Goal: Task Accomplishment & Management: Complete application form

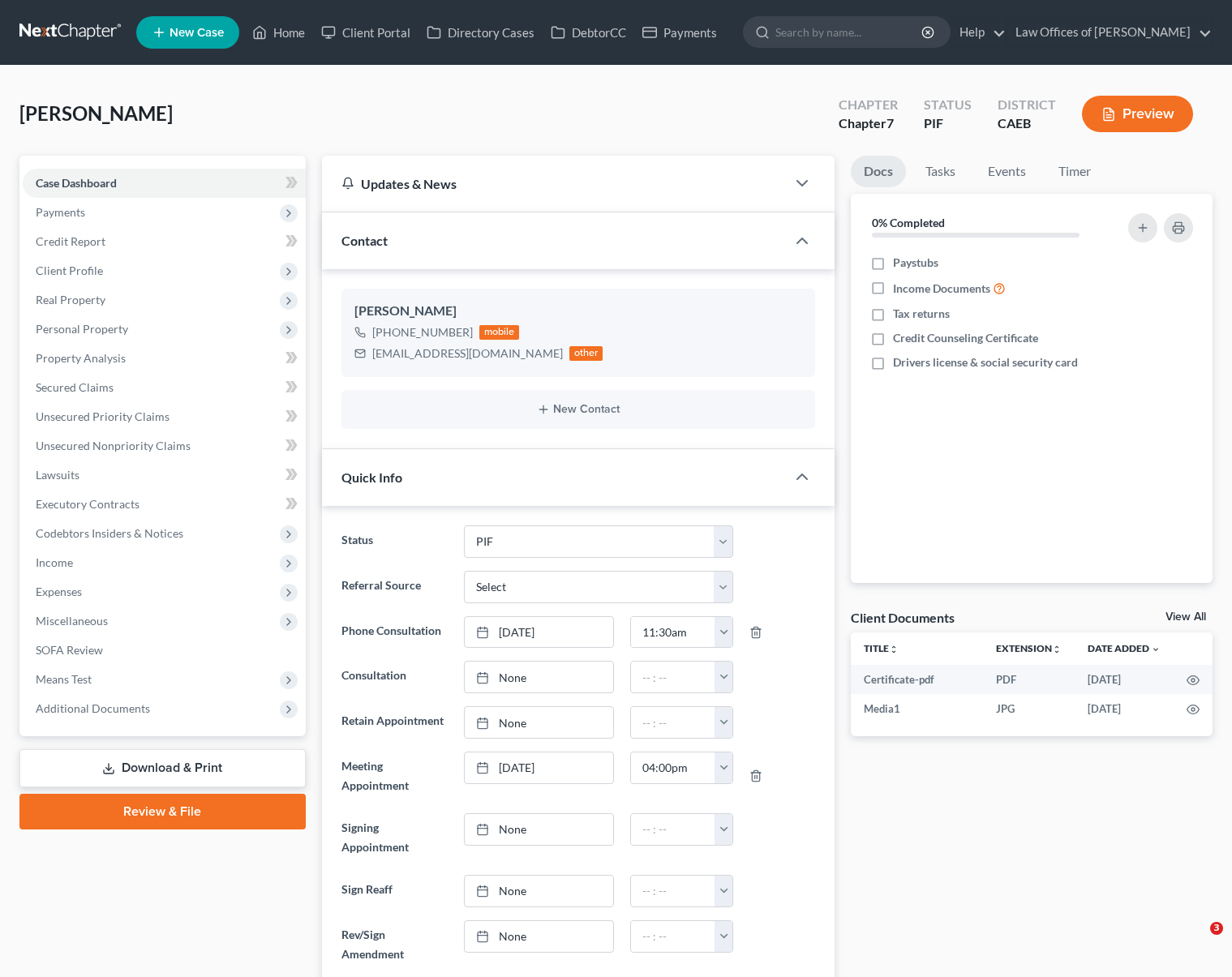
select select "11"
select select "0"
click at [96, 595] on span "Expenses" at bounding box center [164, 591] width 283 height 29
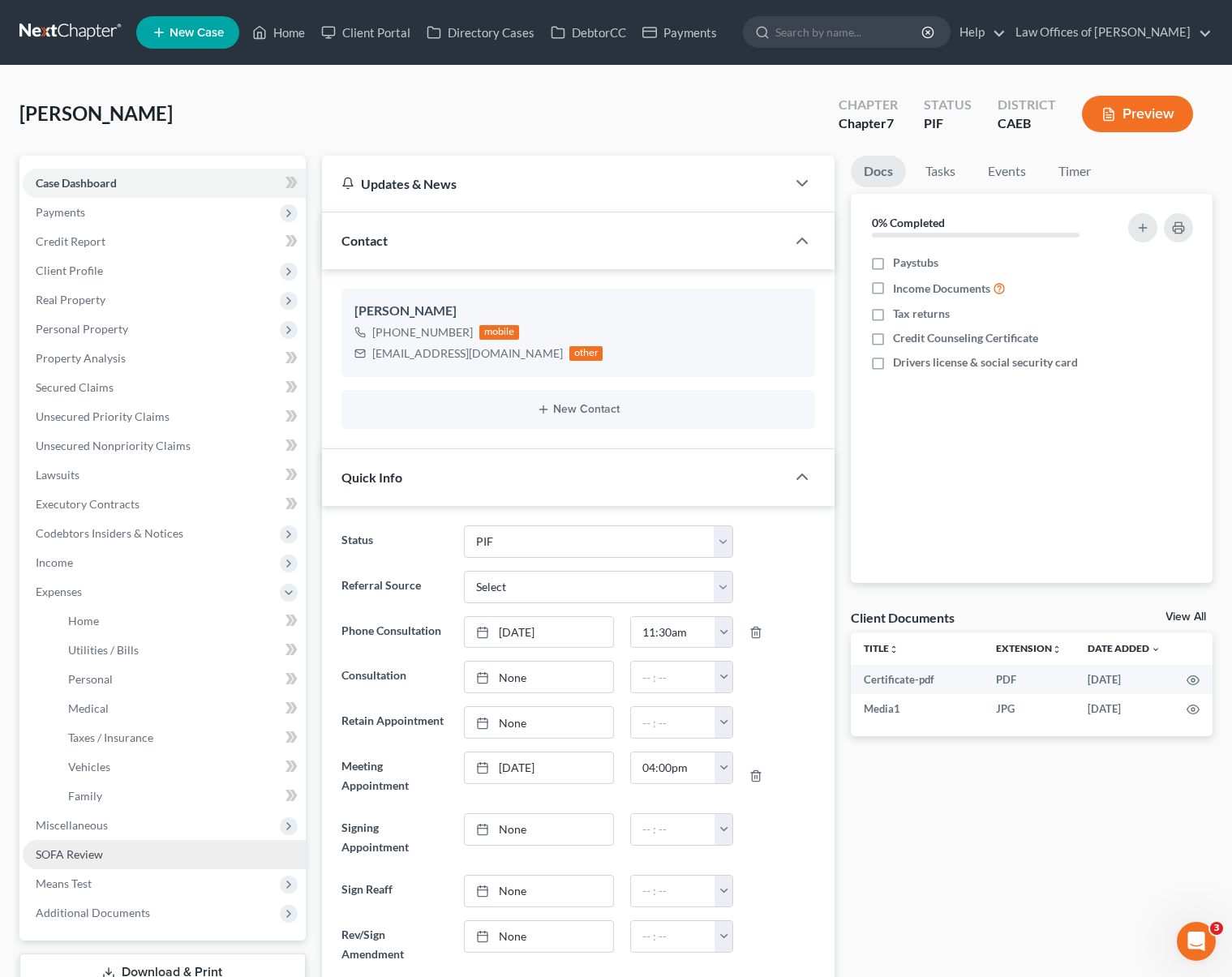
click at [90, 859] on span "SOFA Review" at bounding box center [69, 854] width 68 height 14
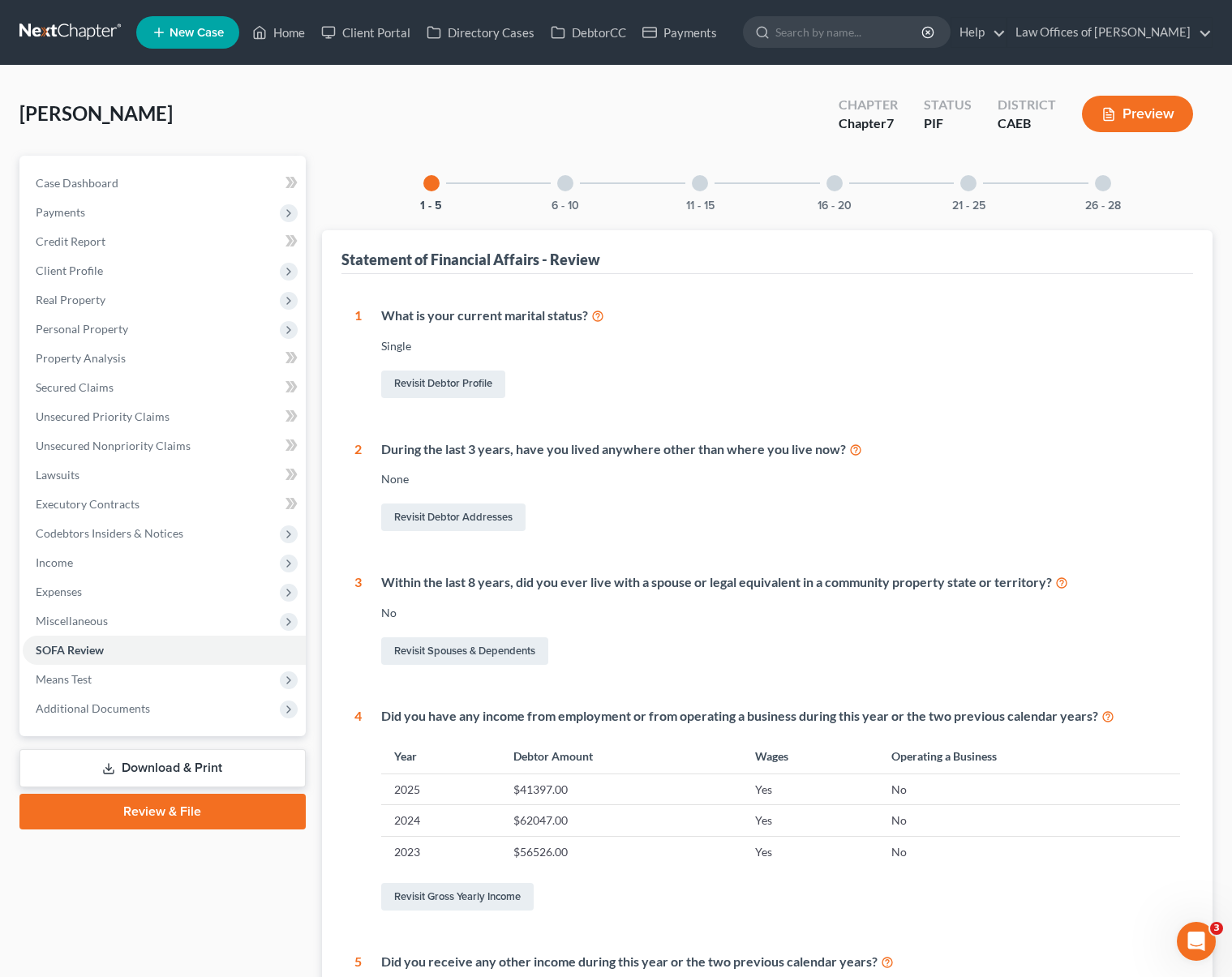
click at [561, 182] on div at bounding box center [566, 183] width 16 height 16
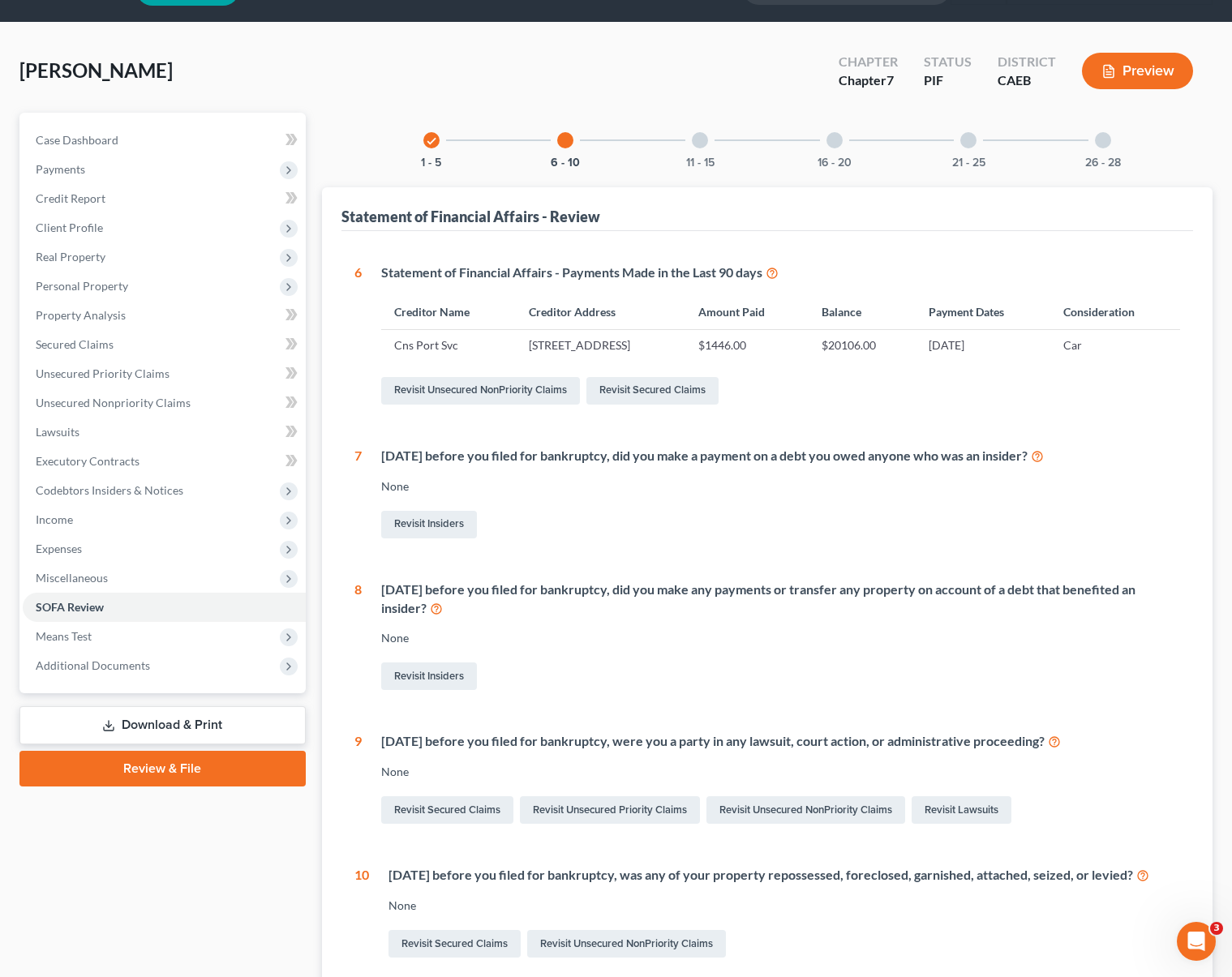
scroll to position [37, 0]
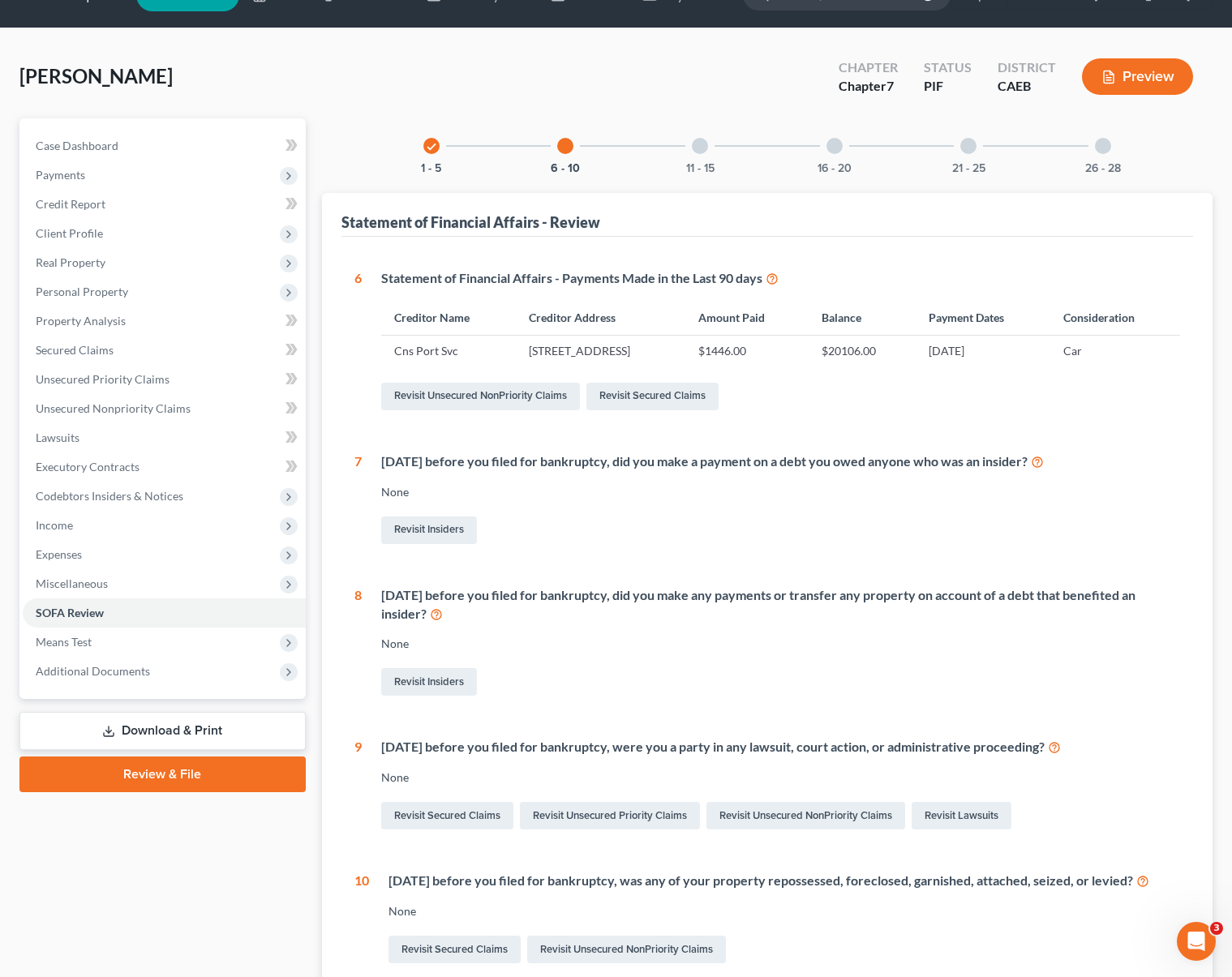
click at [696, 149] on div at bounding box center [700, 146] width 16 height 16
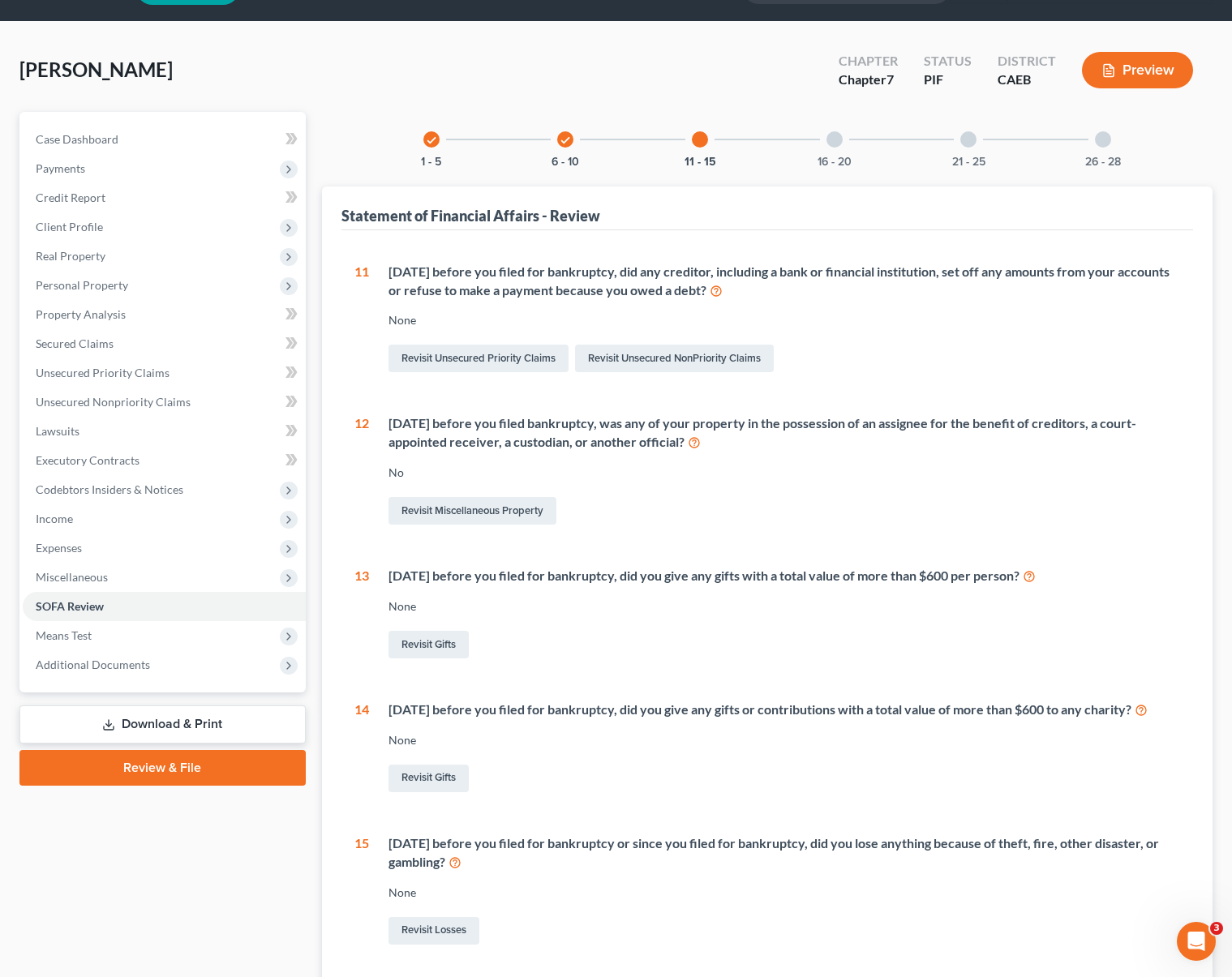
scroll to position [0, 0]
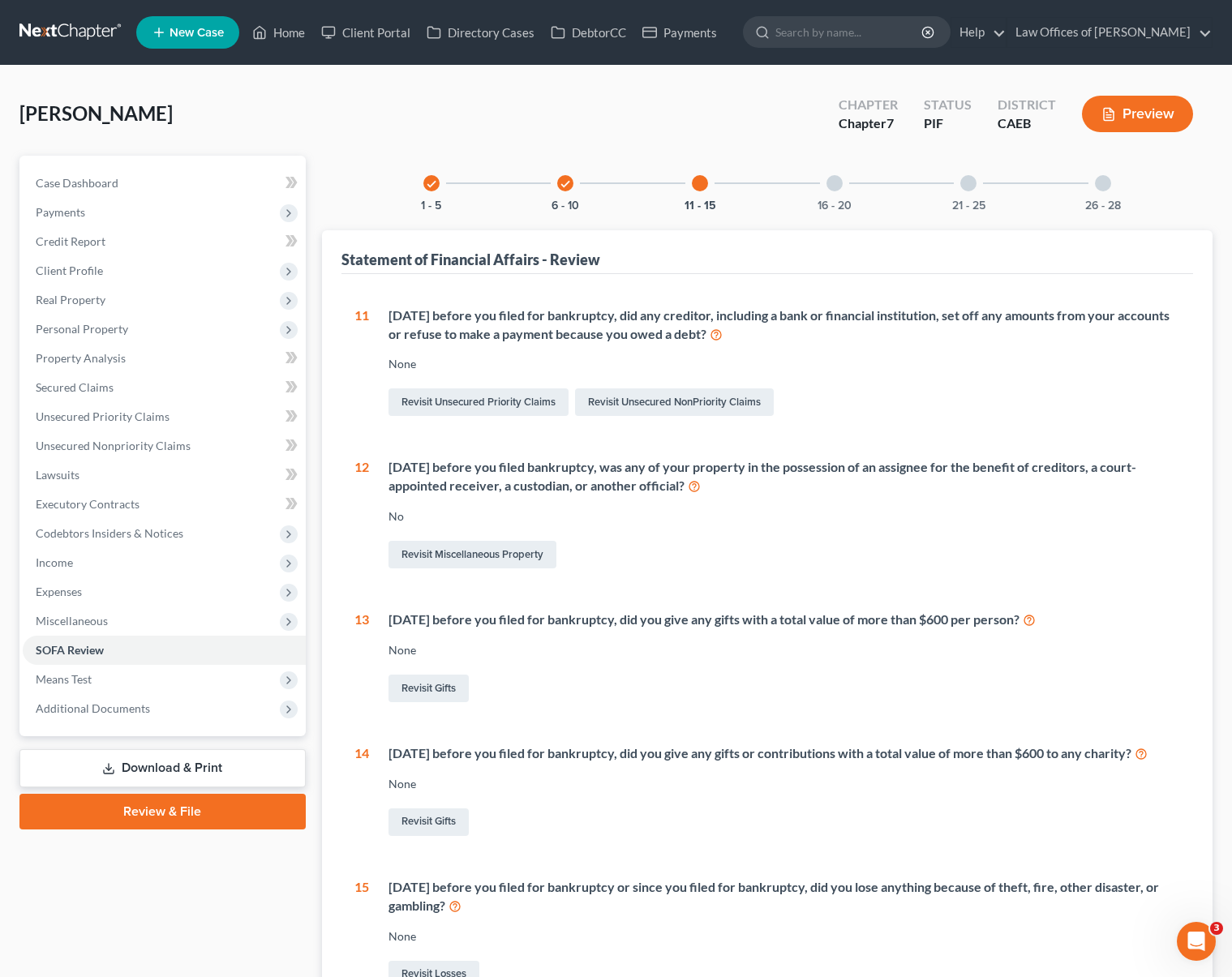
click at [832, 187] on div at bounding box center [835, 183] width 16 height 16
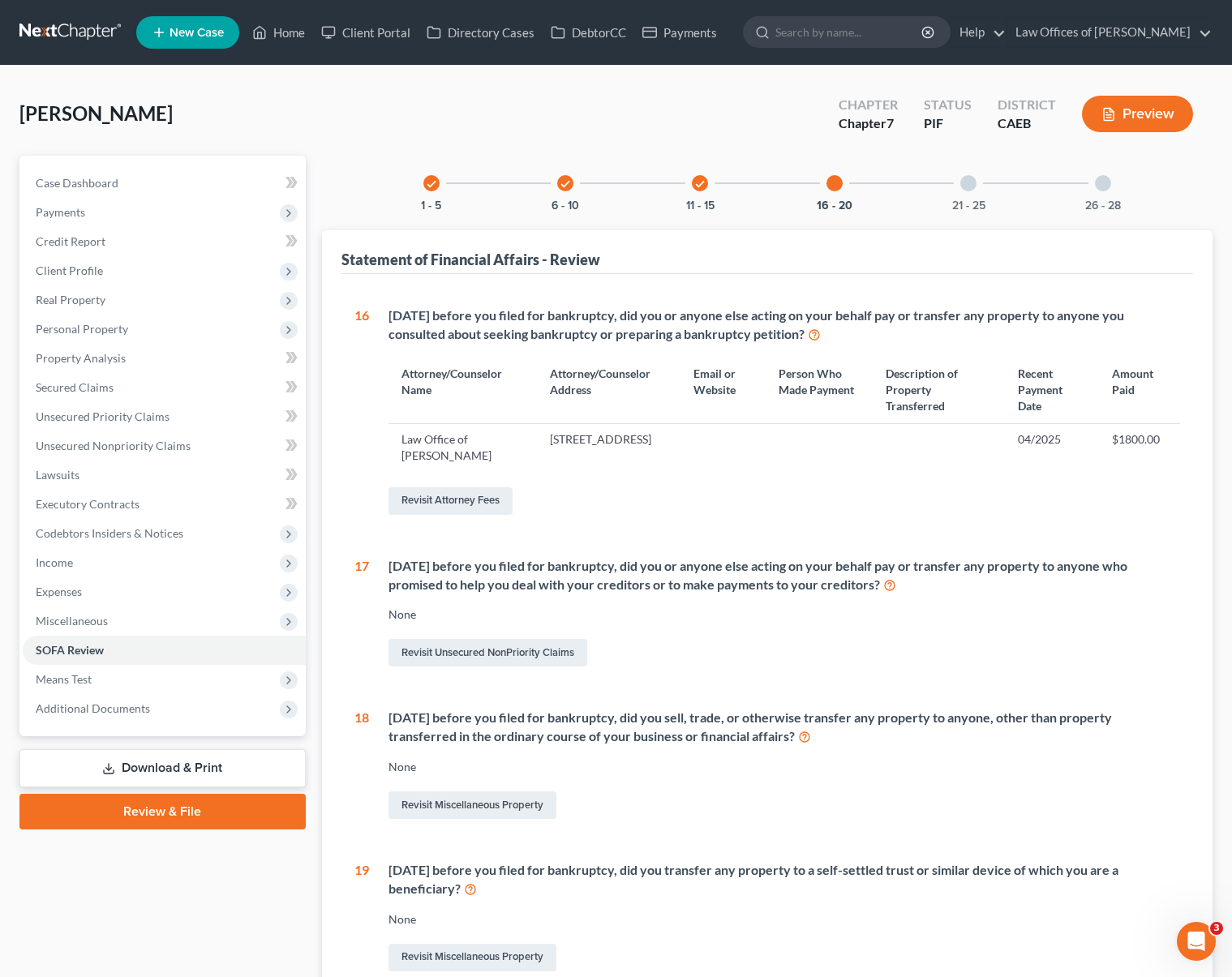
click at [967, 190] on div at bounding box center [968, 183] width 16 height 16
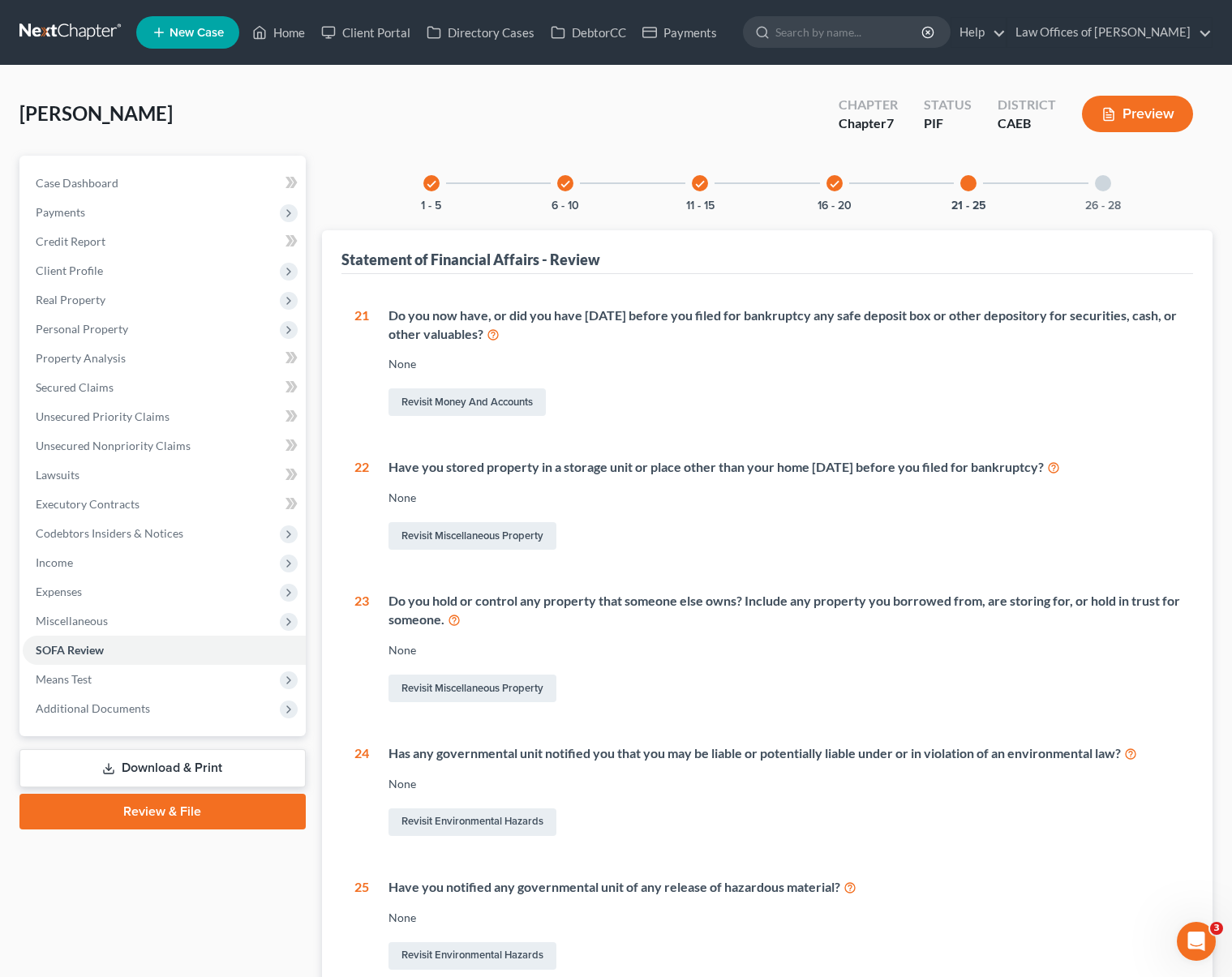
click at [1106, 181] on div at bounding box center [1103, 183] width 16 height 16
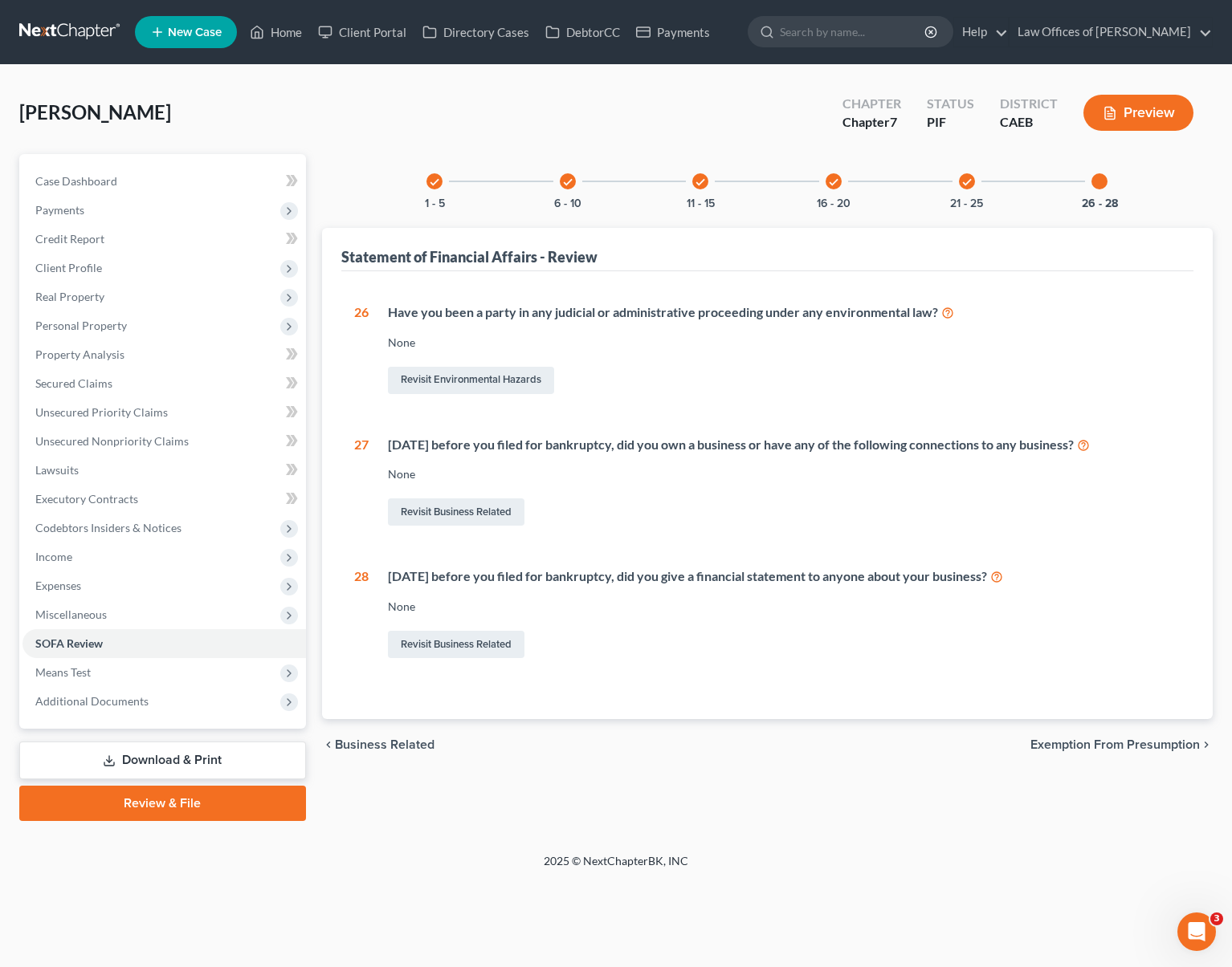
click at [1102, 184] on div at bounding box center [1100, 181] width 16 height 16
click at [961, 185] on icon "check" at bounding box center [967, 182] width 11 height 11
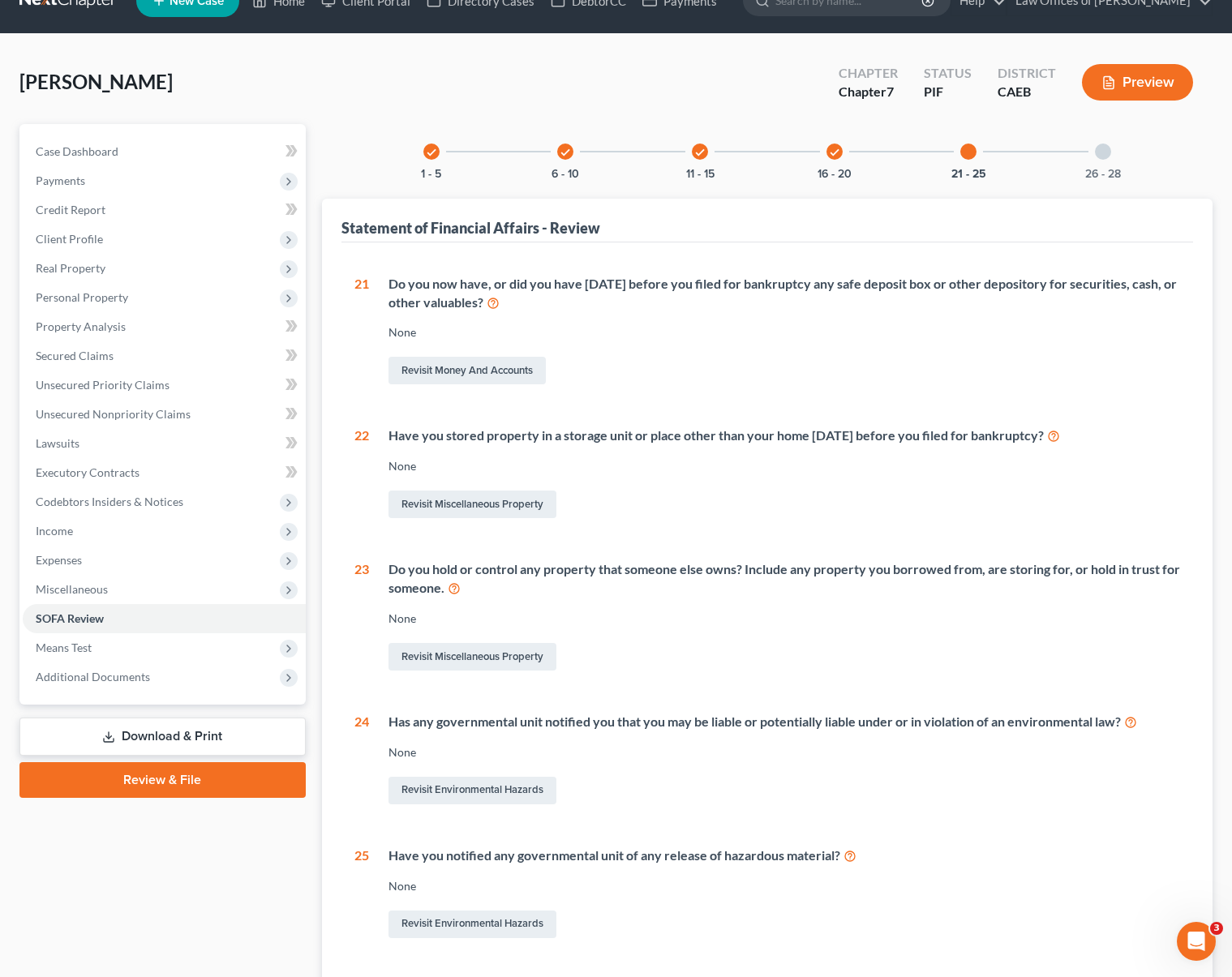
scroll to position [27, 0]
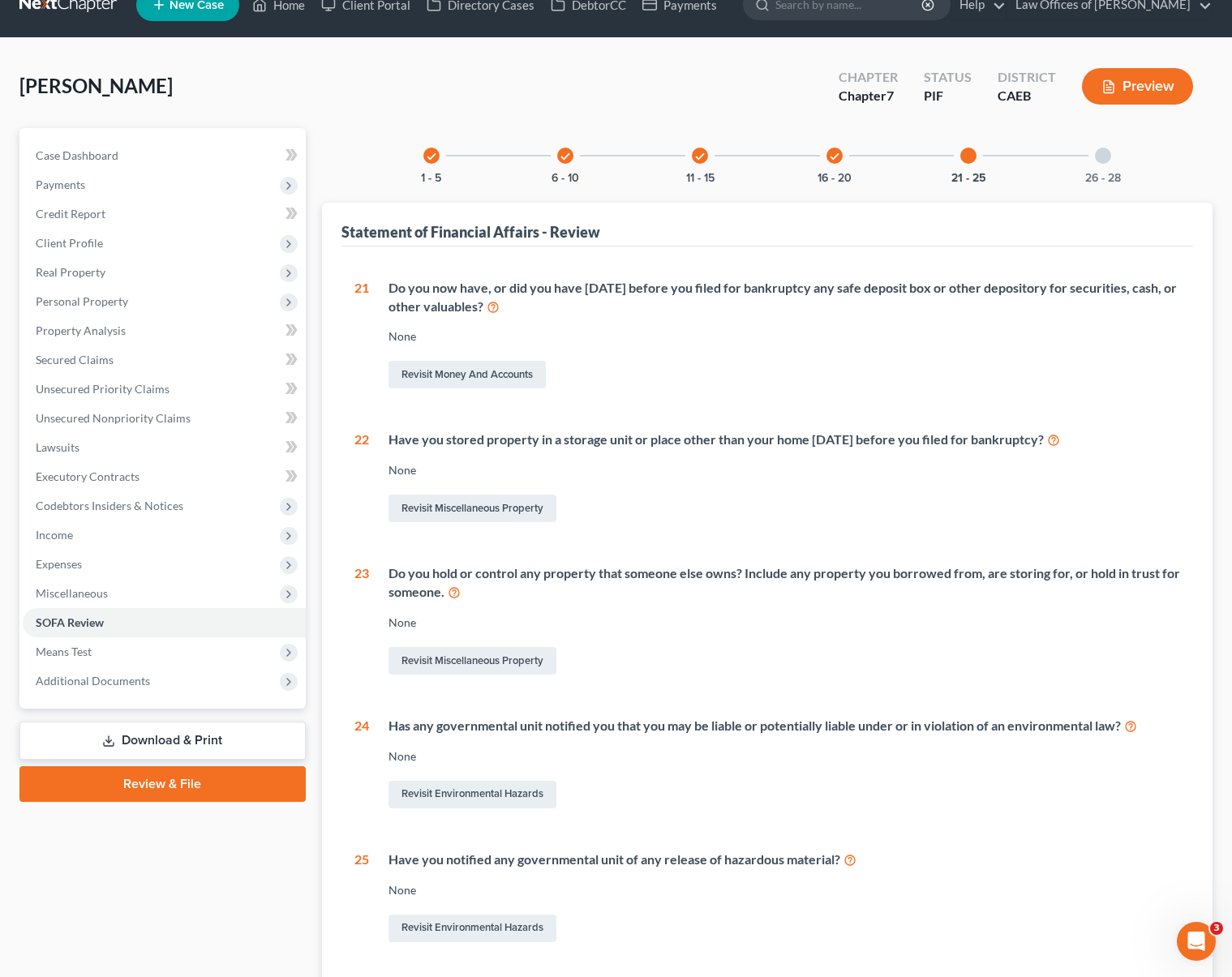
click at [831, 161] on icon "check" at bounding box center [835, 157] width 12 height 12
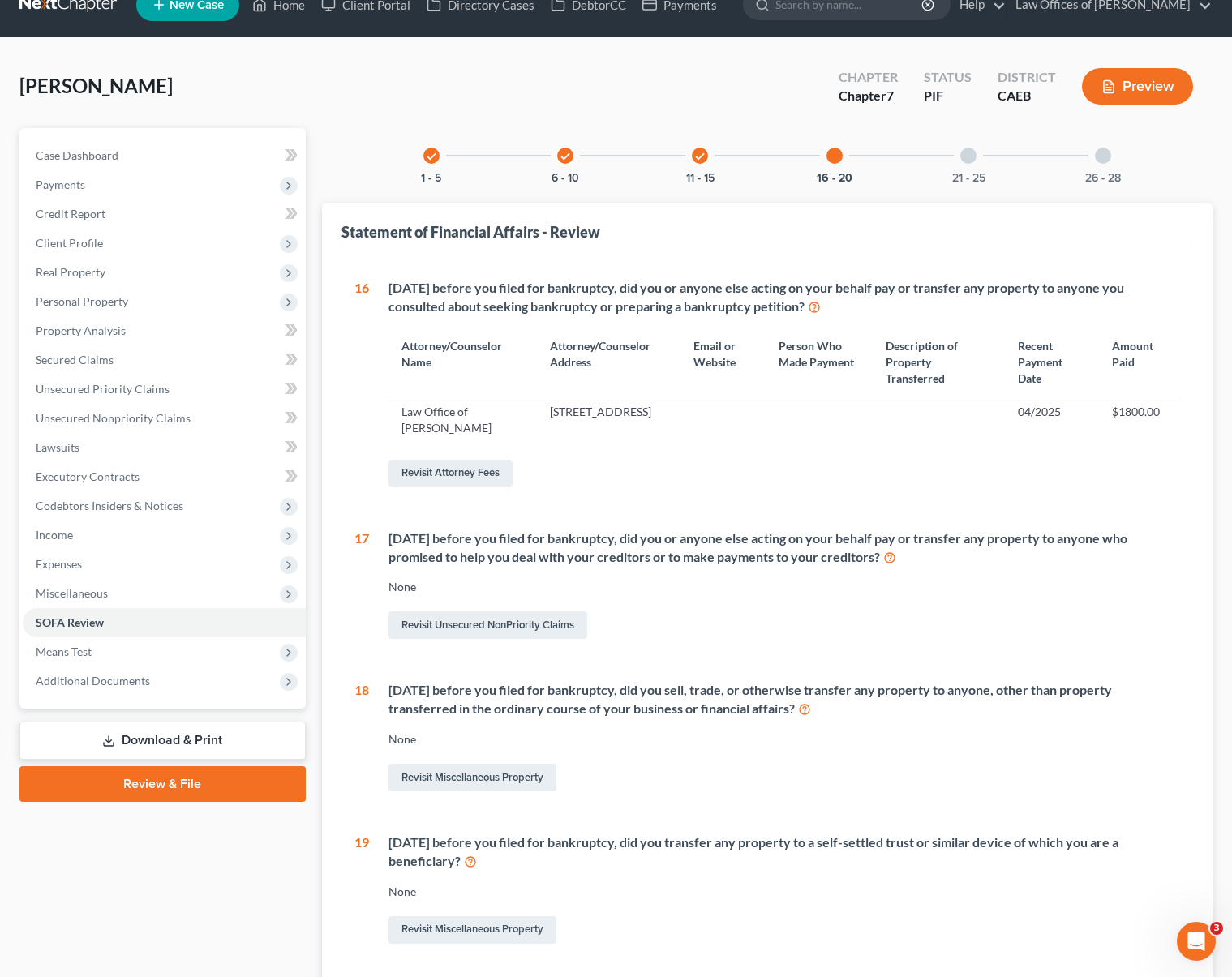
click at [706, 158] on div "check" at bounding box center [700, 156] width 16 height 16
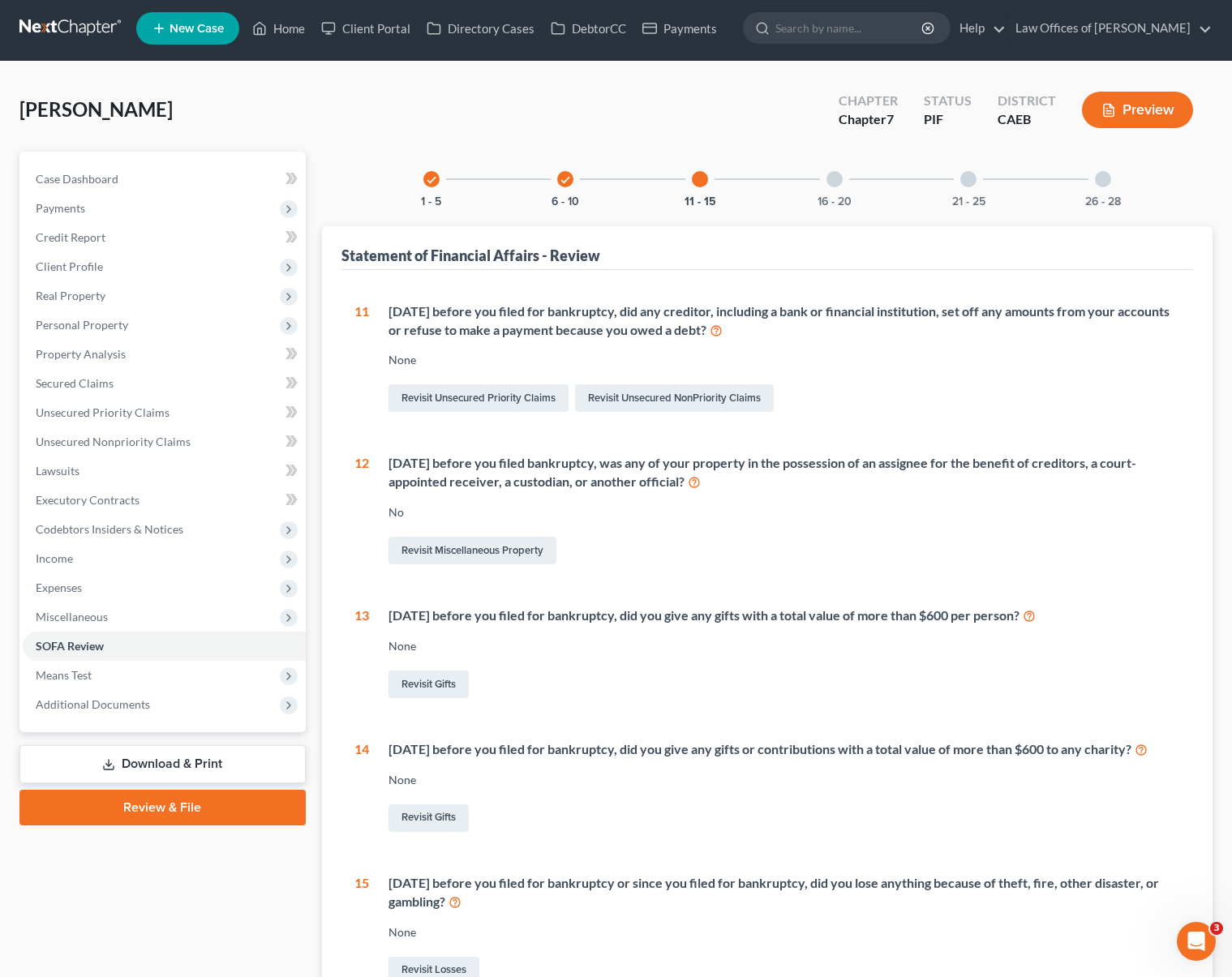
scroll to position [0, 0]
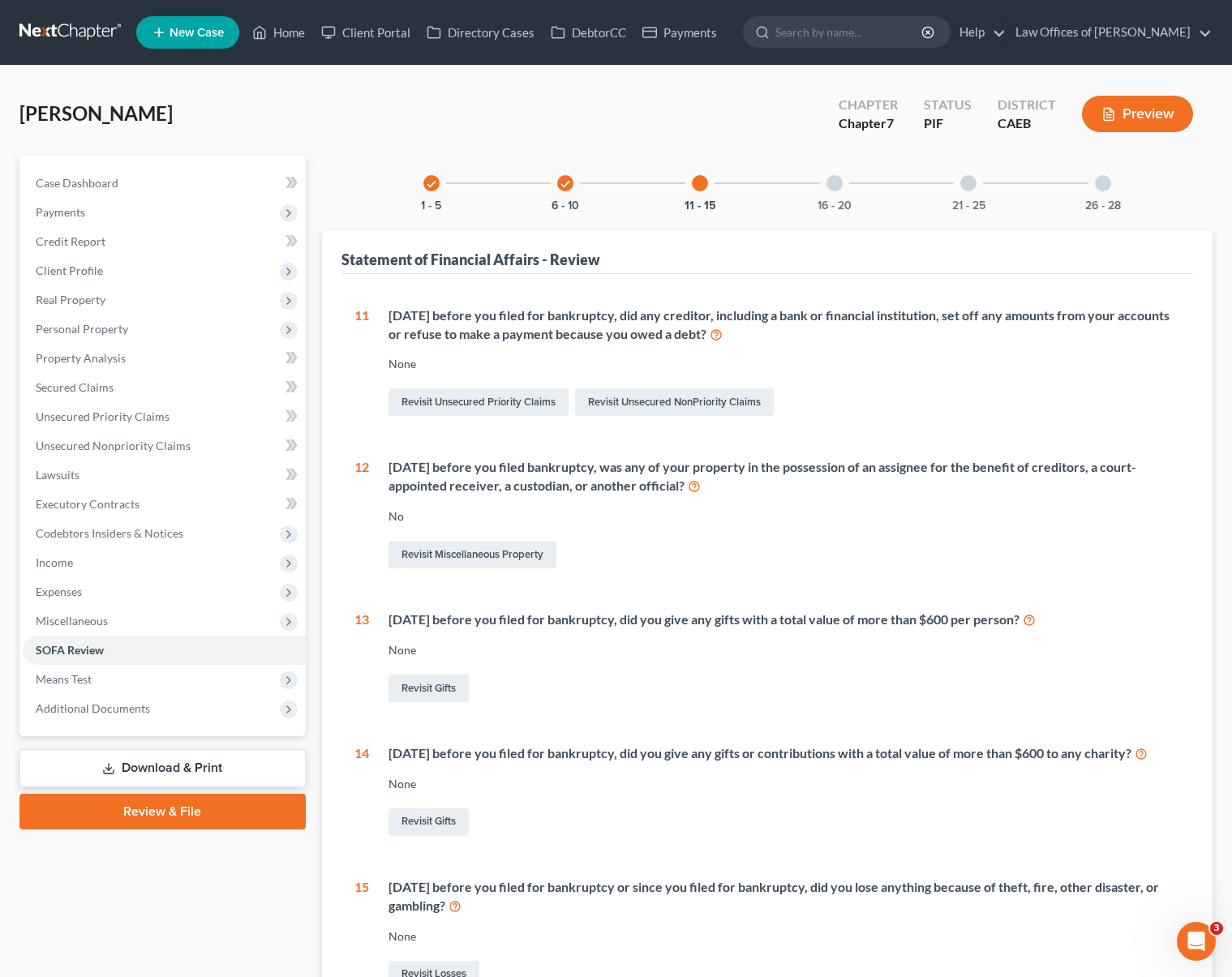
click at [572, 184] on div "check 6 - 10" at bounding box center [565, 183] width 55 height 55
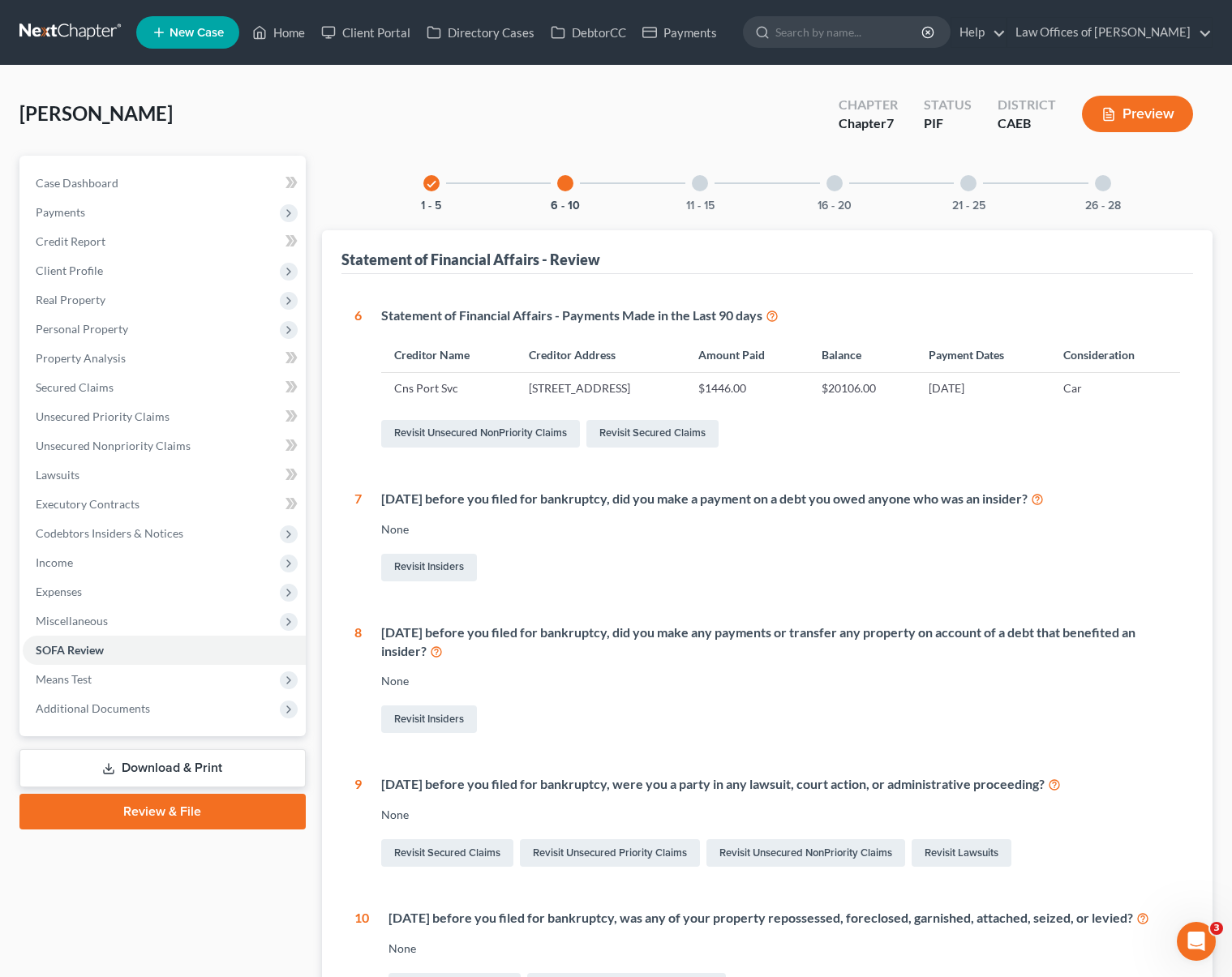
click at [435, 183] on icon "check" at bounding box center [431, 184] width 12 height 12
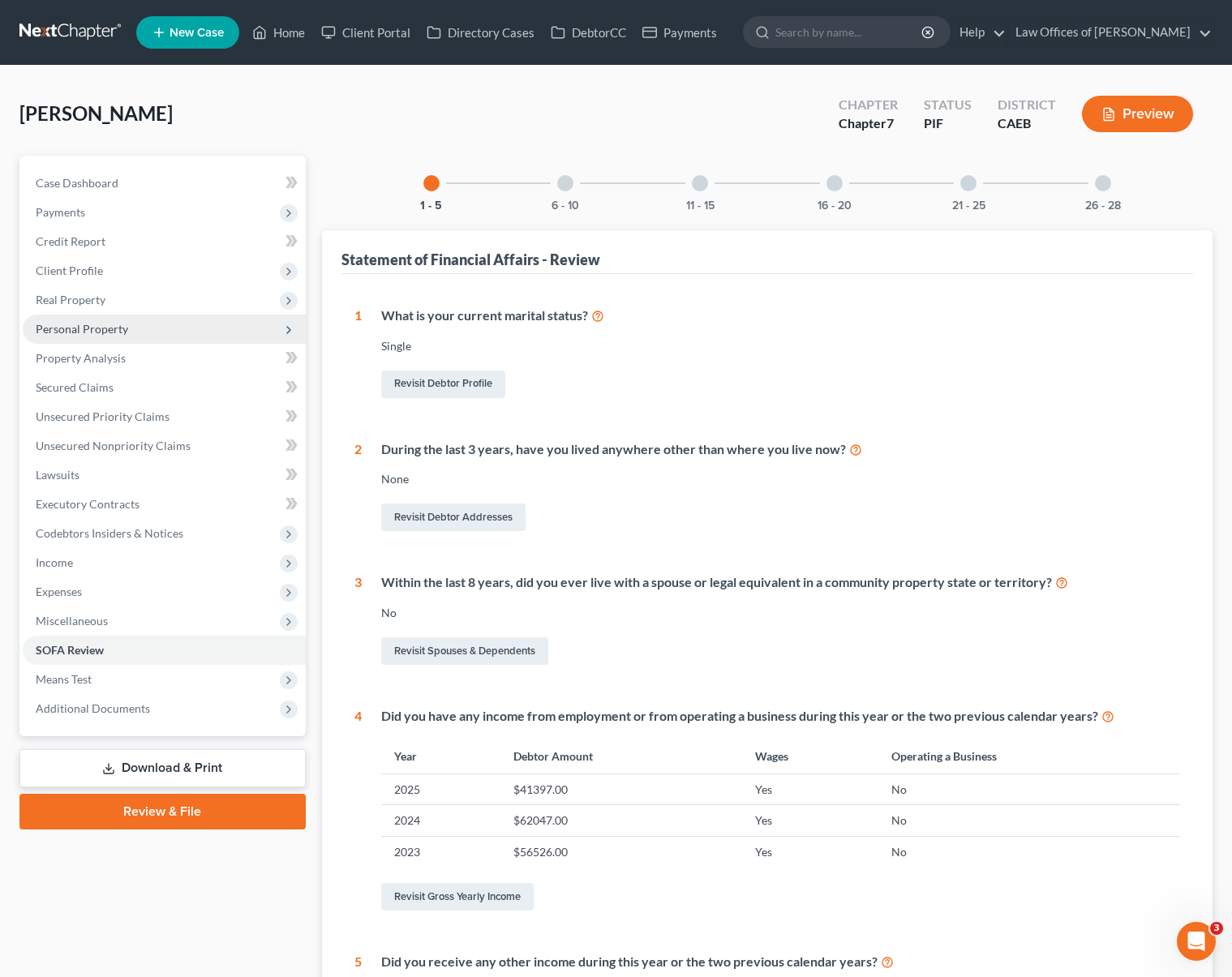
drag, startPoint x: 150, startPoint y: 331, endPoint x: 149, endPoint y: 322, distance: 9.1
click at [149, 331] on span "Personal Property" at bounding box center [164, 329] width 283 height 29
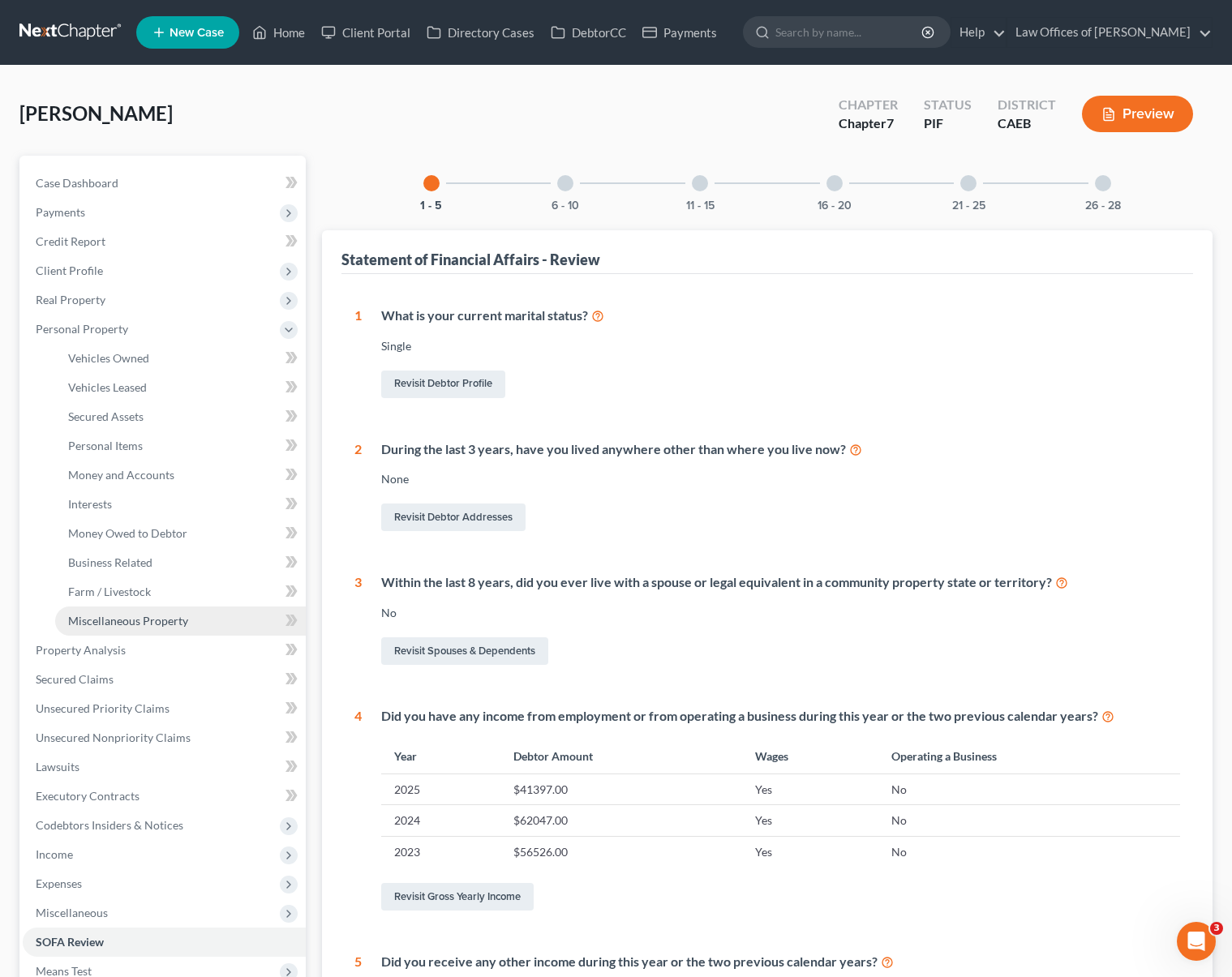
click at [157, 614] on span "Miscellaneous Property" at bounding box center [129, 620] width 120 height 14
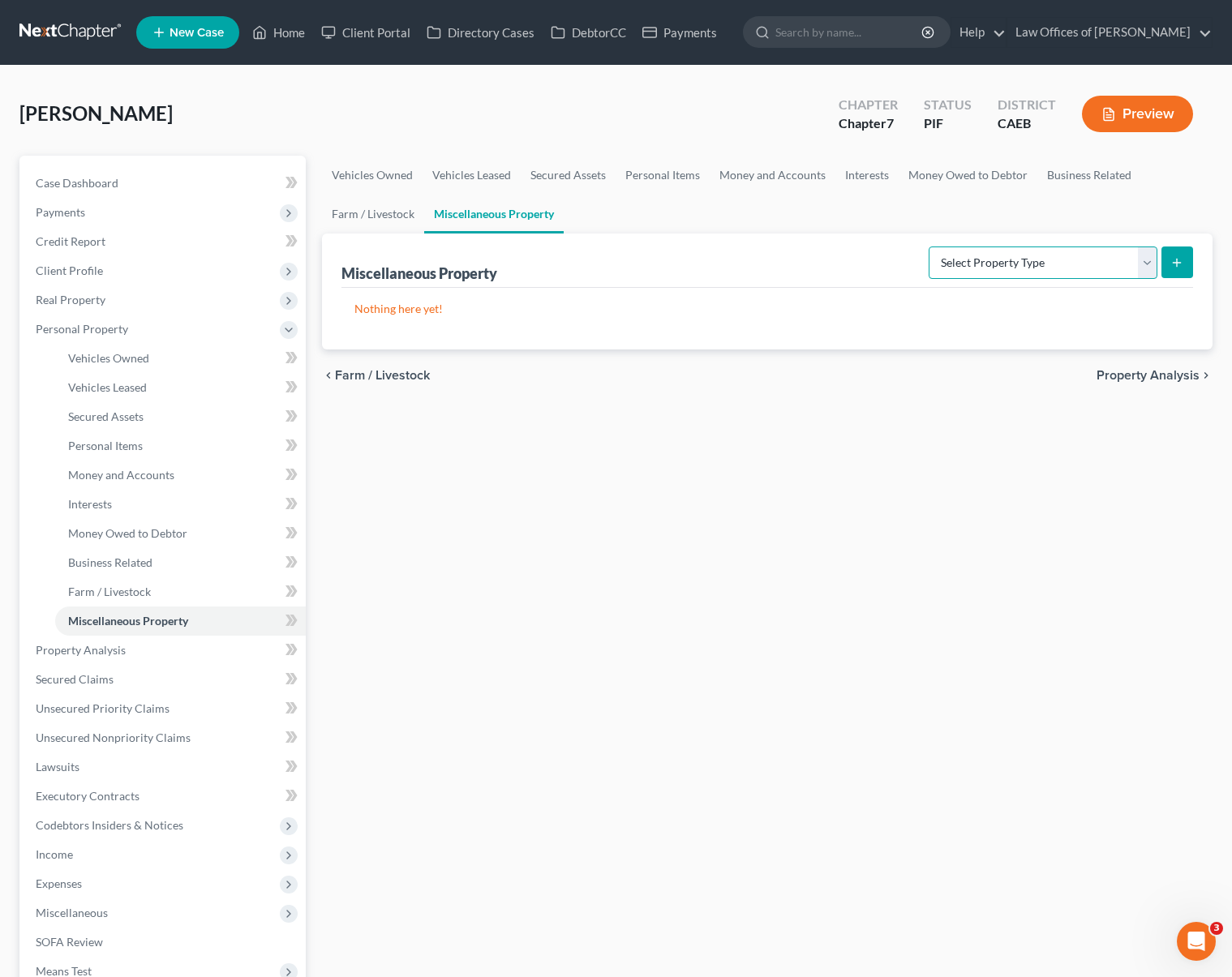
click at [1150, 263] on select "Select Property Type Assigned for Creditor Benefit Within 1 Year Holding for An…" at bounding box center [1042, 262] width 228 height 32
click at [172, 468] on link "Money and Accounts" at bounding box center [181, 475] width 251 height 29
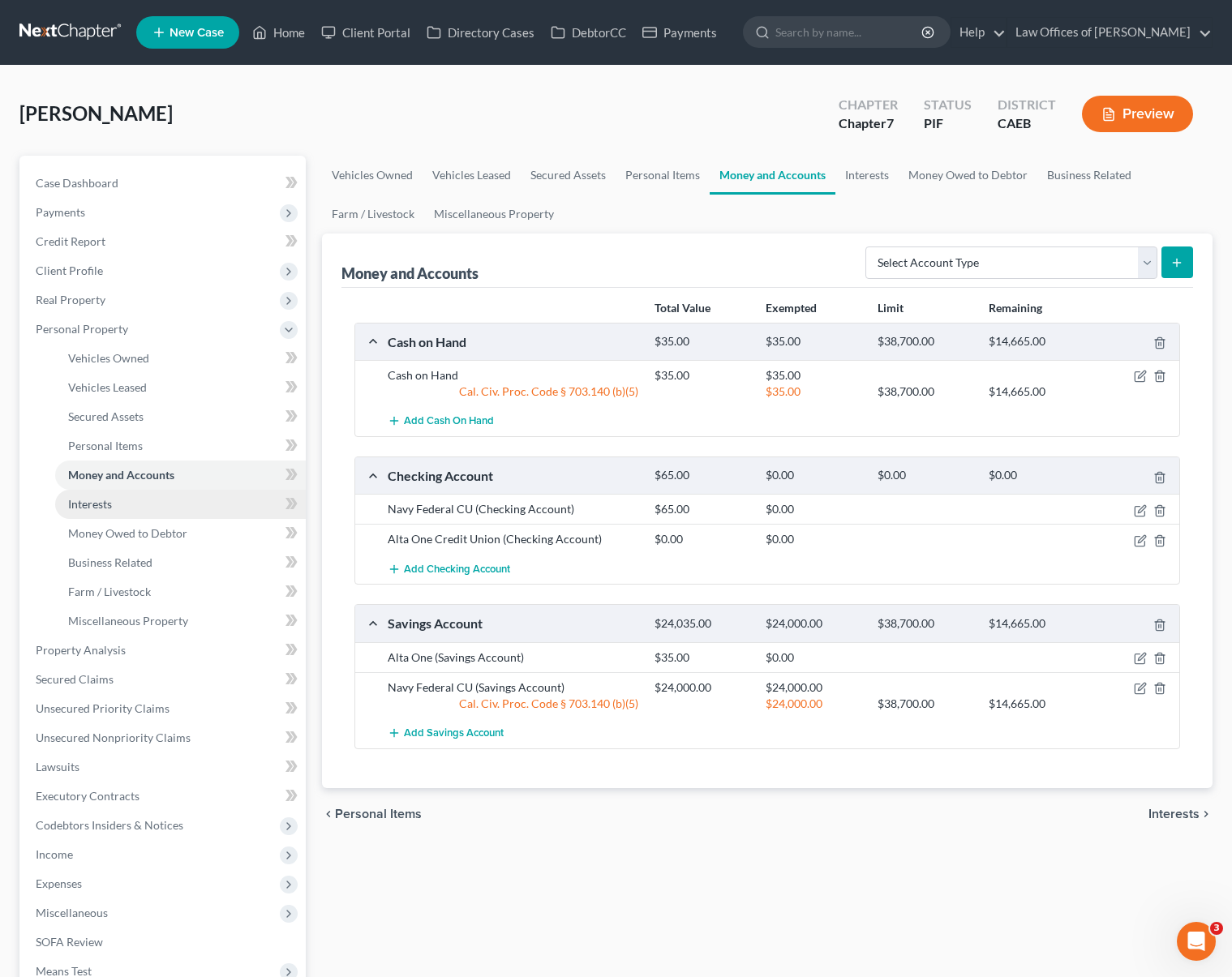
click at [146, 501] on link "Interests" at bounding box center [181, 504] width 251 height 29
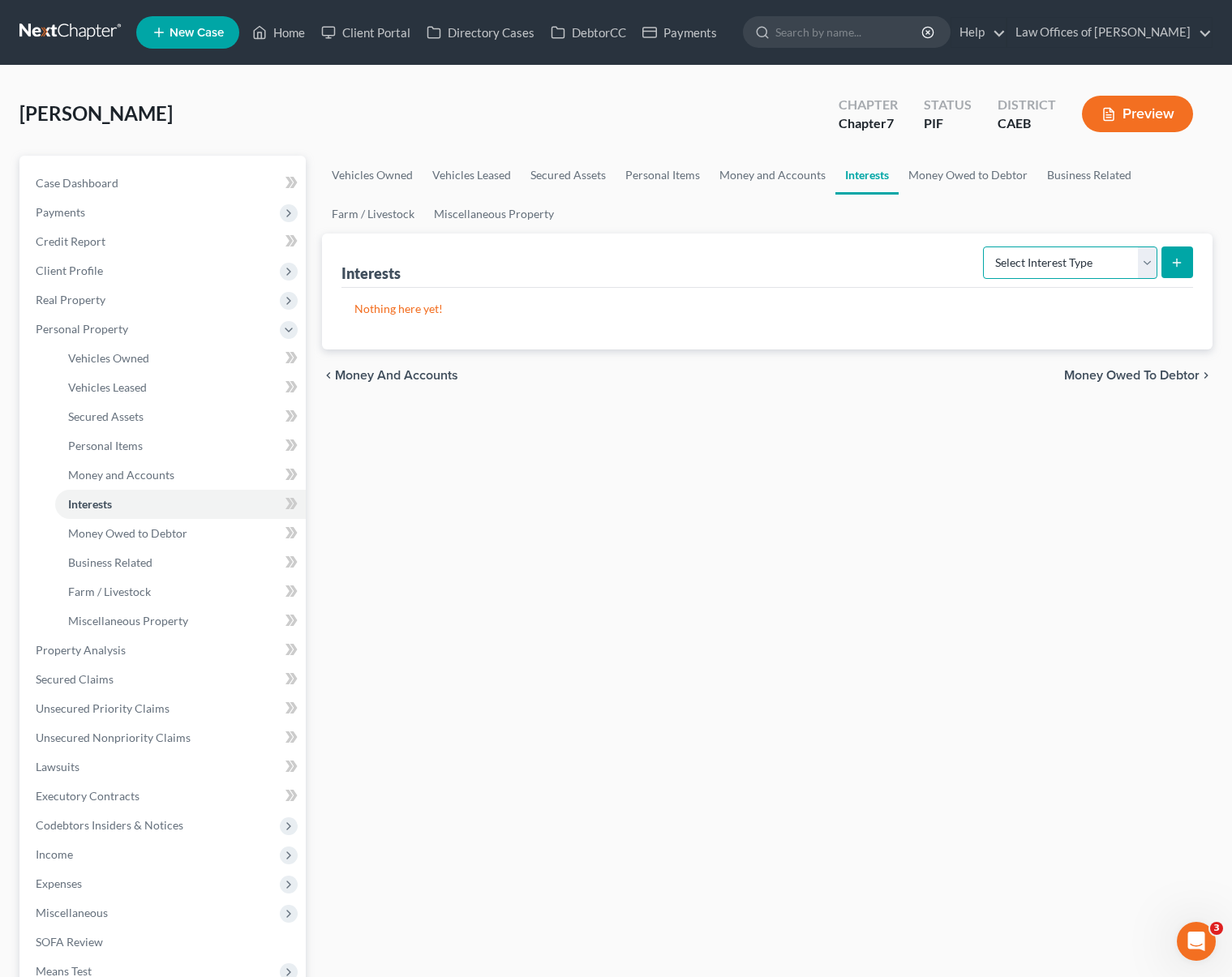
click at [1145, 261] on select "Select Interest Type 401K Annuity Bond Education IRA Government Bond Government…" at bounding box center [1070, 262] width 174 height 32
click at [87, 858] on span "Income" at bounding box center [164, 854] width 283 height 29
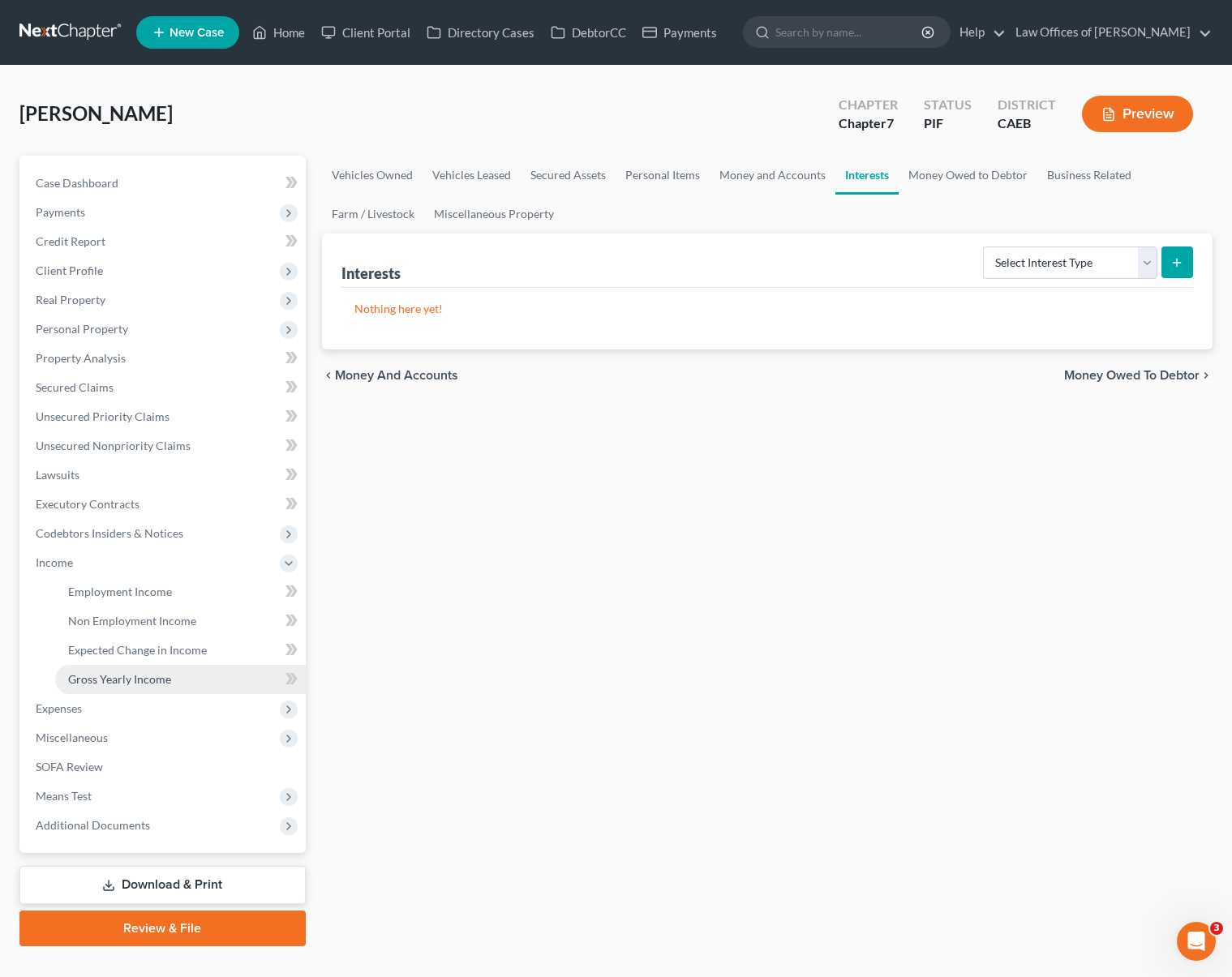
click at [171, 677] on link "Gross Yearly Income" at bounding box center [181, 679] width 251 height 29
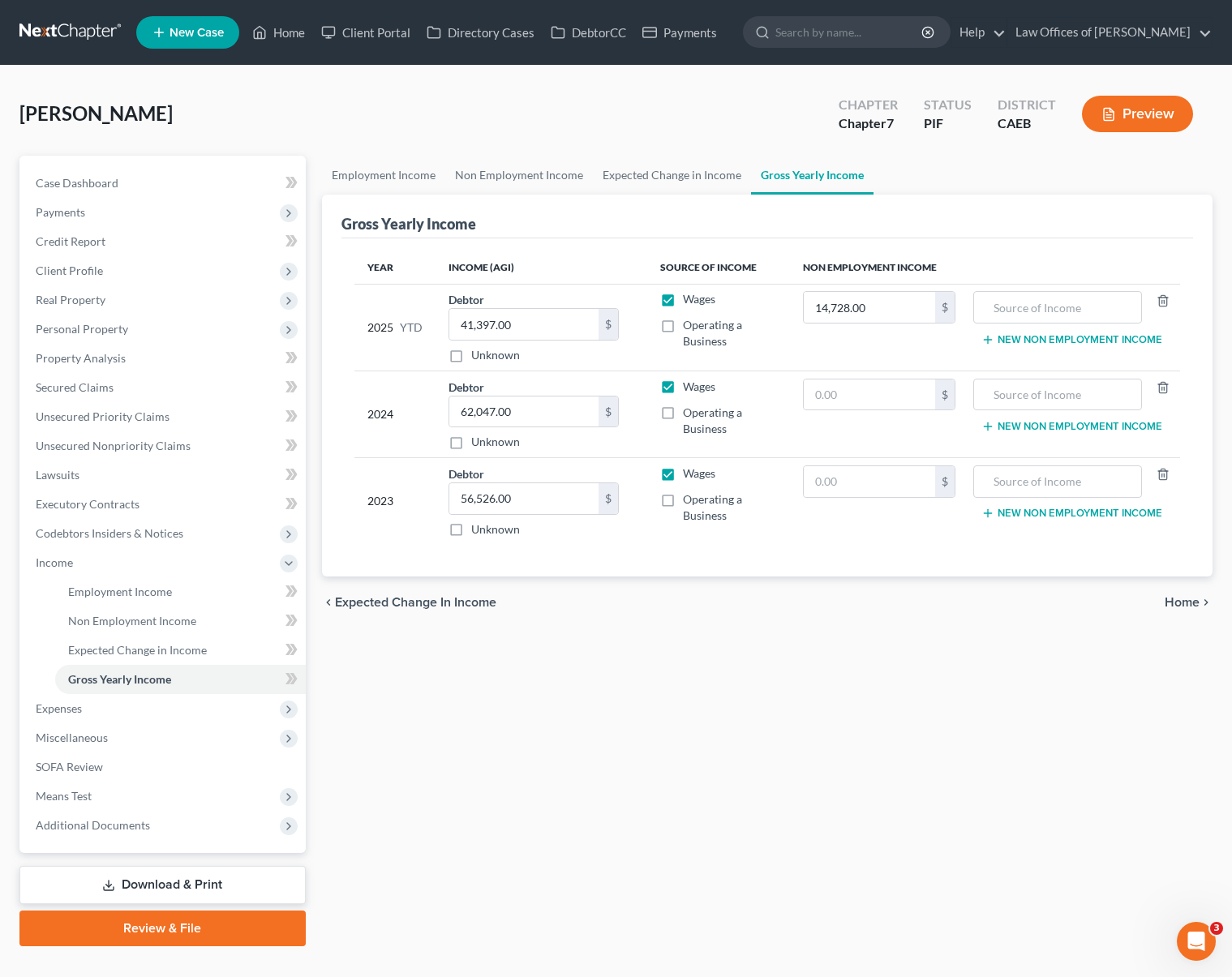
click at [237, 888] on link "Download & Print" at bounding box center [162, 885] width 286 height 38
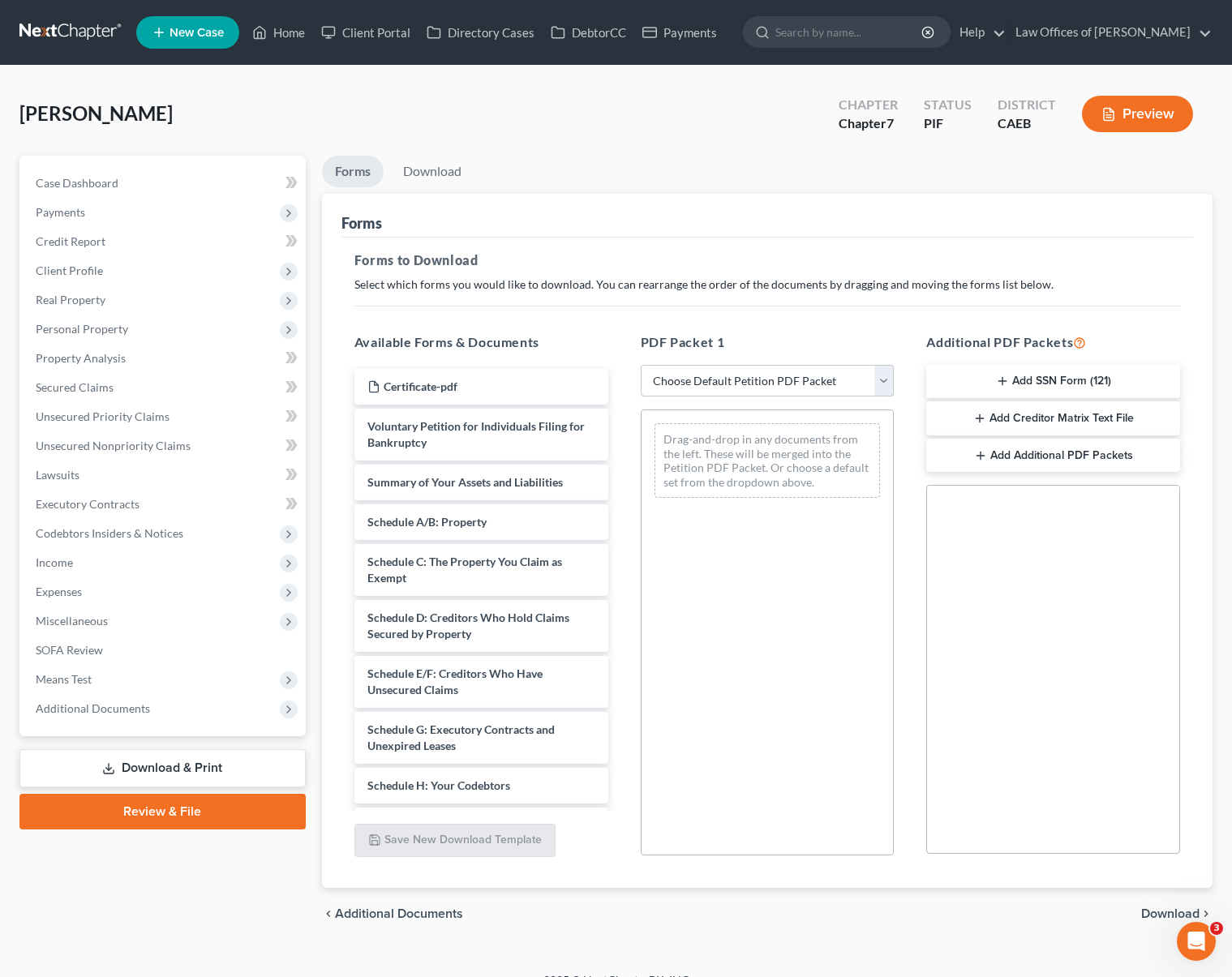
click at [877, 376] on select "Choose Default Petition PDF Packet Complete Bankruptcy Petition (all forms and …" at bounding box center [768, 381] width 254 height 32
select select "4"
click at [641, 365] on select "Choose Default Petition PDF Packet Complete Bankruptcy Petition (all forms and …" at bounding box center [768, 381] width 254 height 32
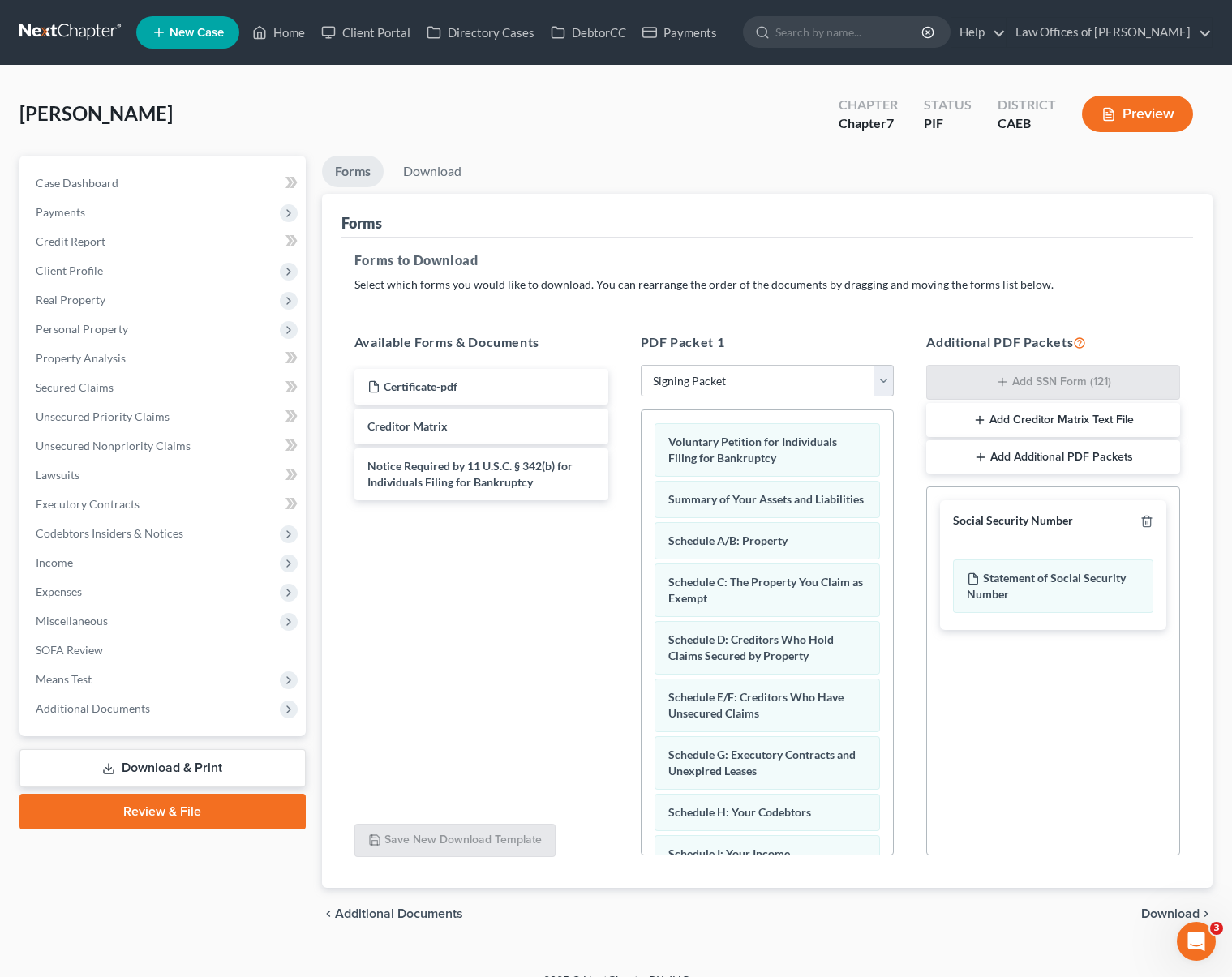
click at [1158, 912] on span "Download" at bounding box center [1170, 914] width 59 height 13
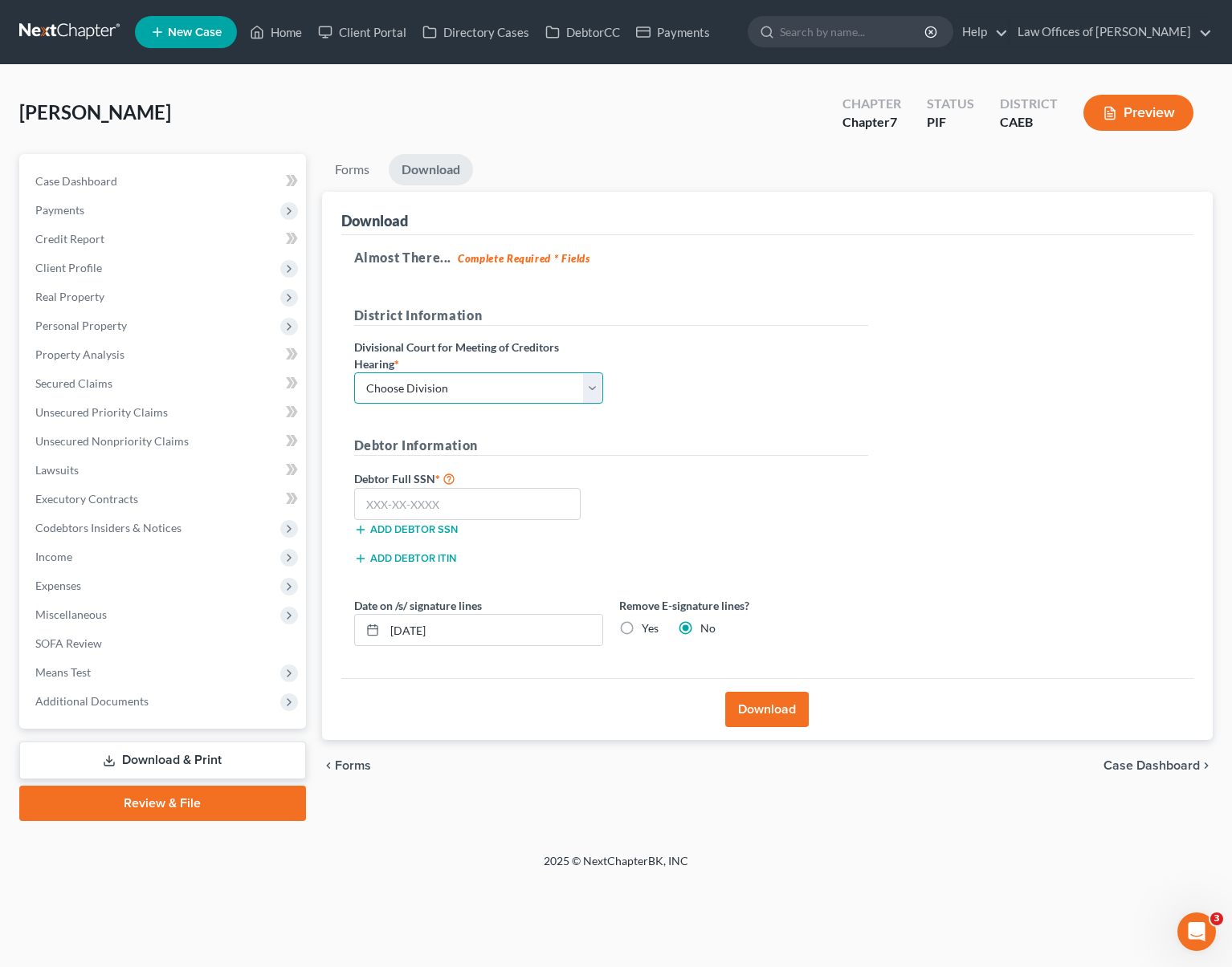
click at [591, 388] on select "Choose Division Fresno Modesto Sacramento" at bounding box center [478, 388] width 249 height 32
select select "0"
click at [354, 372] on select "Choose Division Fresno Modesto Sacramento" at bounding box center [478, 388] width 249 height 32
click at [483, 505] on input "text" at bounding box center [468, 503] width 227 height 32
type input "562-89-9503"
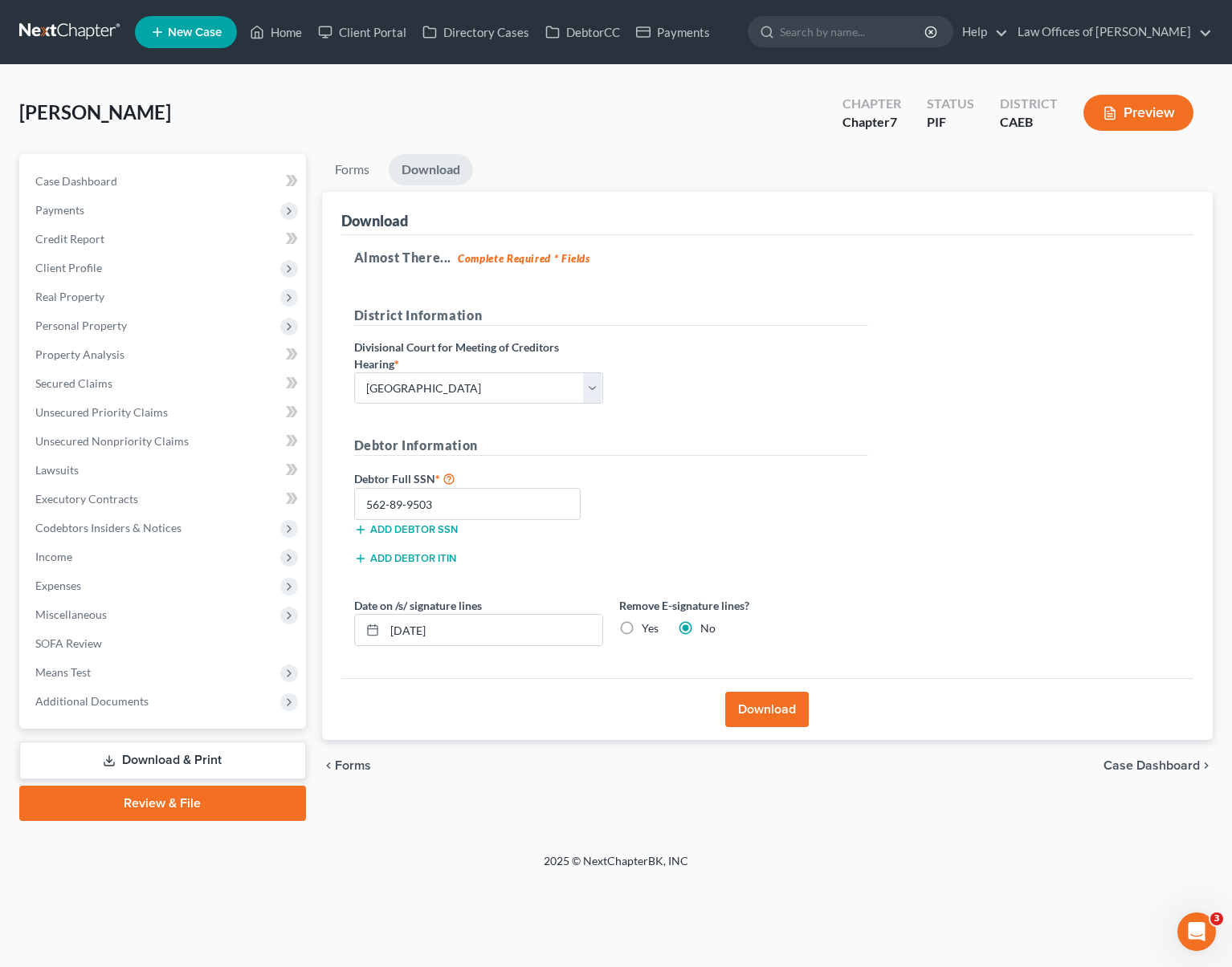
click at [767, 703] on button "Download" at bounding box center [767, 709] width 83 height 35
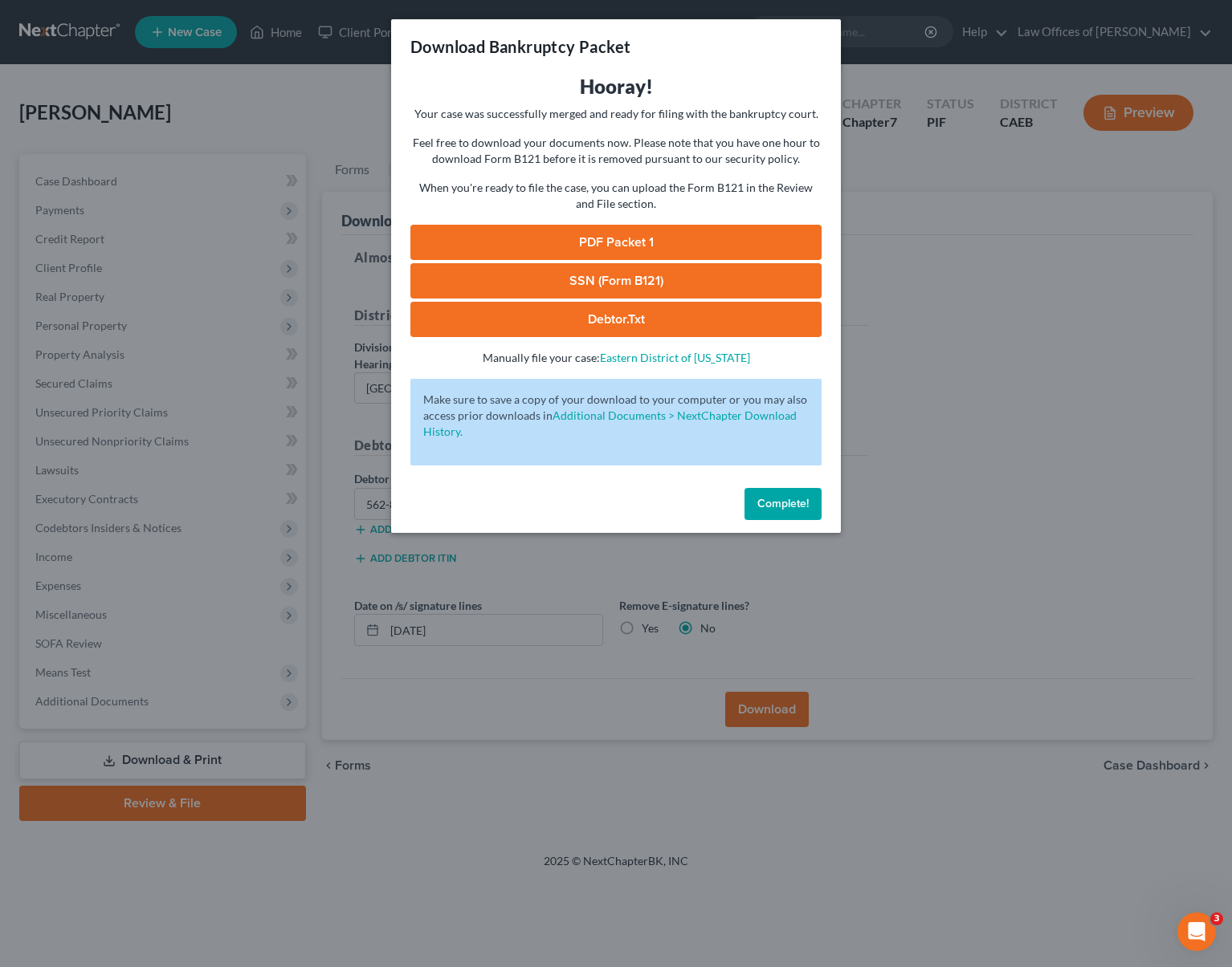
click at [651, 242] on link "PDF Packet 1" at bounding box center [616, 242] width 411 height 35
click at [595, 274] on link "SSN (Form B121)" at bounding box center [616, 281] width 411 height 35
click at [779, 508] on span "Complete!" at bounding box center [782, 503] width 51 height 14
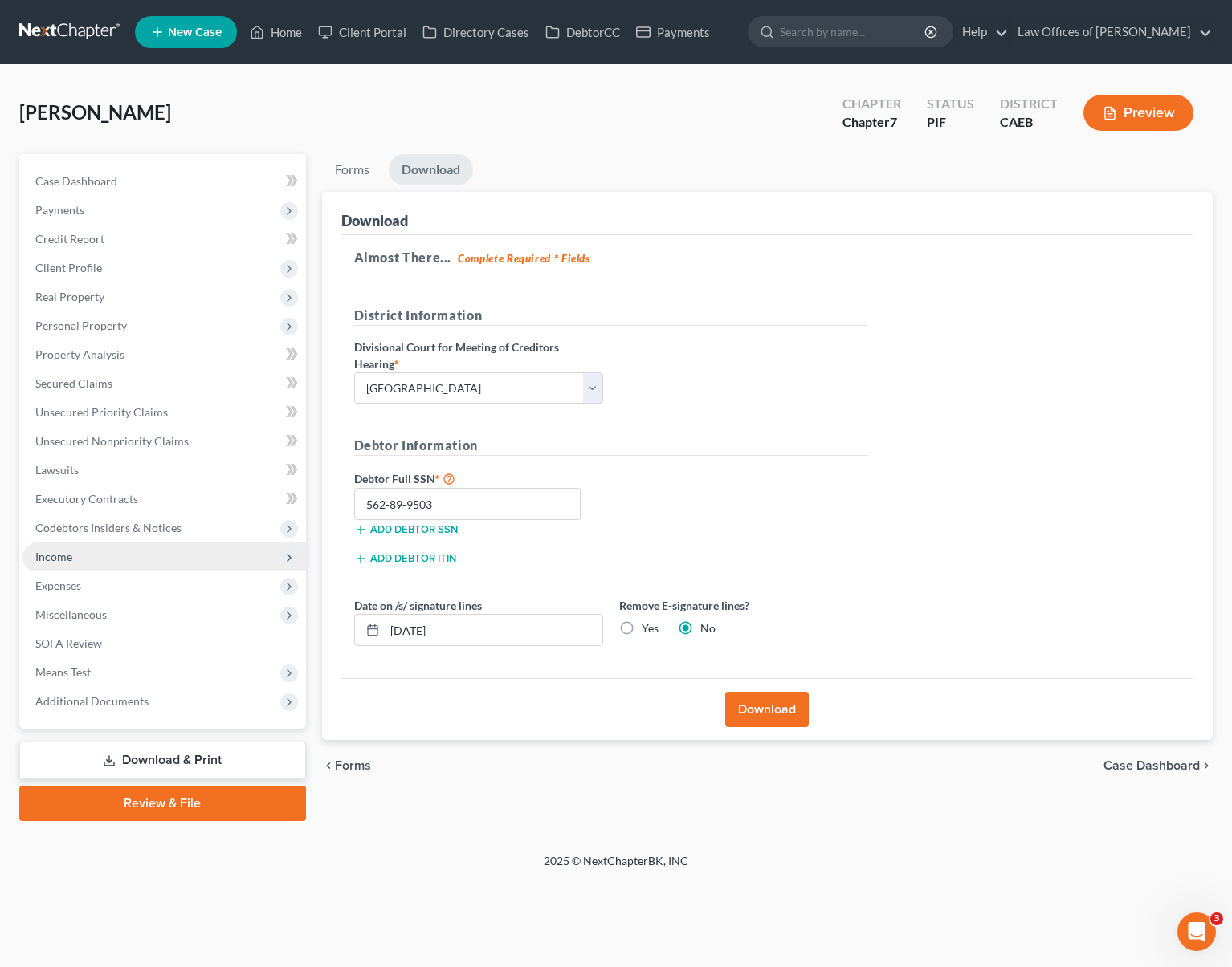
click at [104, 558] on span "Income" at bounding box center [164, 557] width 283 height 29
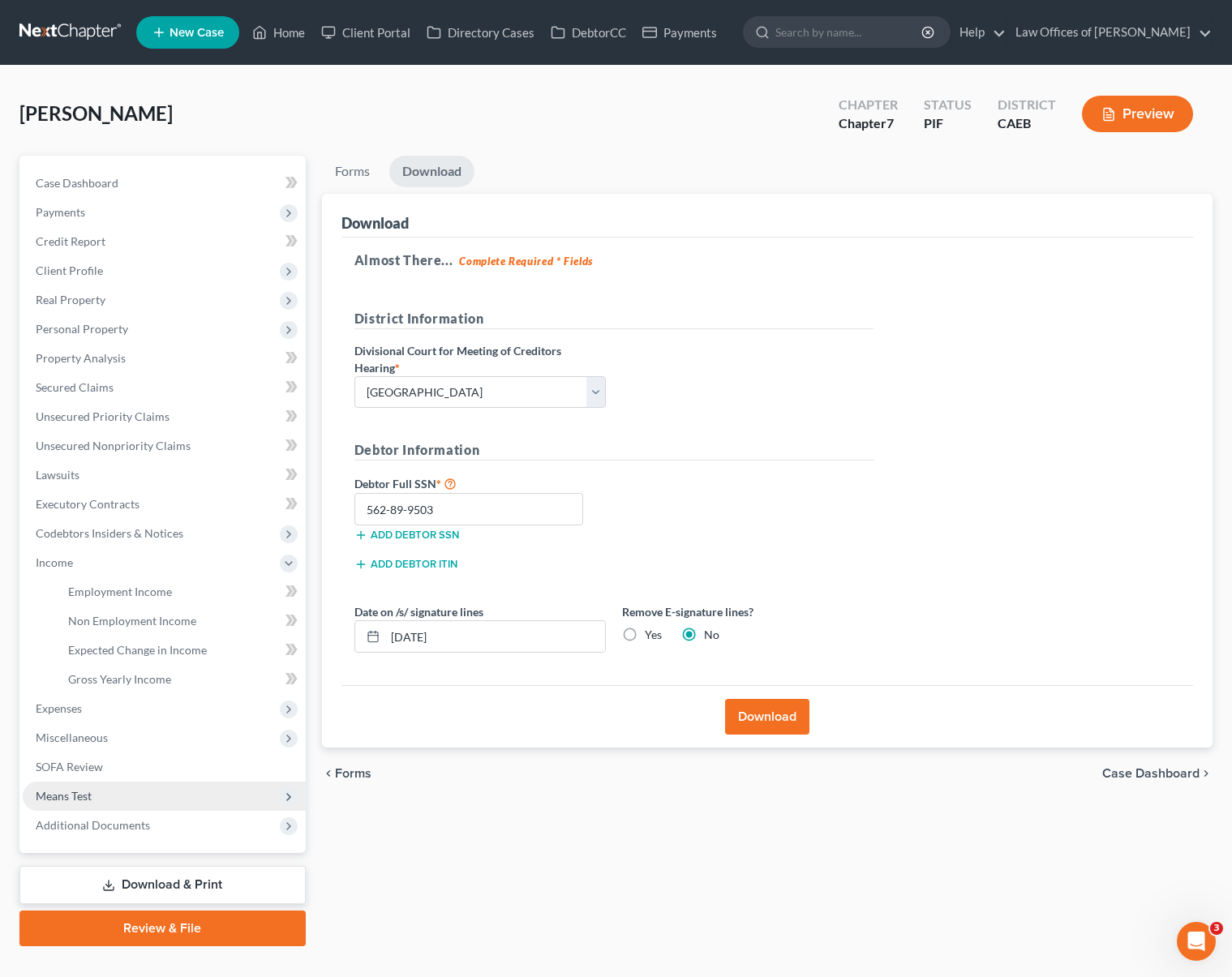
click at [85, 791] on span "Means Test" at bounding box center [63, 796] width 56 height 14
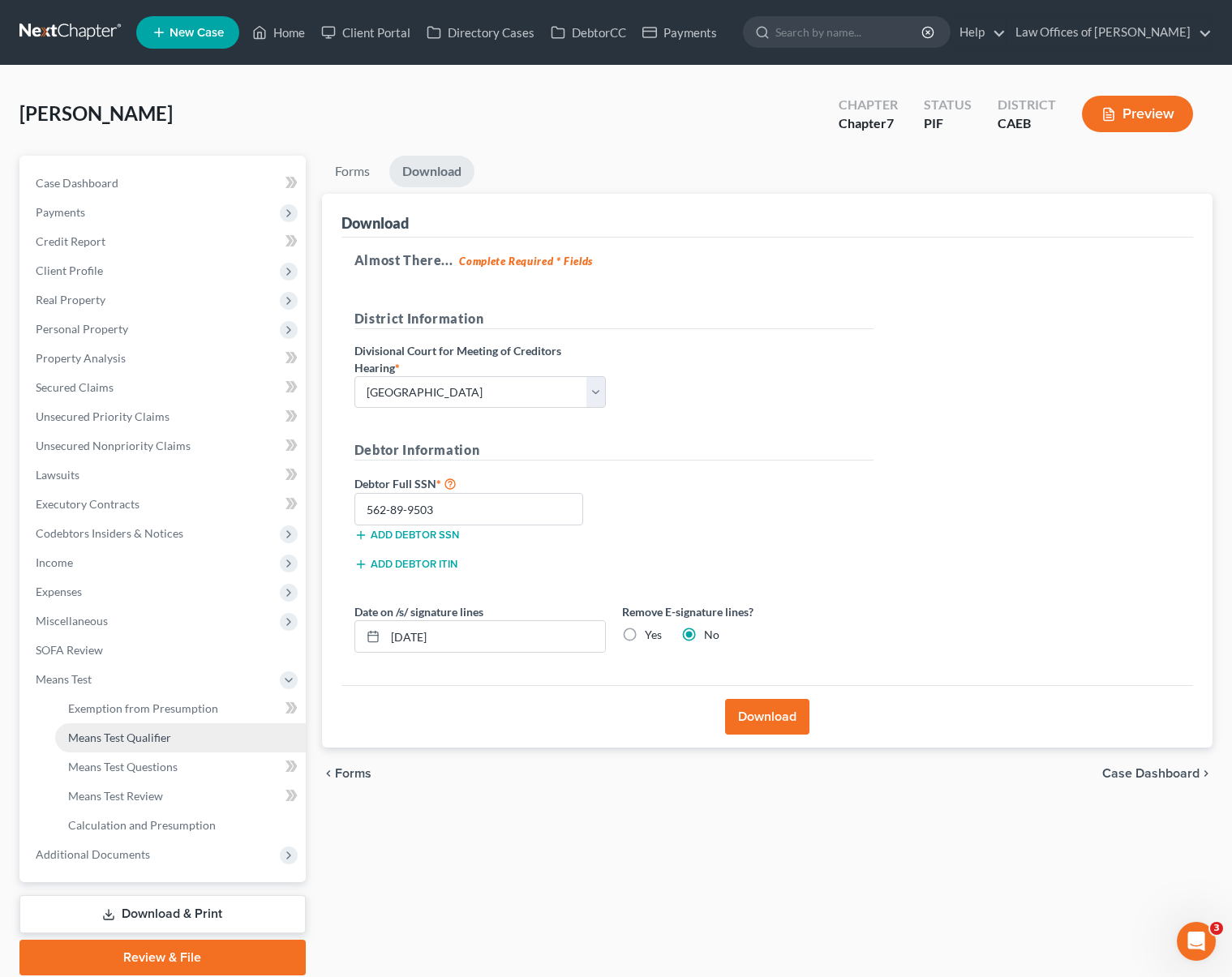
click at [159, 740] on span "Means Test Qualifier" at bounding box center [120, 737] width 103 height 14
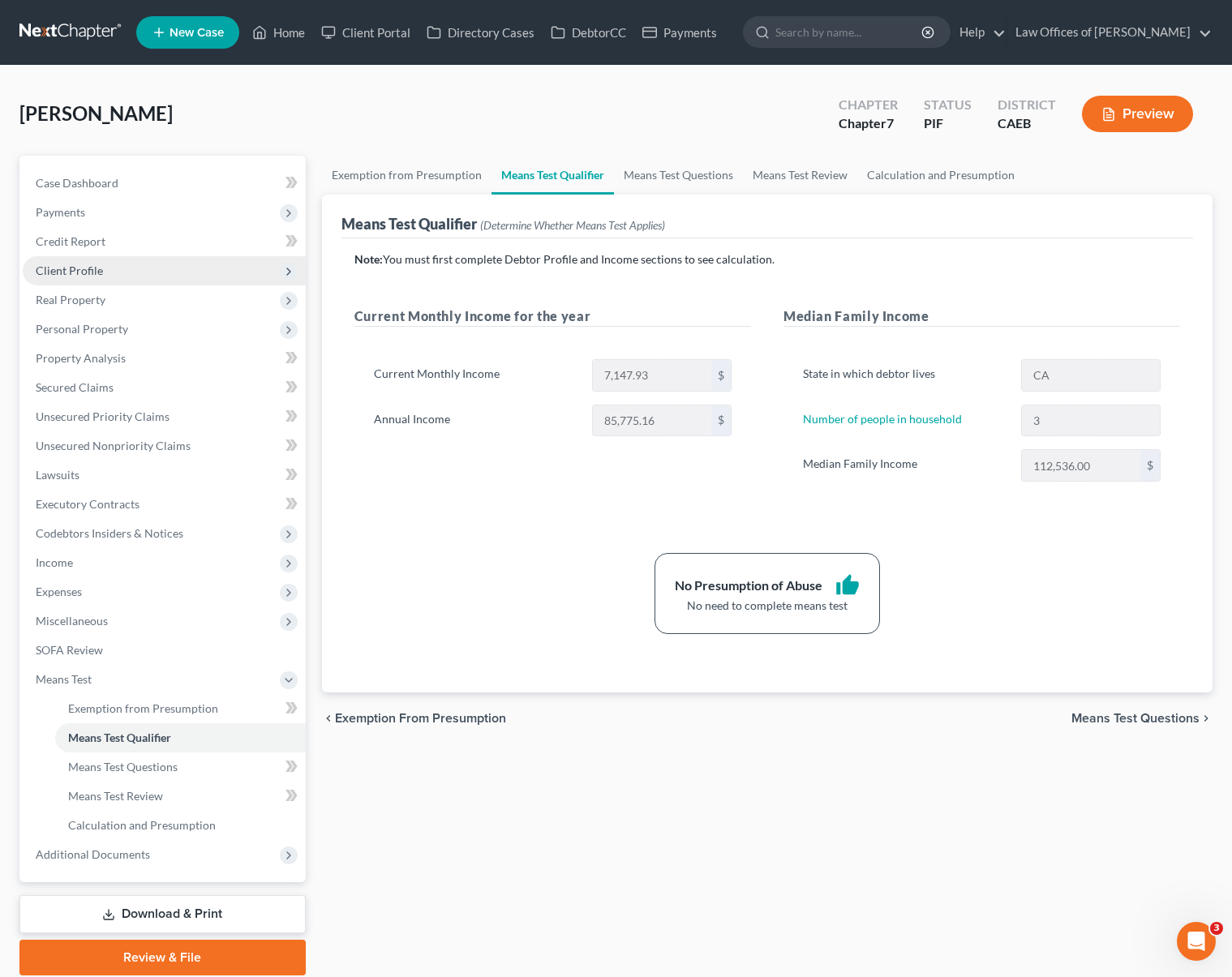
click at [119, 275] on span "Client Profile" at bounding box center [164, 270] width 283 height 29
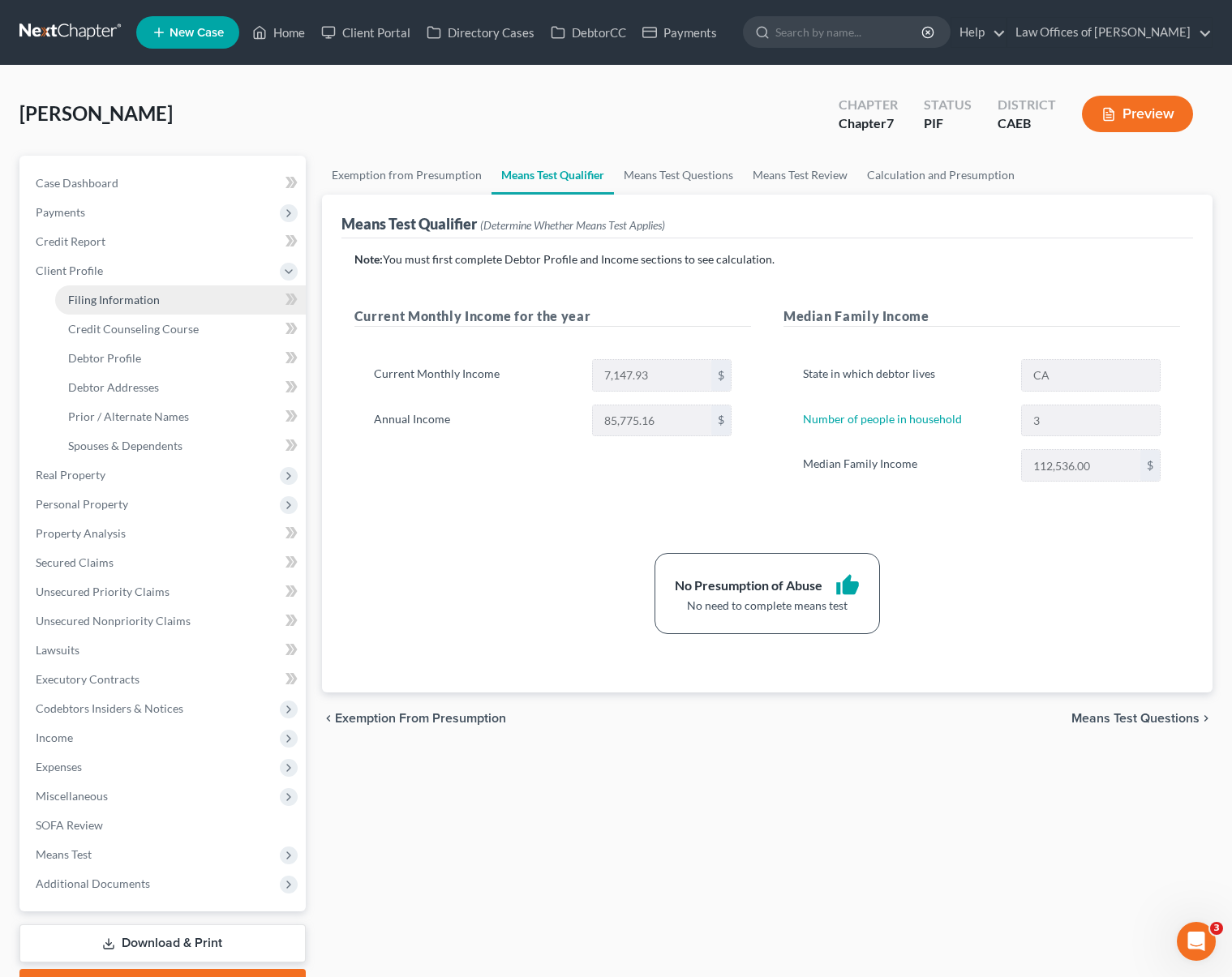
click at [168, 294] on link "Filing Information" at bounding box center [181, 299] width 251 height 29
select select "1"
select select "0"
select select "4"
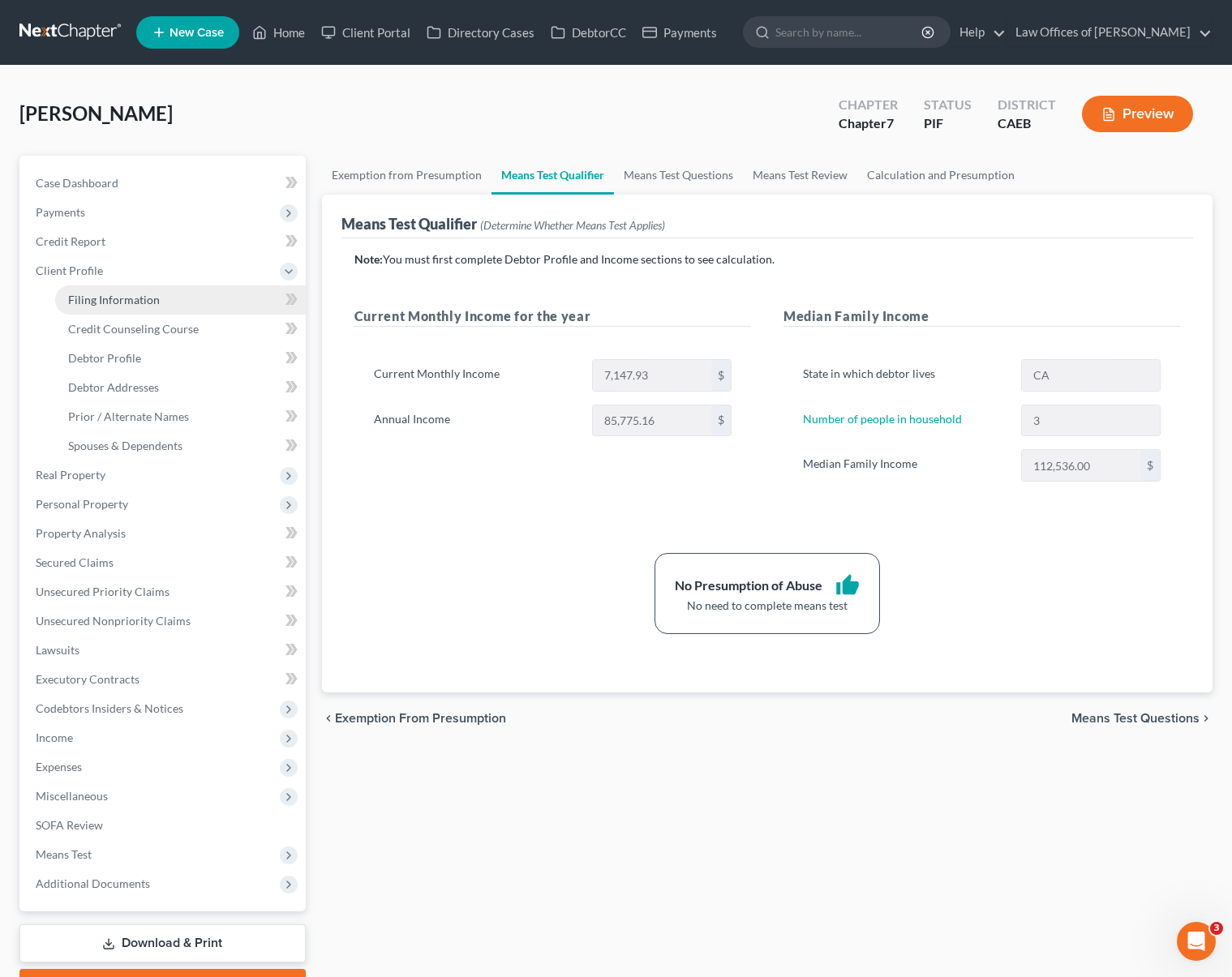
select select "0"
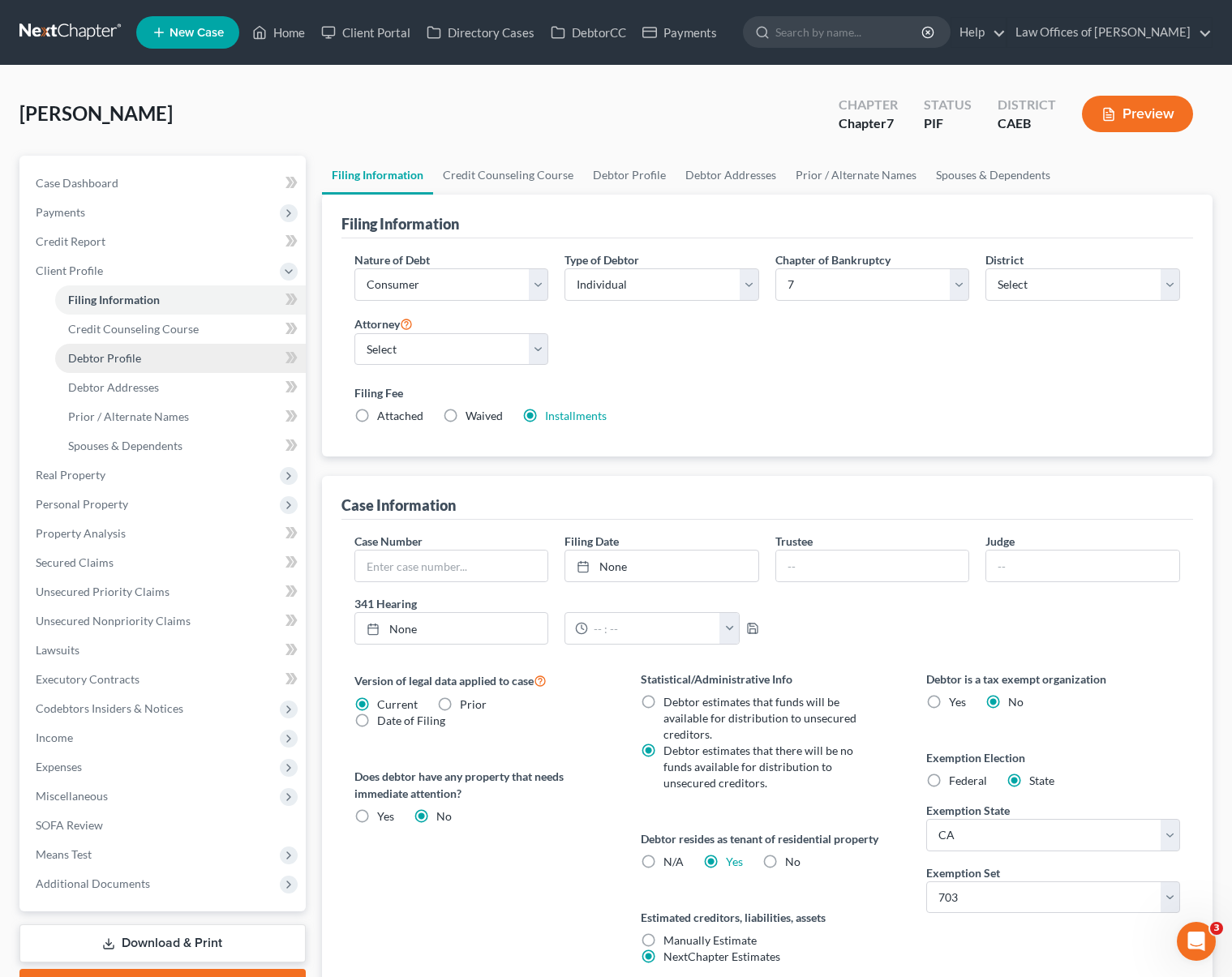
click at [170, 360] on link "Debtor Profile" at bounding box center [181, 358] width 251 height 29
select select "0"
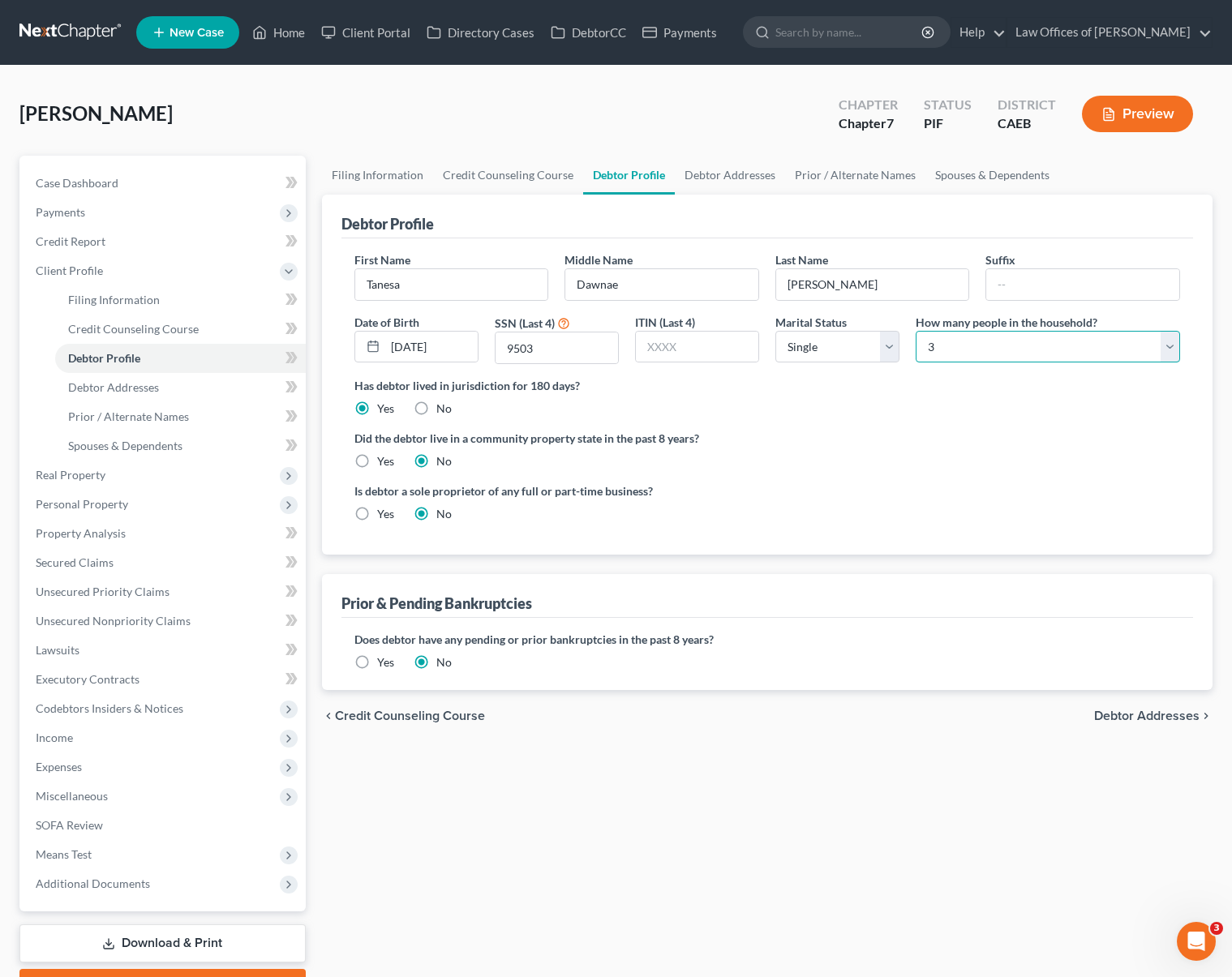
click at [1173, 347] on select "Select 1 2 3 4 5 6 7 8 9 10 11 12 13 14 15 16 17 18 19 20" at bounding box center [1047, 346] width 265 height 32
select select "0"
click at [915, 331] on select "Select 1 2 3 4 5 6 7 8 9 10 11 12 13 14 15 16 17 18 19 20" at bounding box center [1047, 346] width 265 height 32
drag, startPoint x: 1162, startPoint y: 363, endPoint x: 74, endPoint y: 853, distance: 1193.2
click at [74, 853] on span "Means Test" at bounding box center [63, 854] width 56 height 14
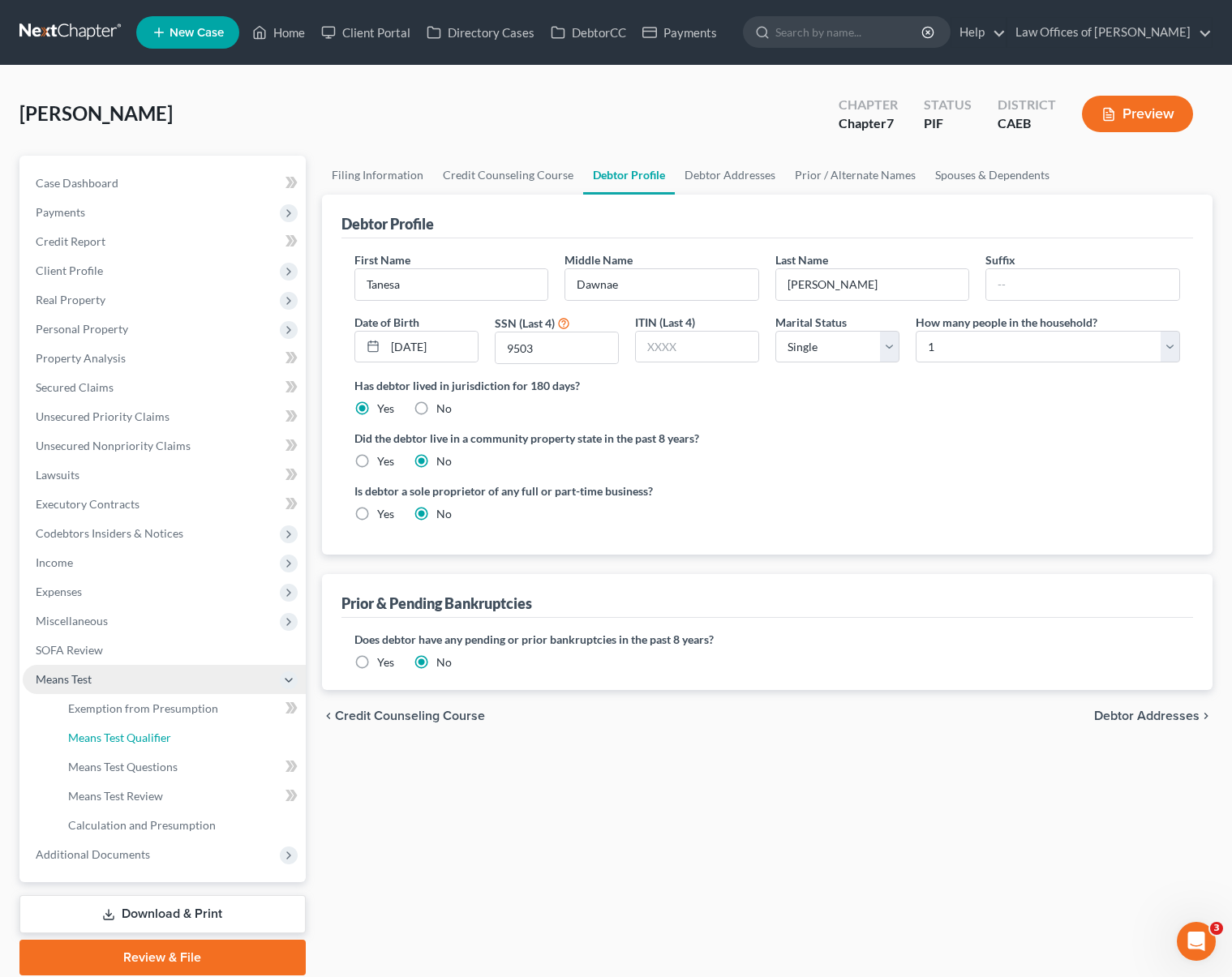
click at [164, 738] on span "Means Test Qualifier" at bounding box center [120, 737] width 103 height 14
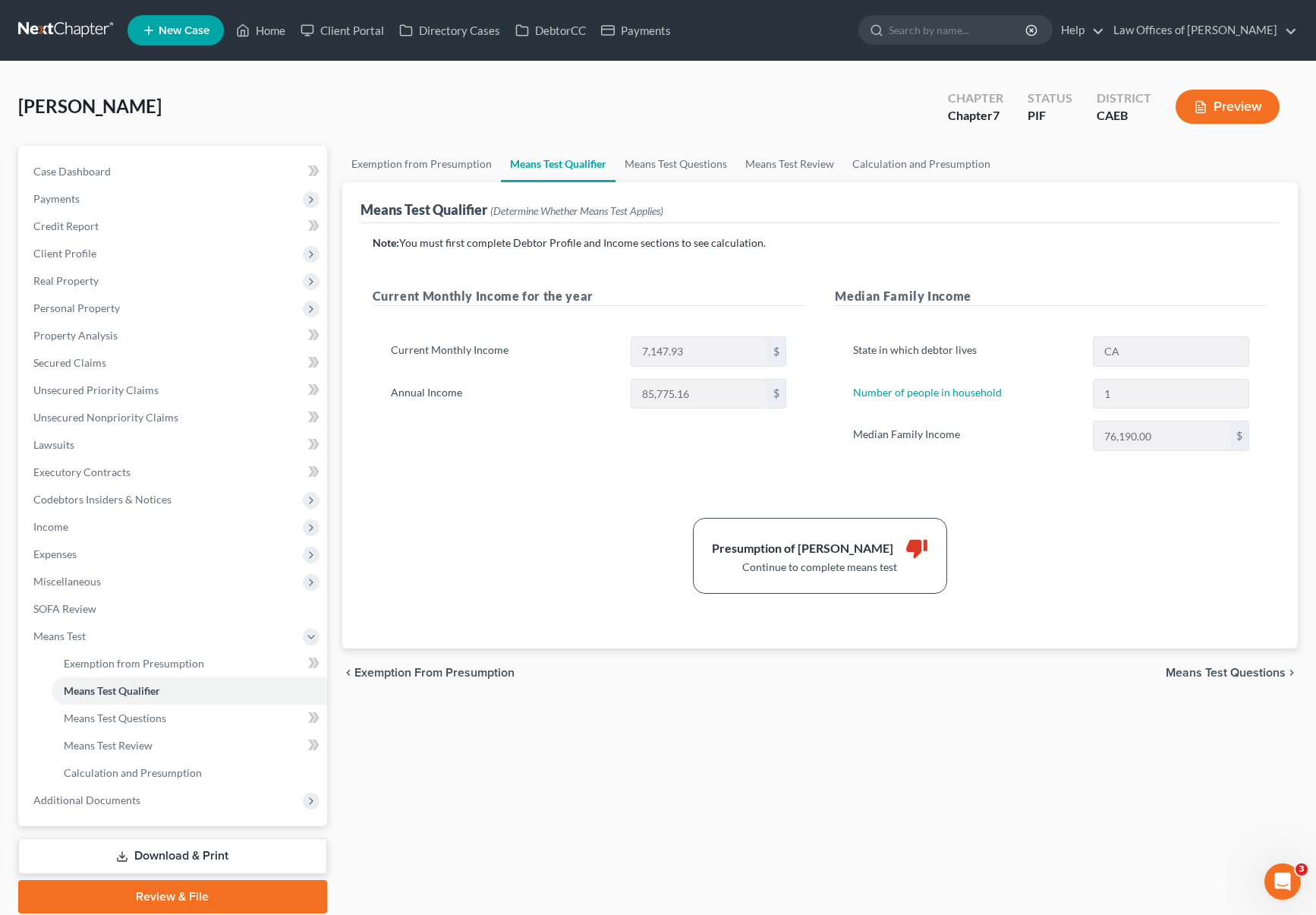
click at [198, 33] on span "New Case" at bounding box center [184, 30] width 51 height 12
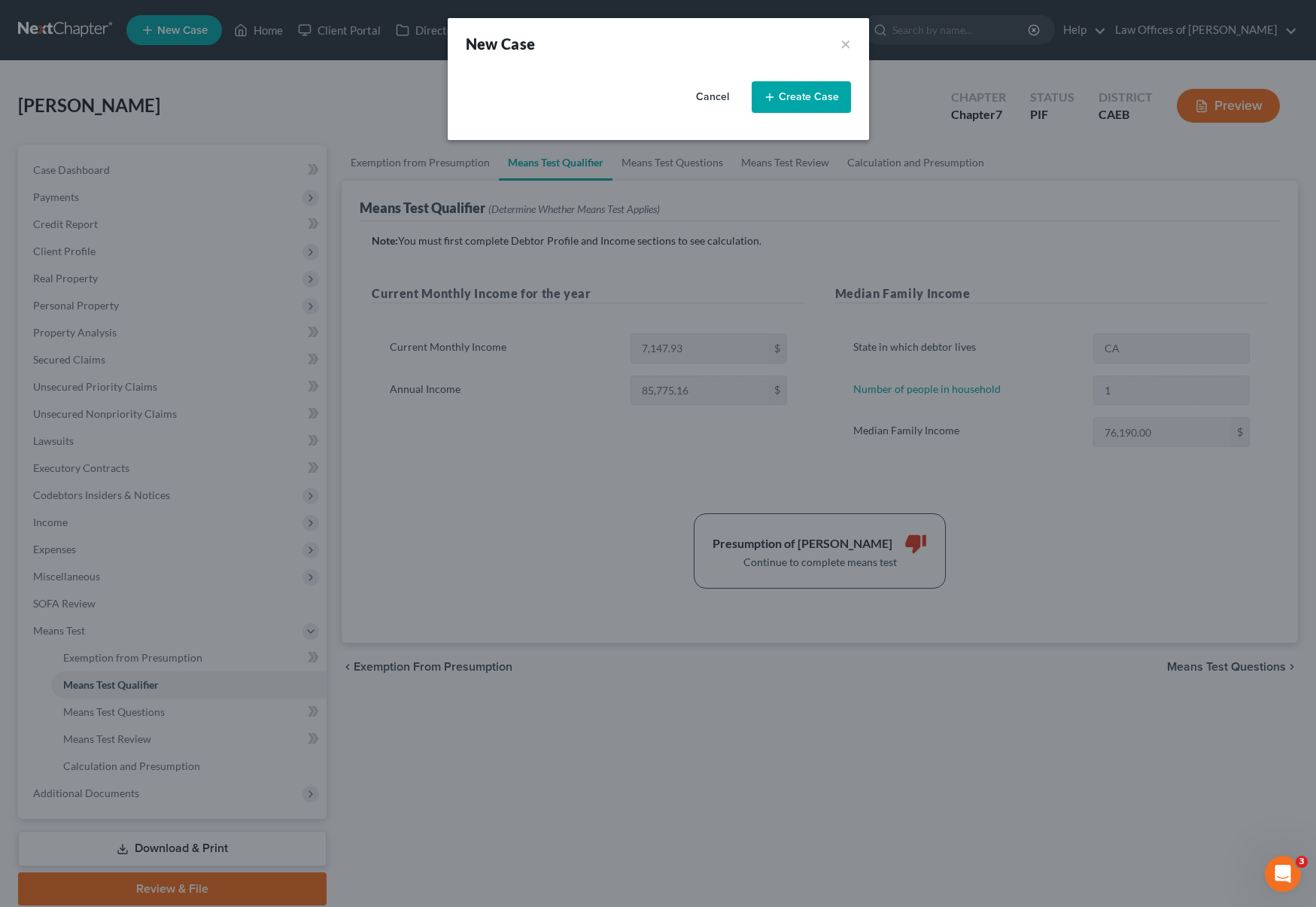
select select "8"
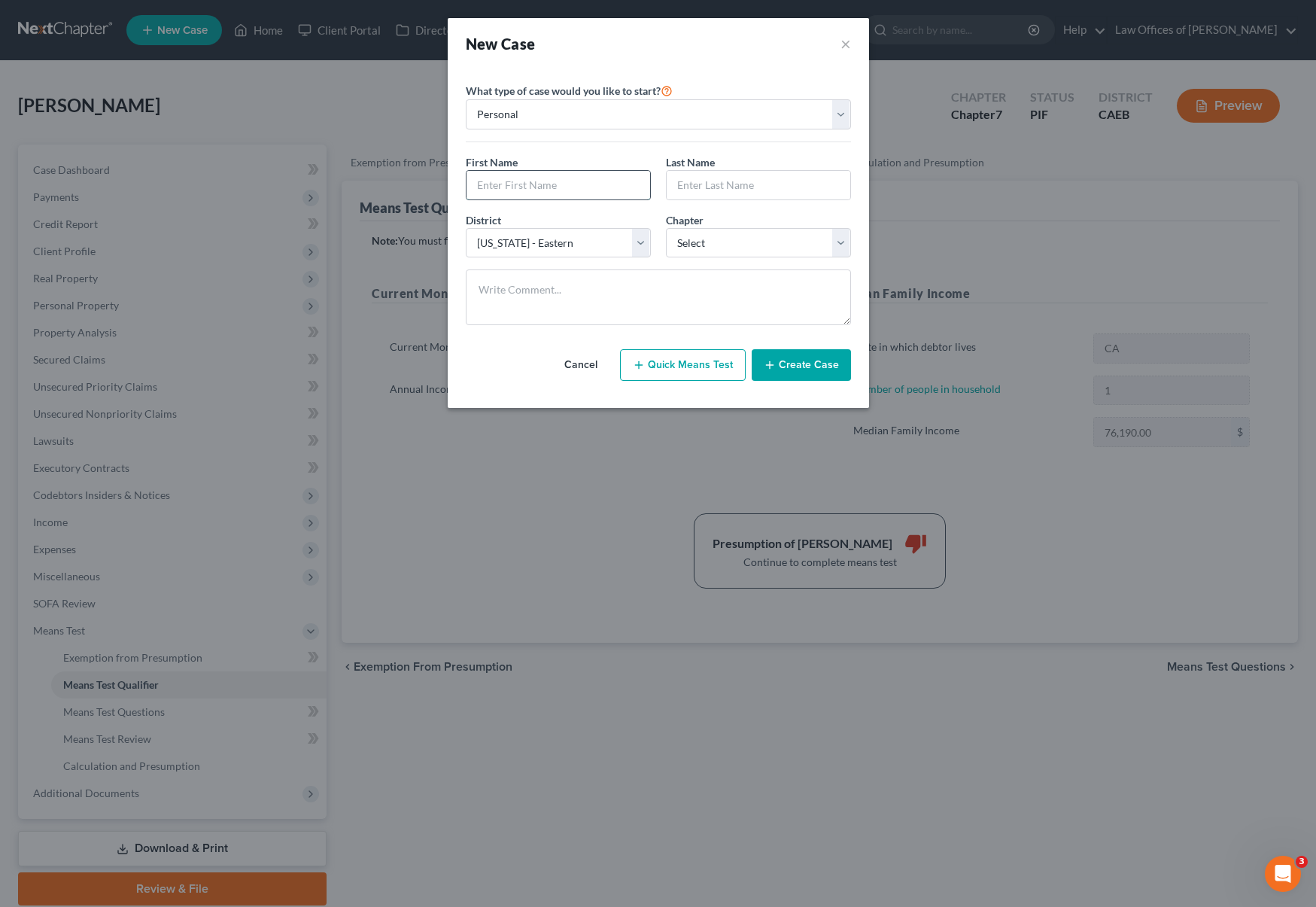
click at [529, 186] on input "text" at bounding box center [559, 184] width 184 height 28
type input "Stacy"
type input "Wilard"
click at [836, 240] on select "Select 7 11 12 13" at bounding box center [758, 243] width 185 height 30
select select "0"
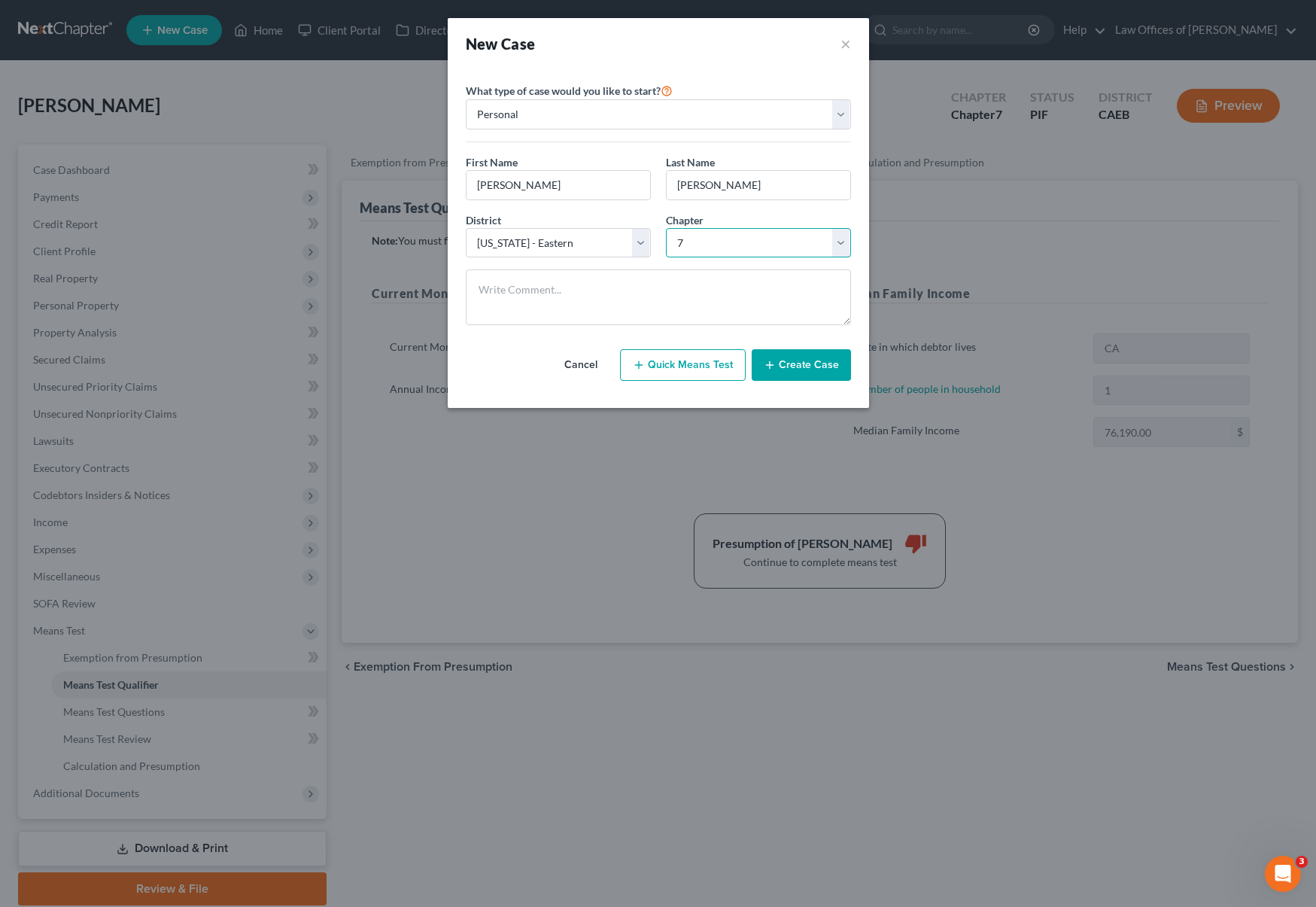
click at [666, 228] on select "Select 7 11 12 13" at bounding box center [758, 243] width 185 height 30
click at [741, 186] on input "Wilard" at bounding box center [758, 184] width 184 height 28
type input "Willard"
click at [805, 370] on button "Create Case" at bounding box center [801, 364] width 99 height 31
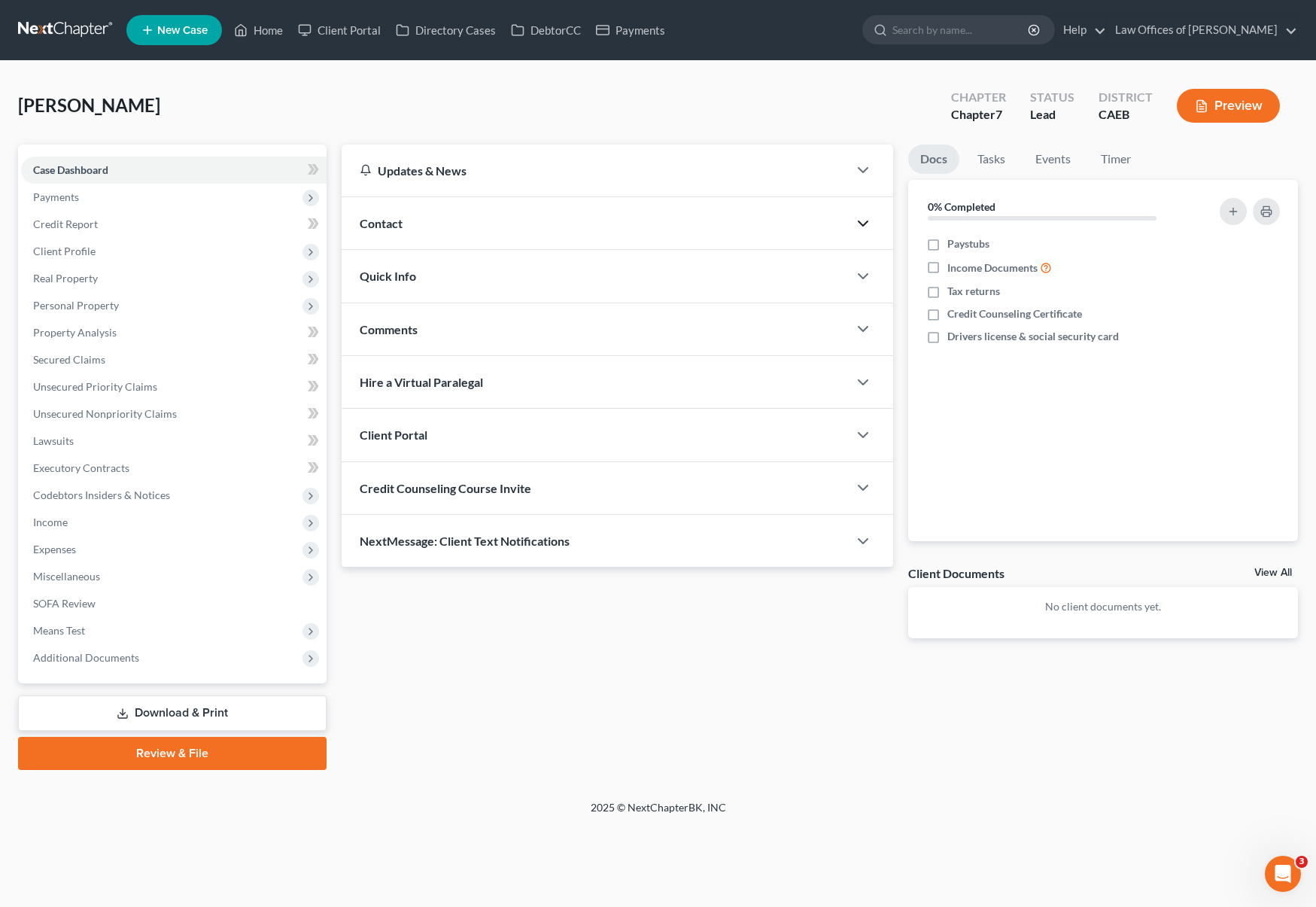
click at [867, 224] on icon "button" at bounding box center [863, 223] width 18 height 18
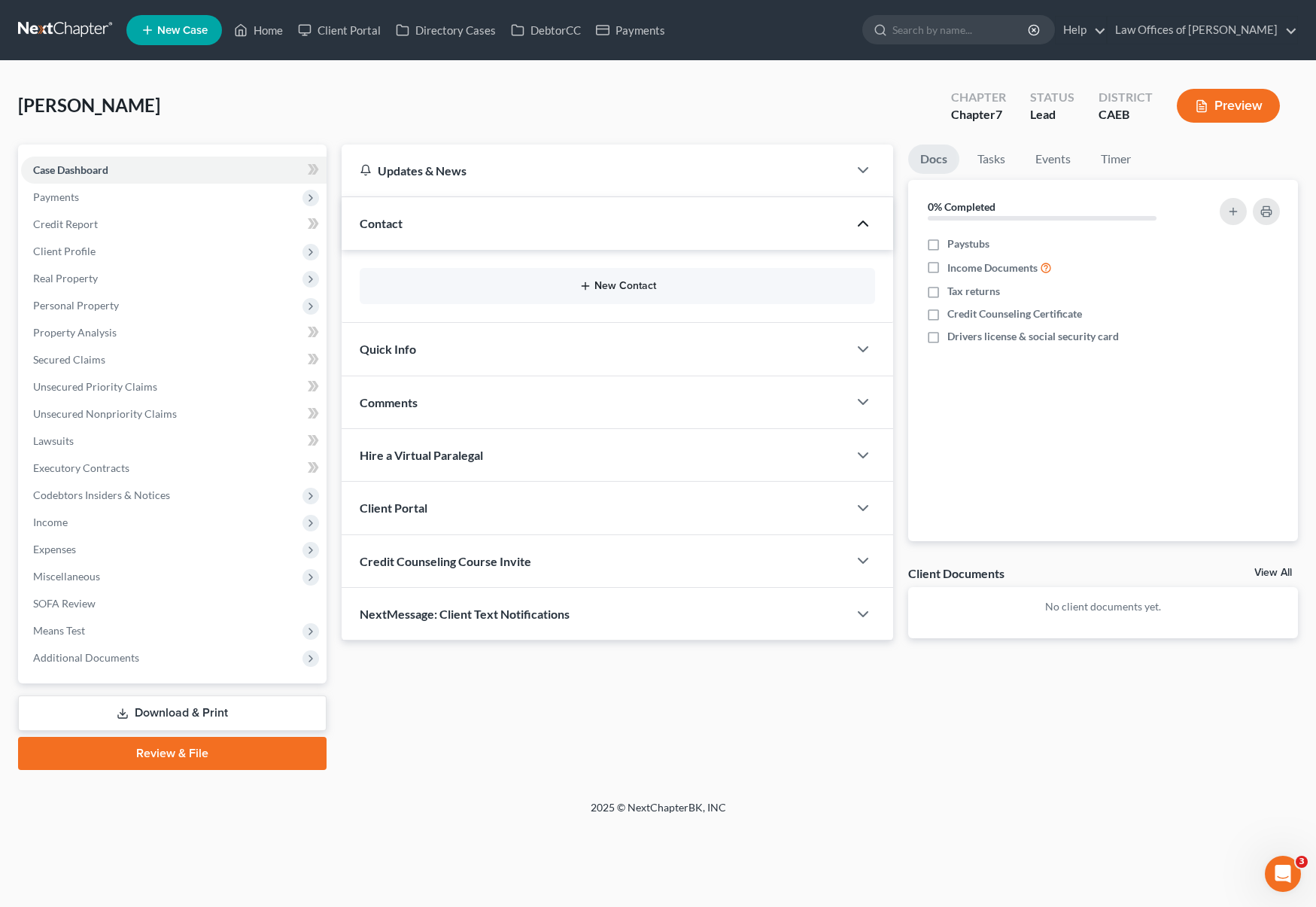
click at [739, 285] on button "New Contact" at bounding box center [617, 286] width 491 height 12
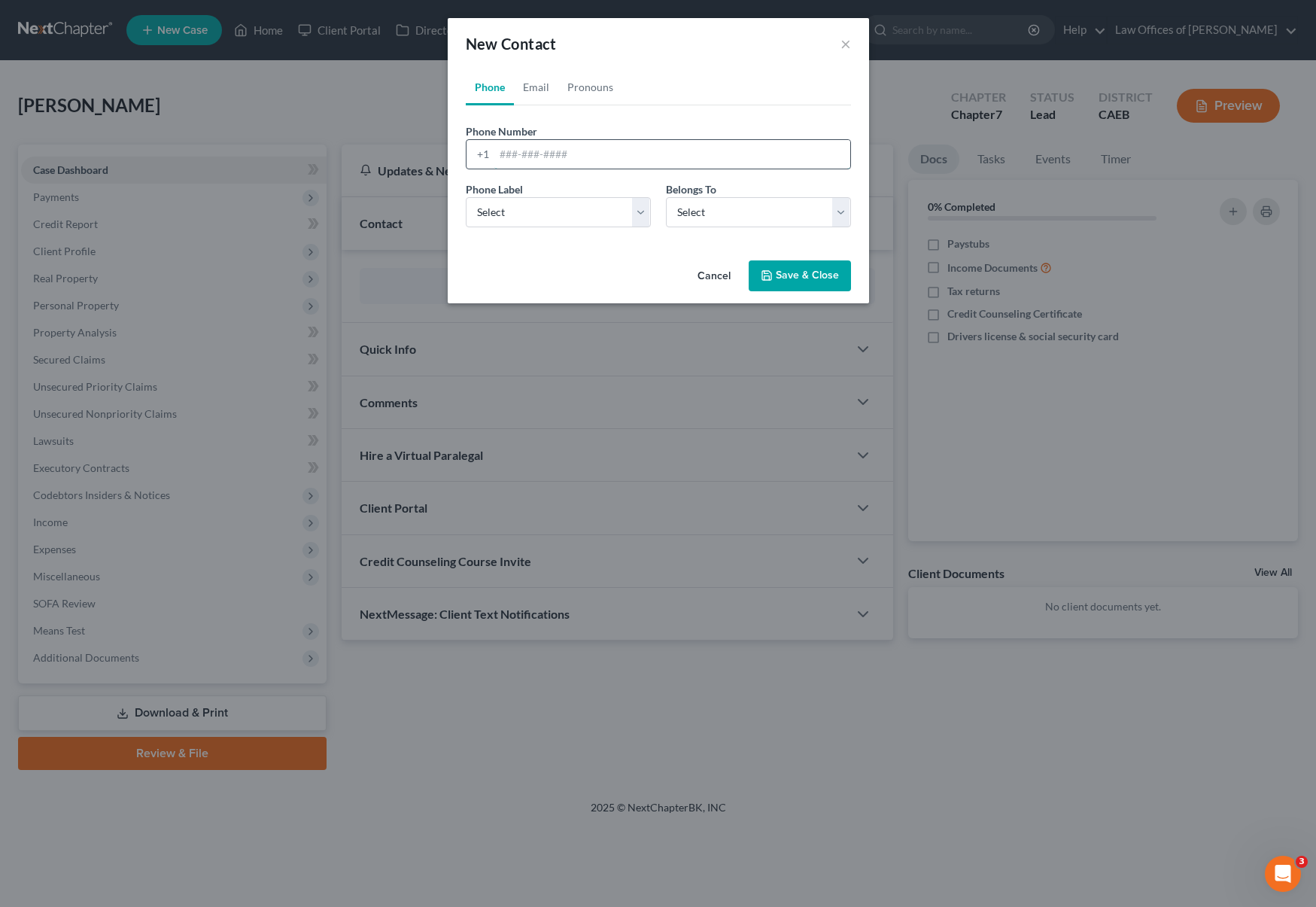
click at [653, 166] on input "tel" at bounding box center [672, 154] width 356 height 28
type input "6619324325"
click at [645, 217] on select "Select Mobile Home Work Other" at bounding box center [559, 212] width 185 height 30
select select "0"
click at [466, 197] on select "Select Mobile Home Work Other" at bounding box center [559, 212] width 185 height 30
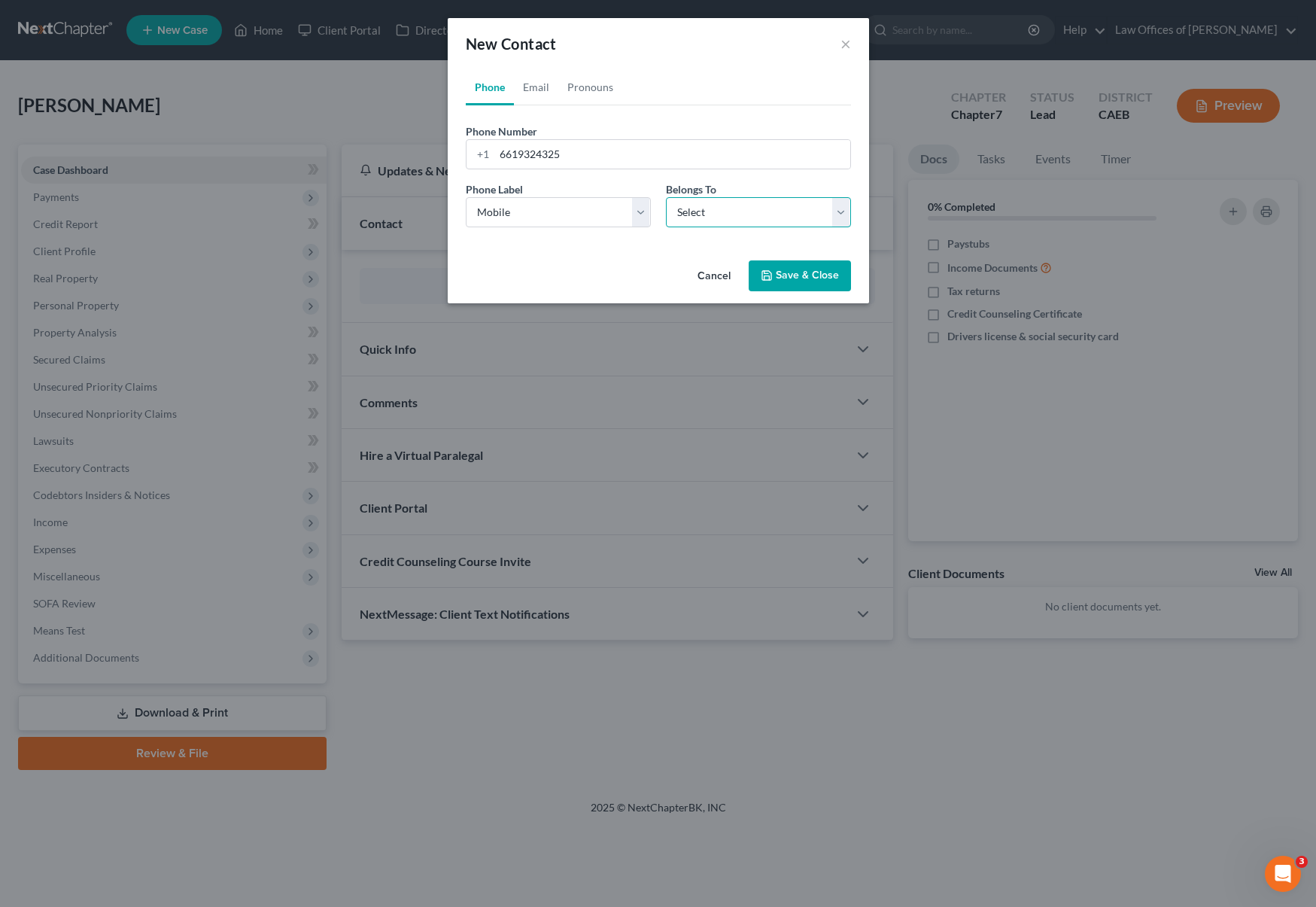
click at [836, 217] on select "Select Client Other" at bounding box center [758, 212] width 185 height 30
select select "0"
click at [666, 197] on select "Select Client Other" at bounding box center [758, 212] width 185 height 30
click at [801, 272] on button "Save & Close" at bounding box center [800, 276] width 103 height 31
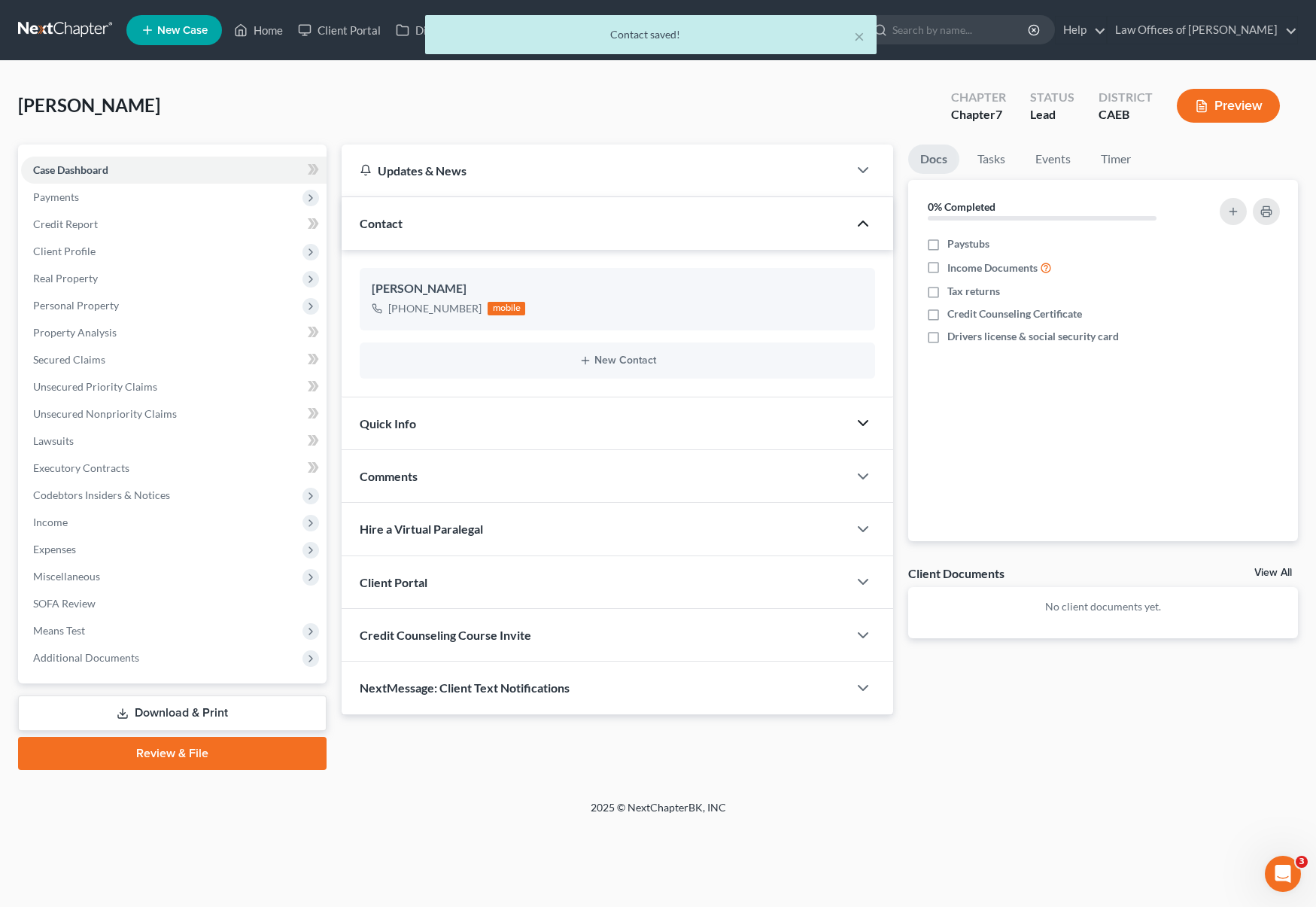
click at [871, 422] on icon "button" at bounding box center [863, 423] width 18 height 18
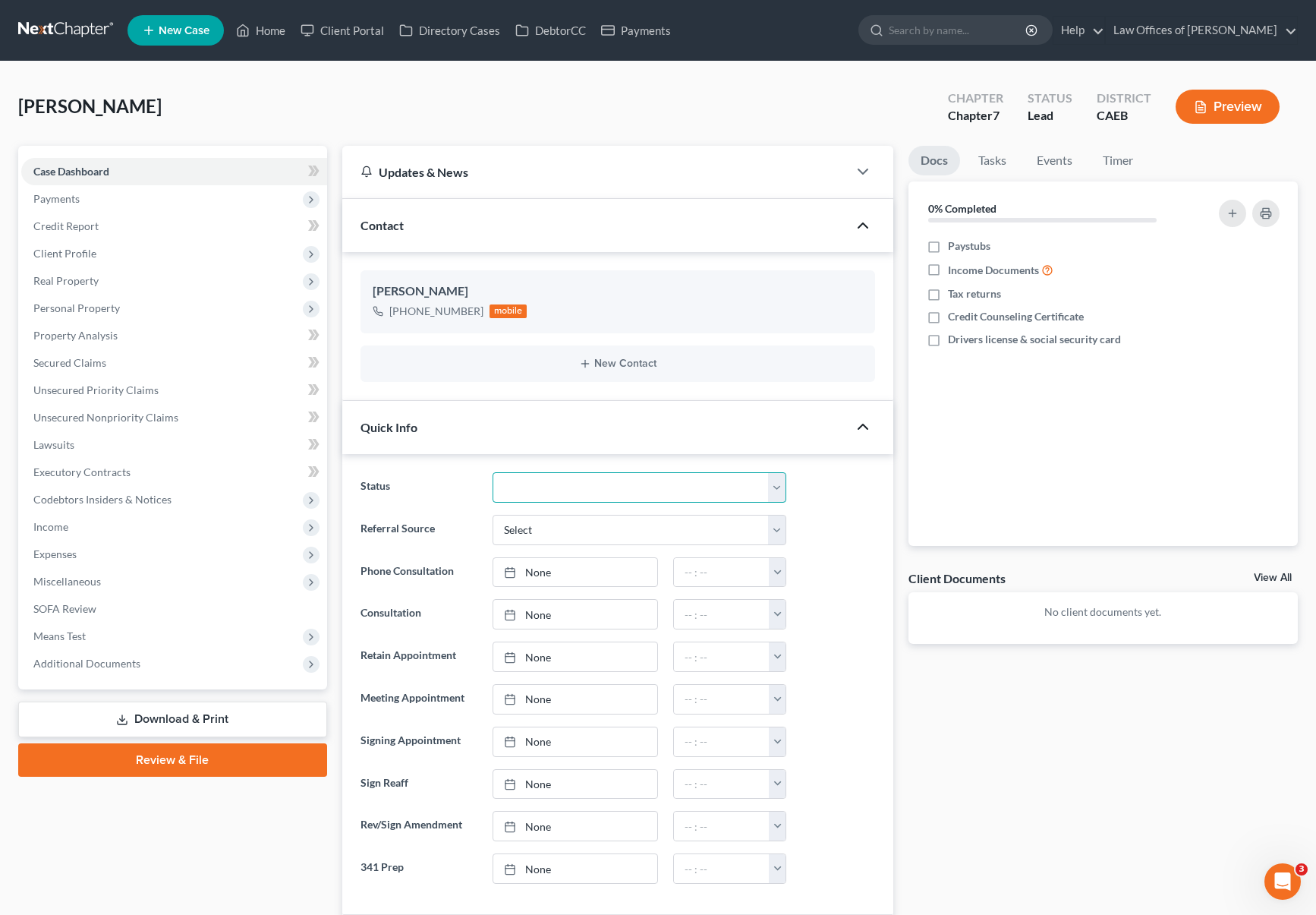
click at [771, 485] on select "Cancelled/Refund Closed Consultation Declined Discharged Filed Income Check In …" at bounding box center [639, 487] width 294 height 30
select select "10"
click at [492, 473] on select "Cancelled/Refund Closed Consultation Declined Discharged Filed Income Check In …" at bounding box center [639, 487] width 294 height 30
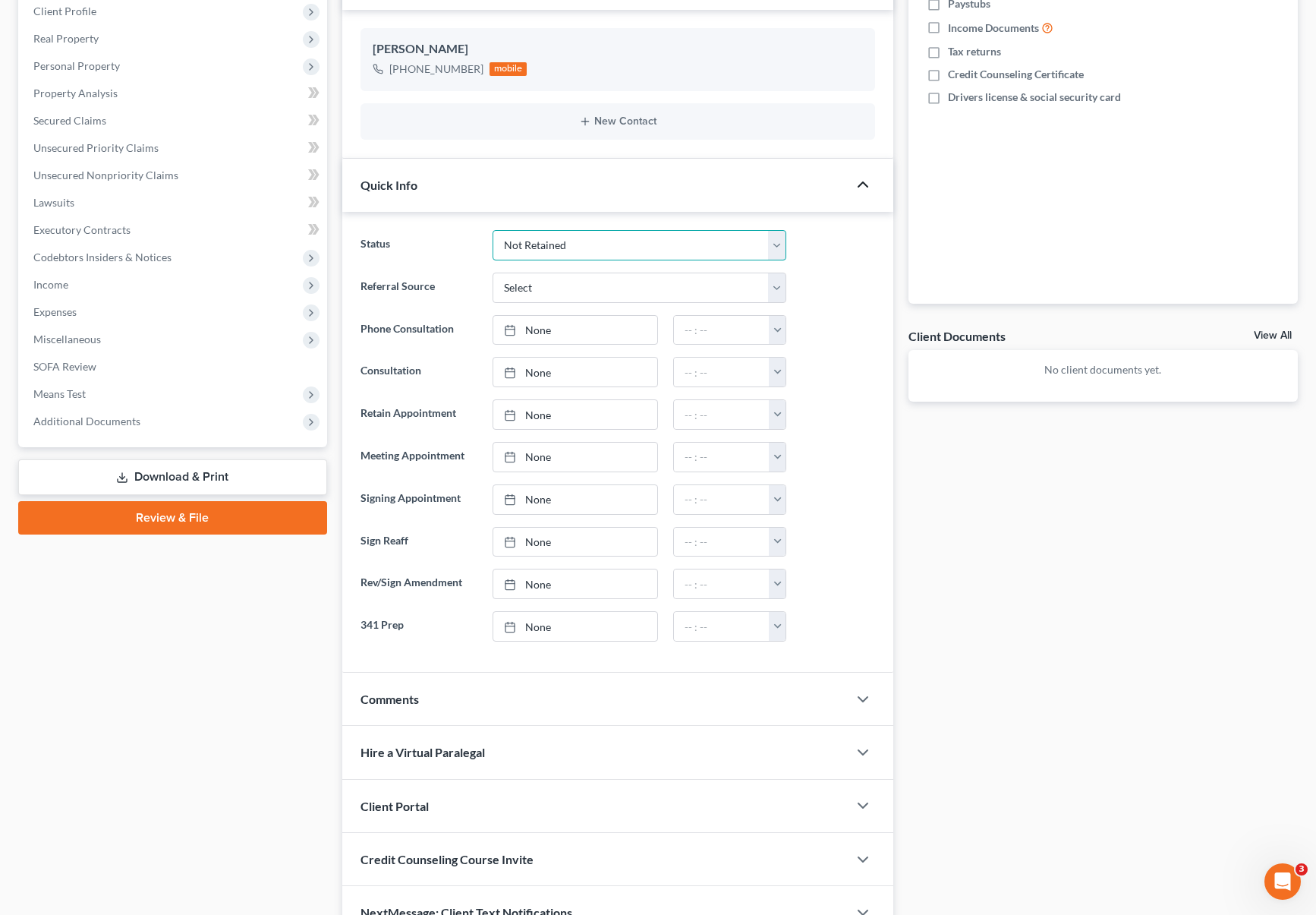
scroll to position [324, 0]
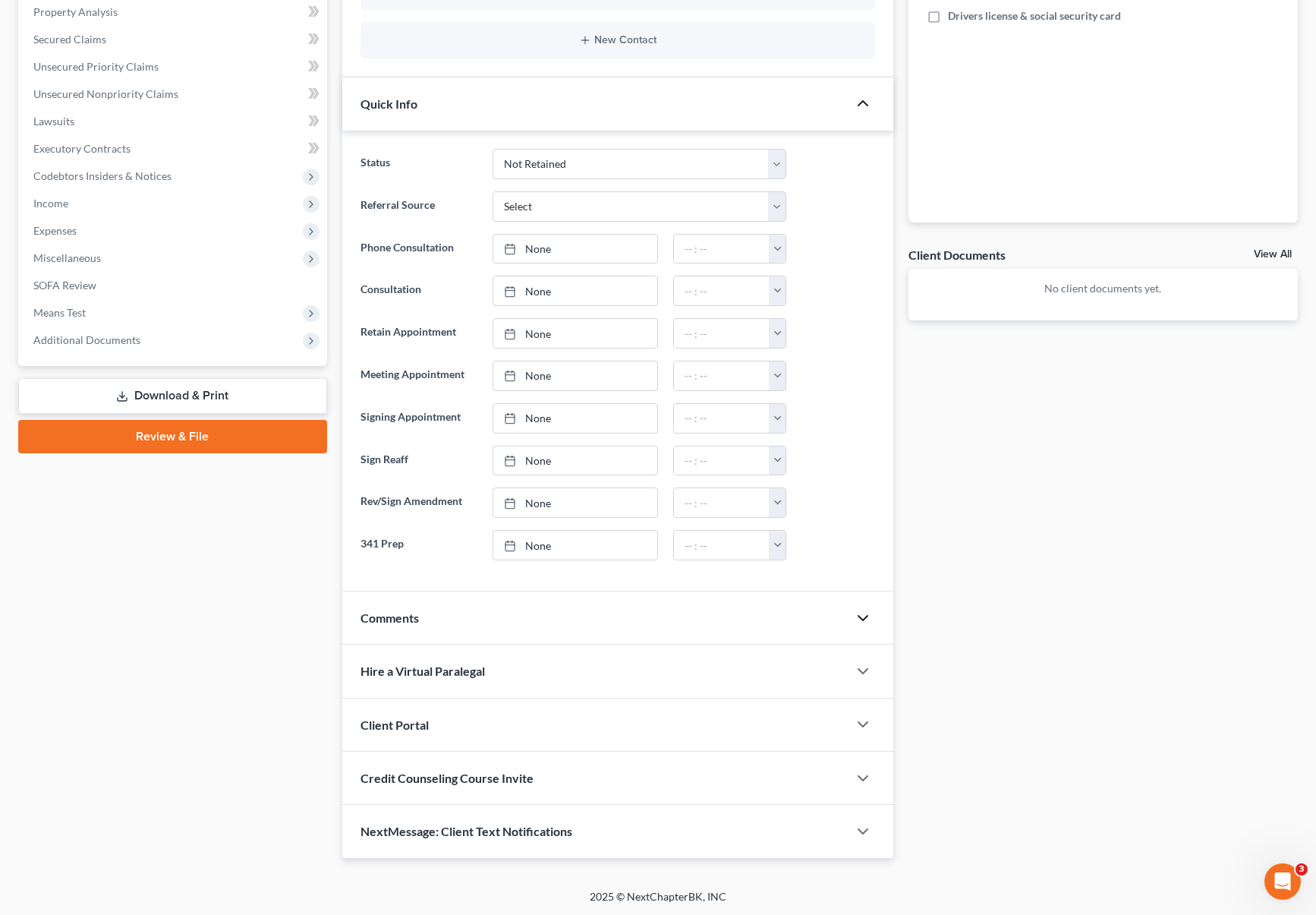
click at [864, 618] on icon "button" at bounding box center [863, 618] width 19 height 19
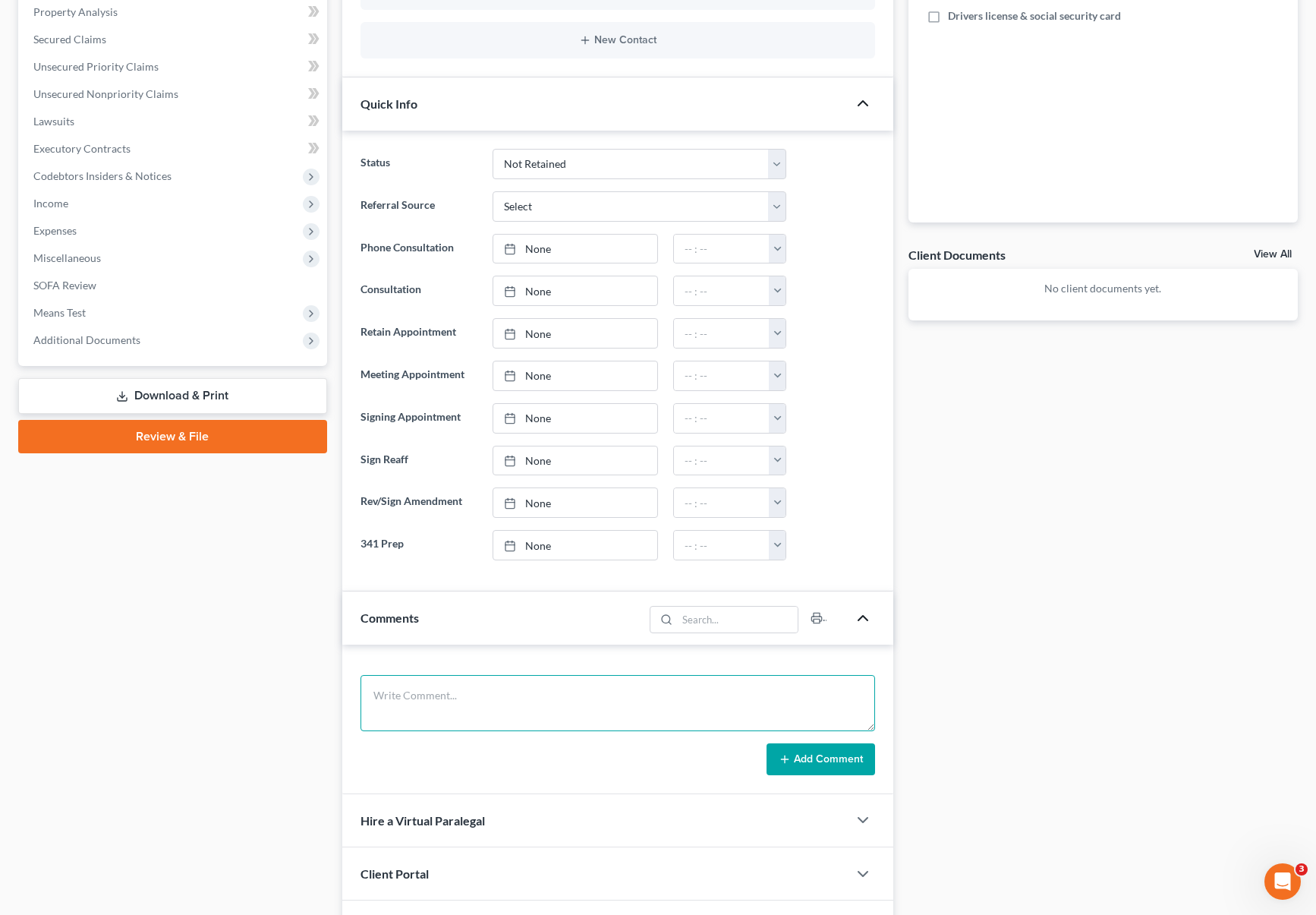
drag, startPoint x: 489, startPoint y: 693, endPoint x: 498, endPoint y: 676, distance: 19.2
click at [489, 693] on textarea at bounding box center [617, 703] width 515 height 56
click at [516, 700] on textarea "704, 2015 Toyota Tundra 162K miles, single. Works for the county makes $ 5,300." at bounding box center [617, 703] width 515 height 56
click at [822, 703] on textarea "704, 2015 Toyota Tundra 162K miles PIF, single. Works for the county makes $ 5,…" at bounding box center [617, 703] width 515 height 56
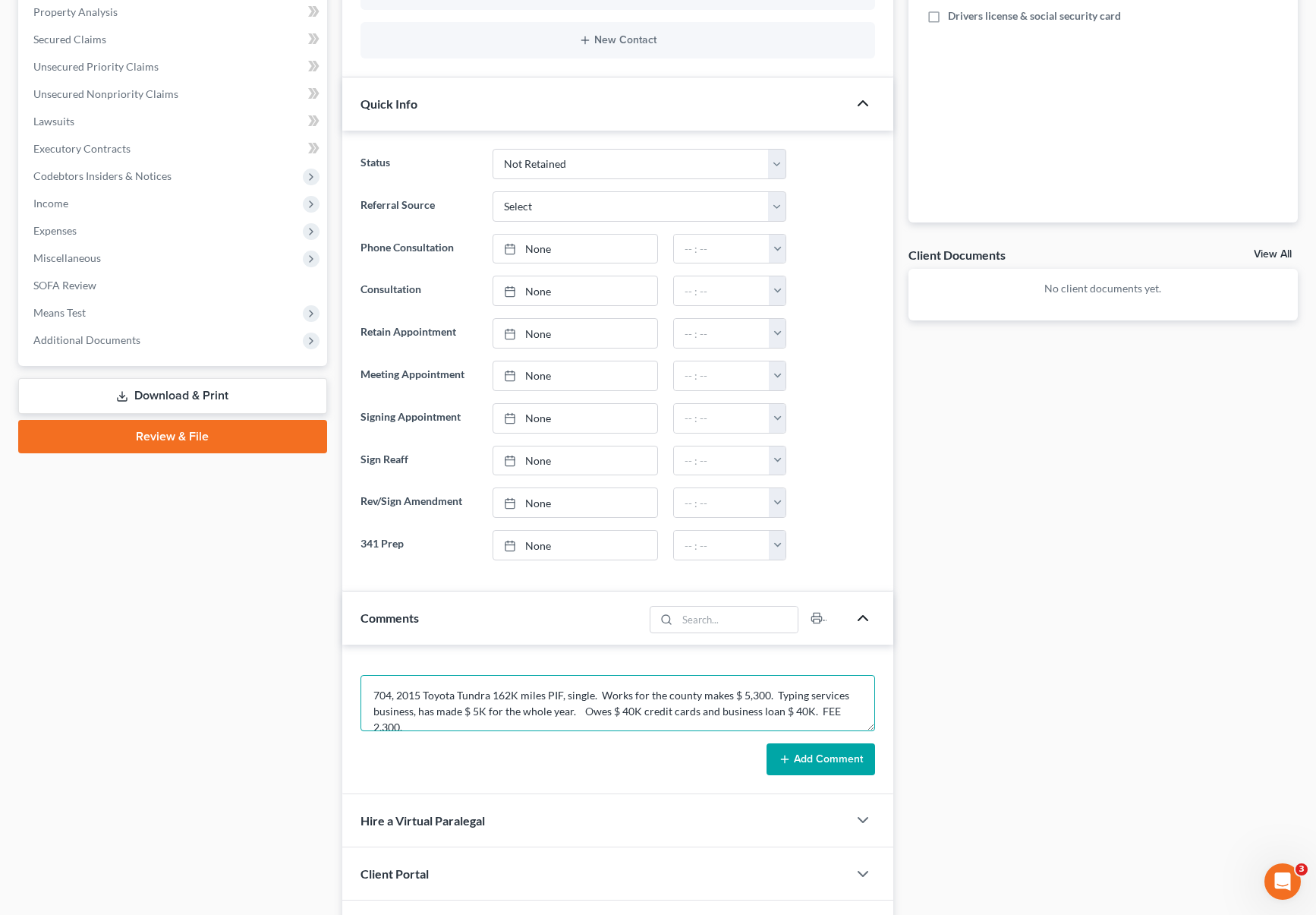
scroll to position [3, 0]
type textarea "704, 2015 Toyota Tundra 162K miles PIF, single. Works for the county makes $ 5,…"
click at [796, 759] on button "Add Comment" at bounding box center [820, 759] width 109 height 32
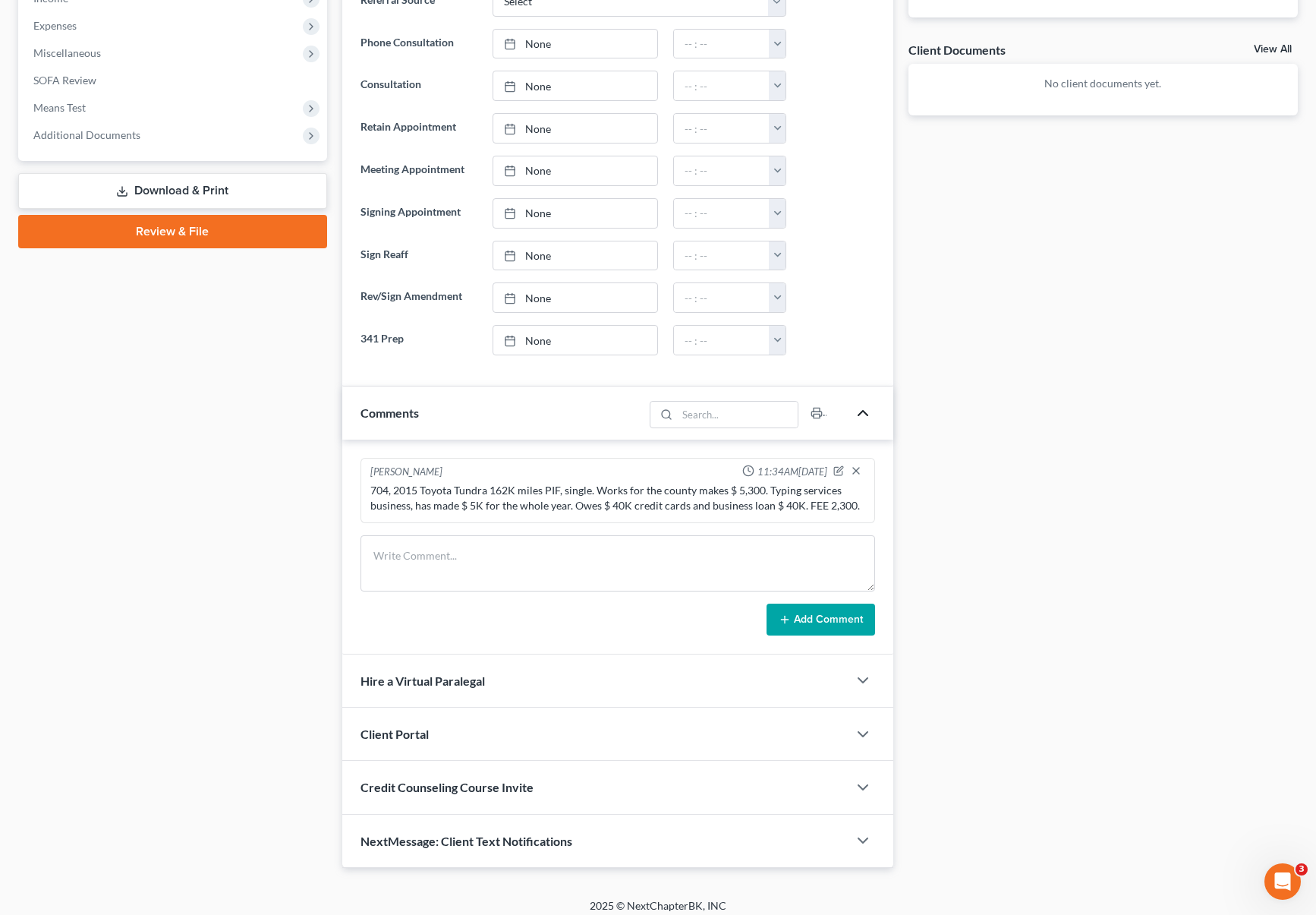
scroll to position [538, 0]
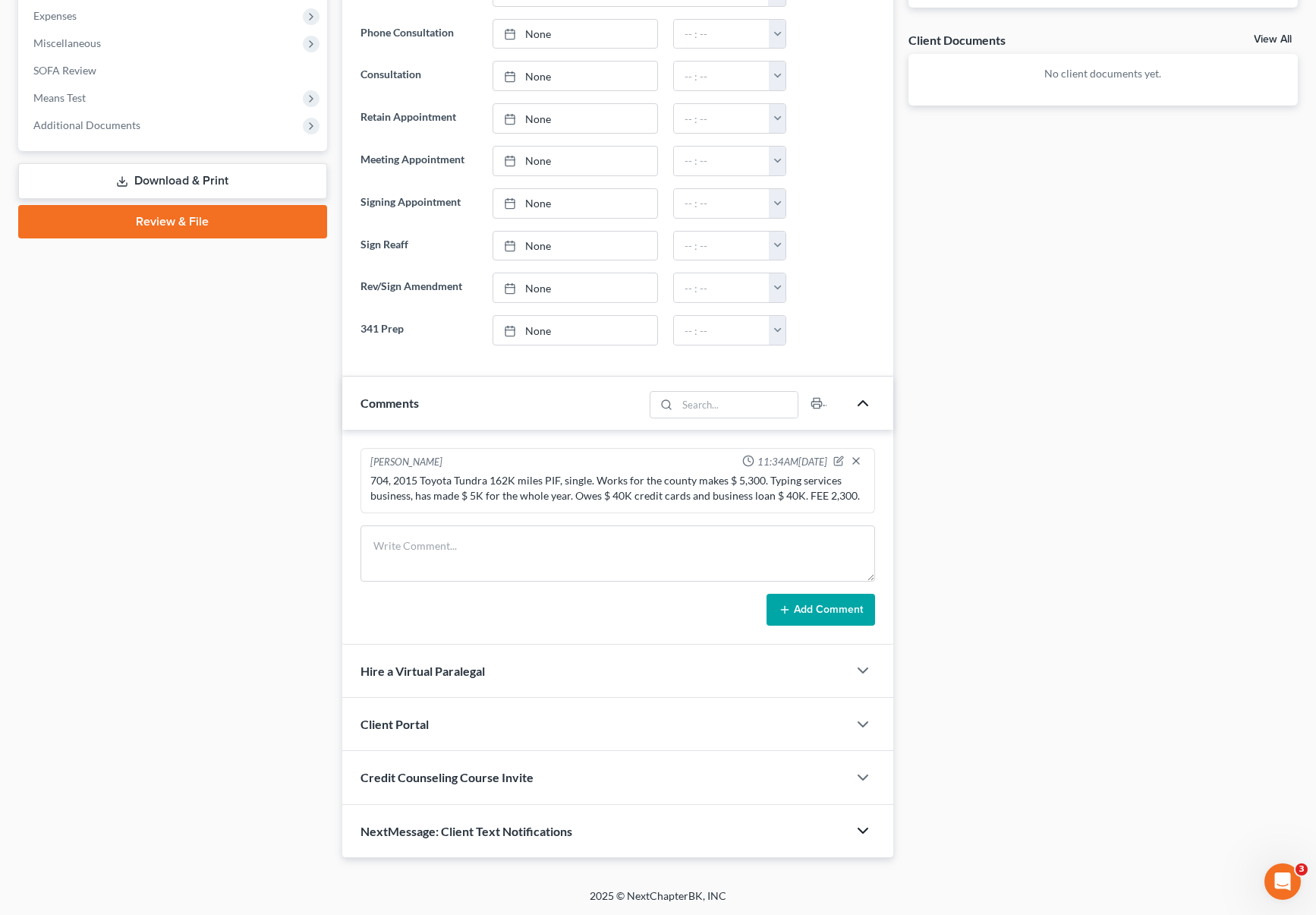
click at [857, 829] on icon "button" at bounding box center [863, 831] width 19 height 19
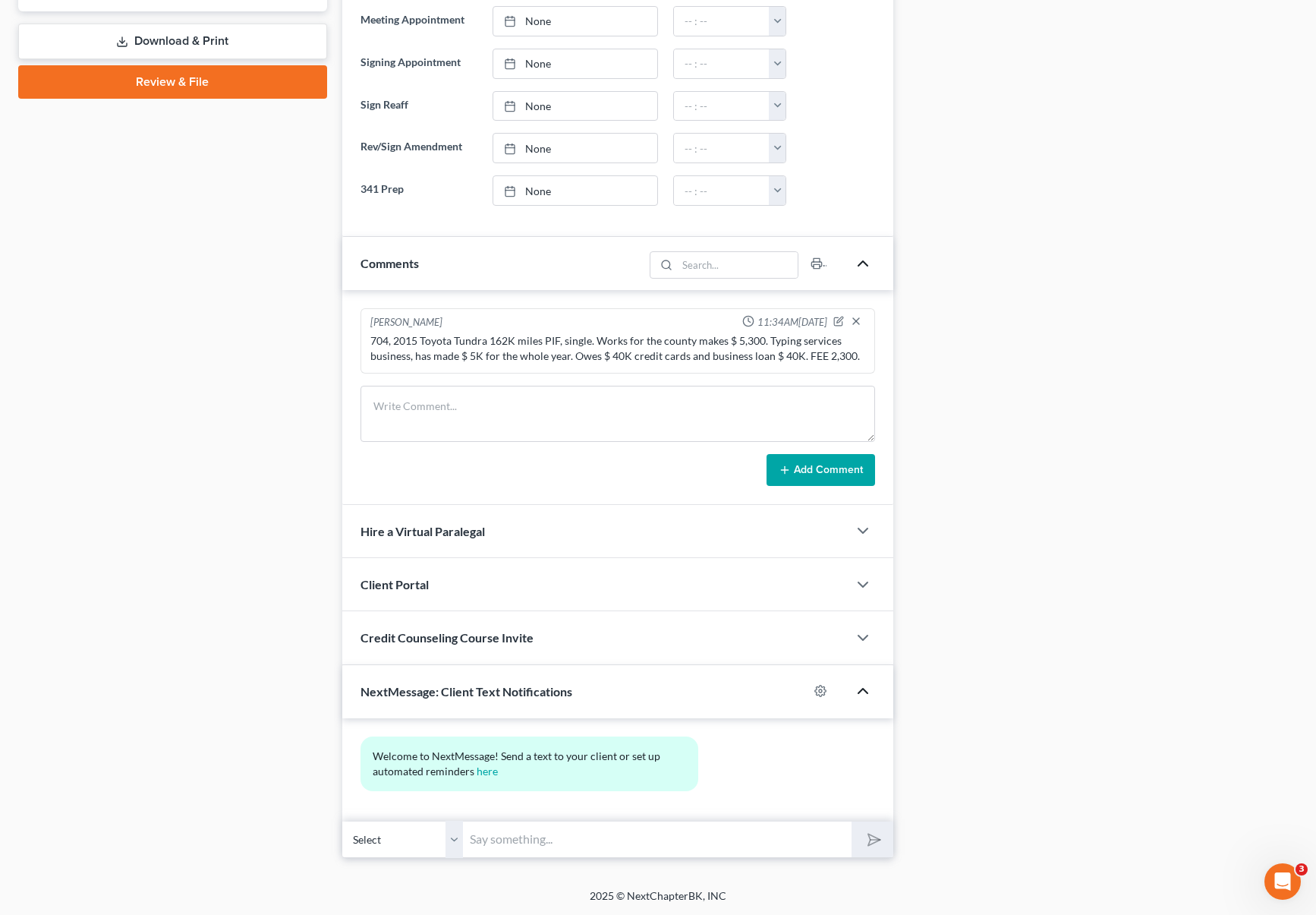
click at [528, 844] on input "text" at bounding box center [658, 839] width 388 height 37
type input "Hi. [PERSON_NAME] here with the Law Office of [PERSON_NAME]. Your email address…"
click at [851, 822] on button "submit" at bounding box center [872, 839] width 42 height 36
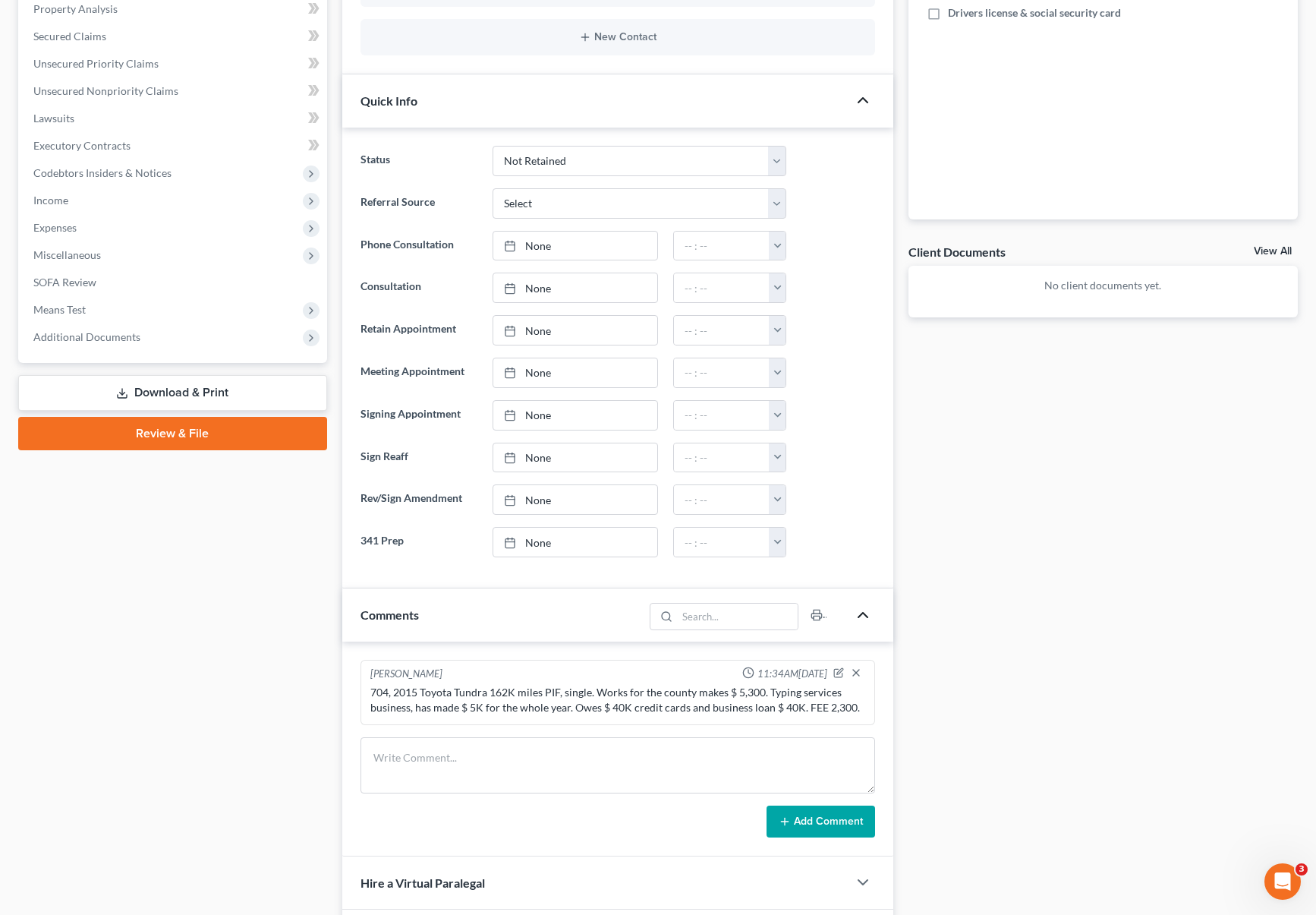
scroll to position [0, 0]
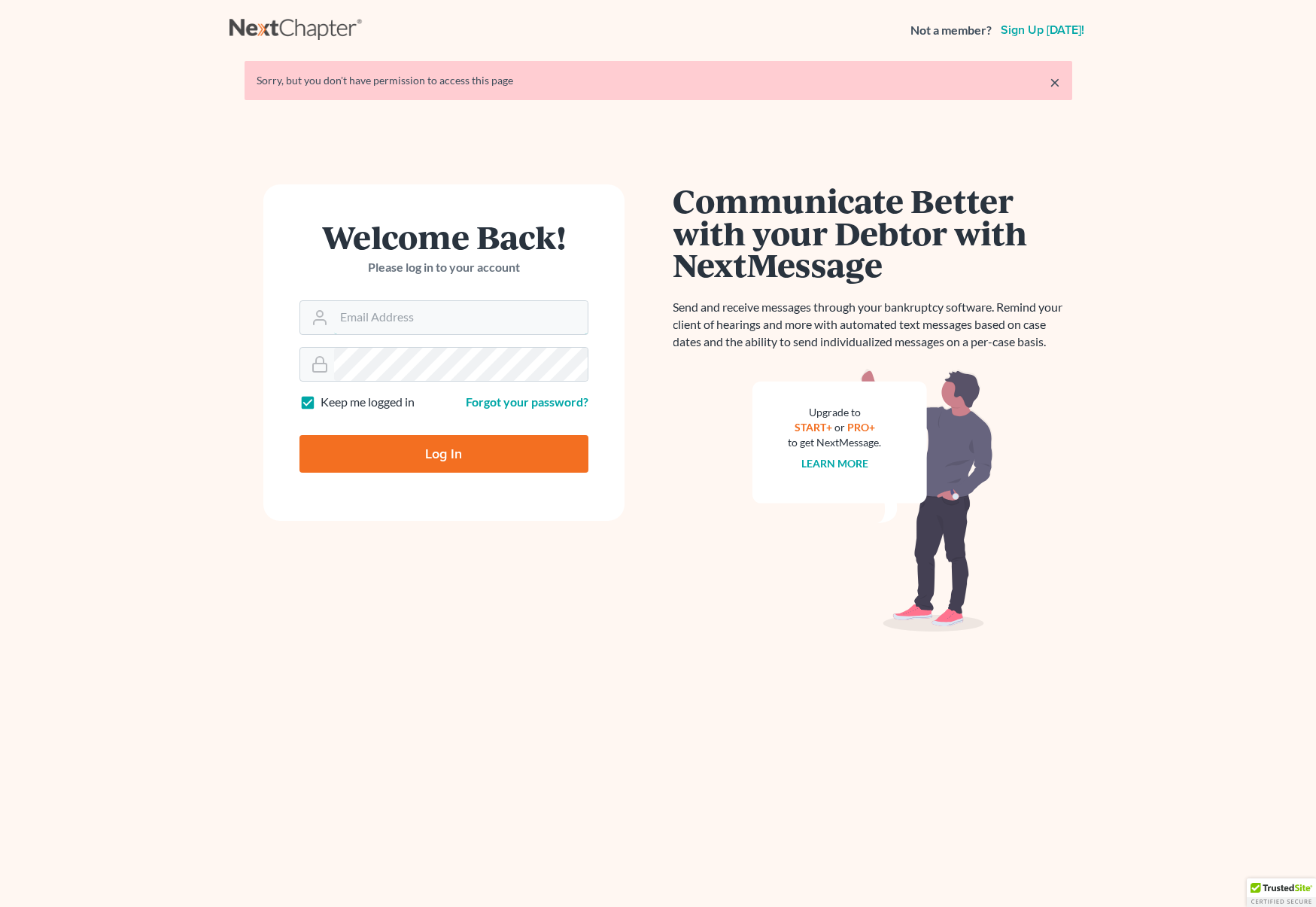
type input "[EMAIL_ADDRESS][DOMAIN_NAME]"
click at [435, 454] on input "Log In" at bounding box center [444, 453] width 289 height 38
type input "Thinking..."
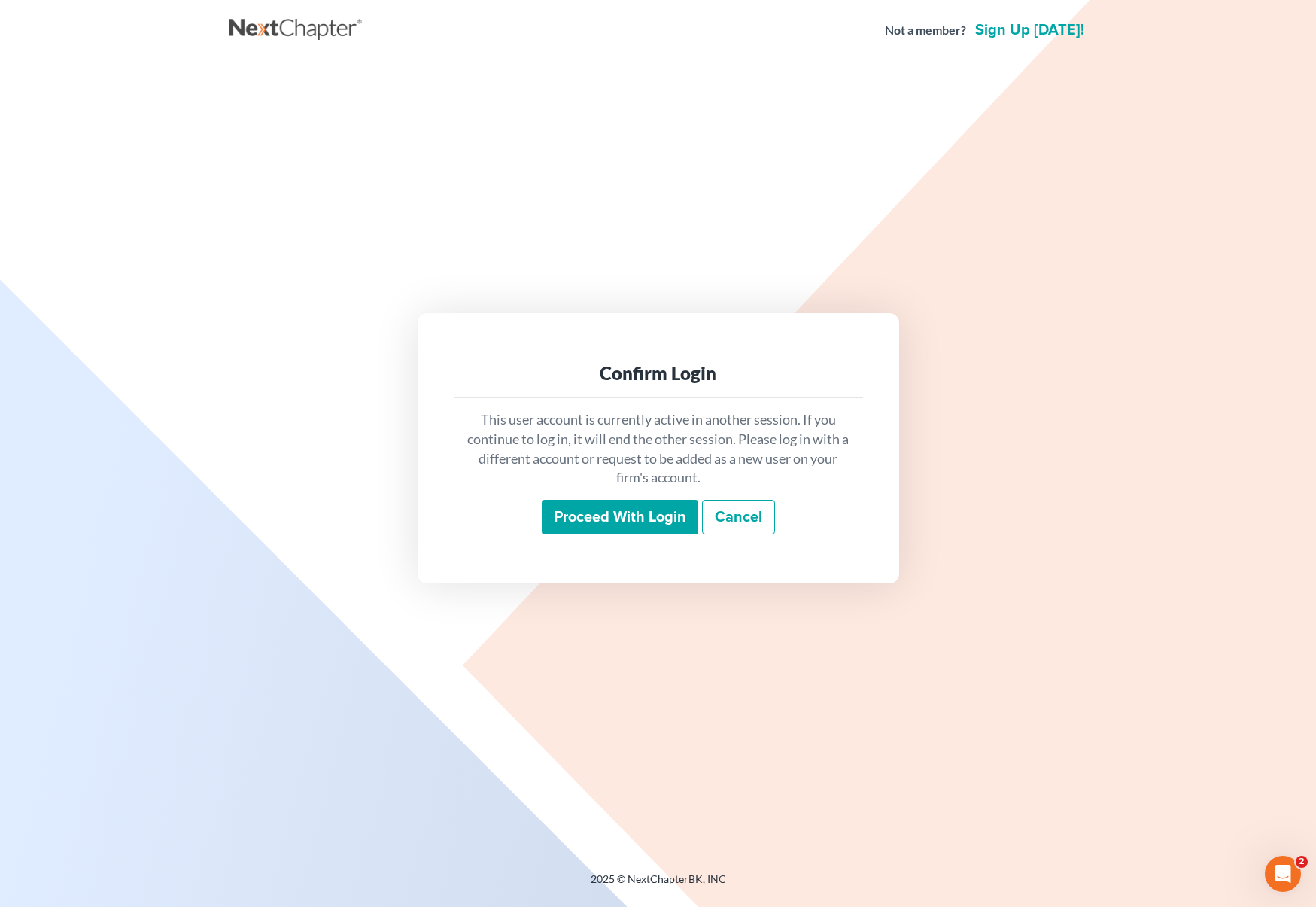
drag, startPoint x: 640, startPoint y: 511, endPoint x: 640, endPoint y: 520, distance: 9.0
click at [640, 511] on input "Proceed with login" at bounding box center [620, 517] width 157 height 34
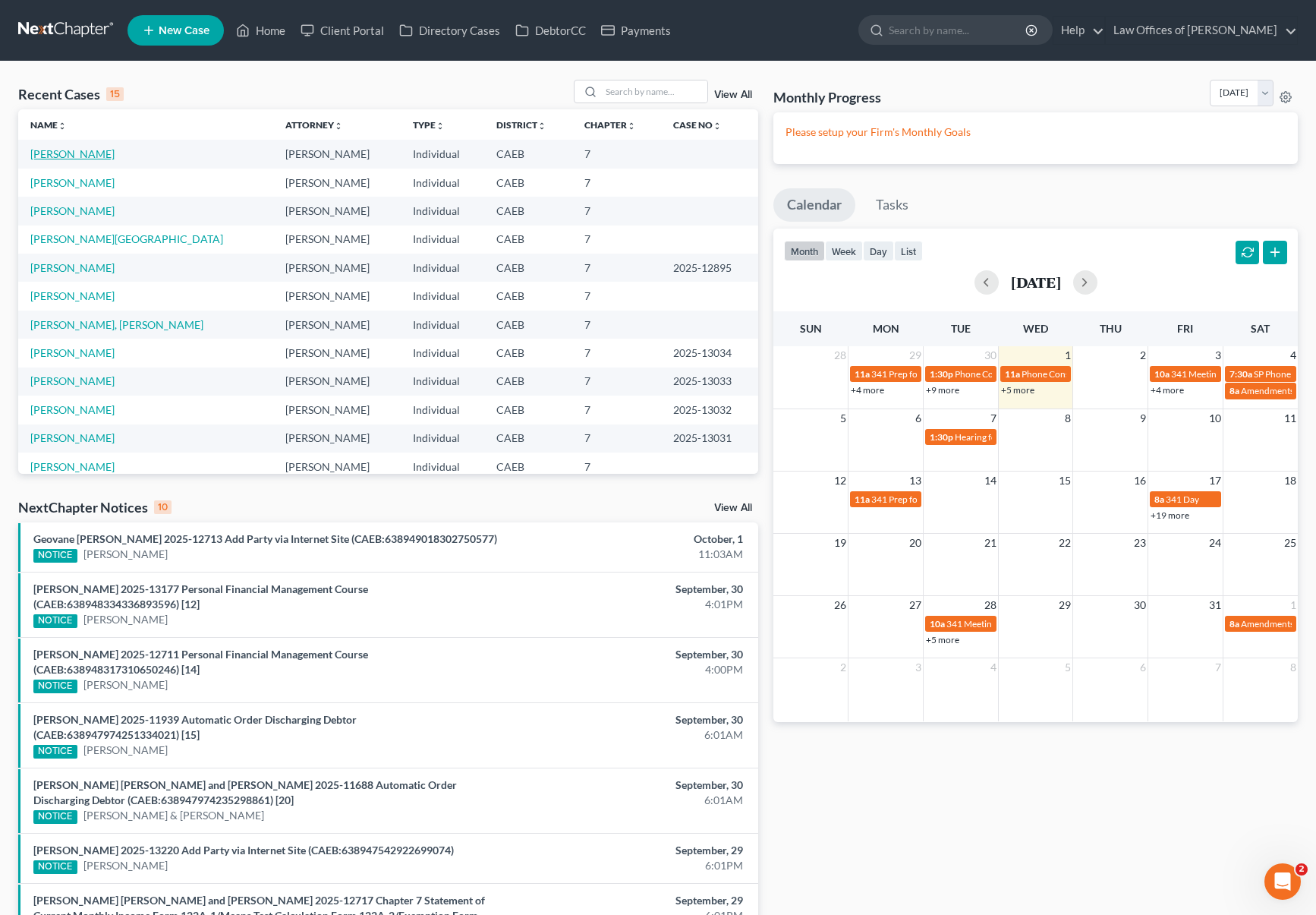
click at [82, 155] on link "[PERSON_NAME]" at bounding box center [72, 154] width 84 height 13
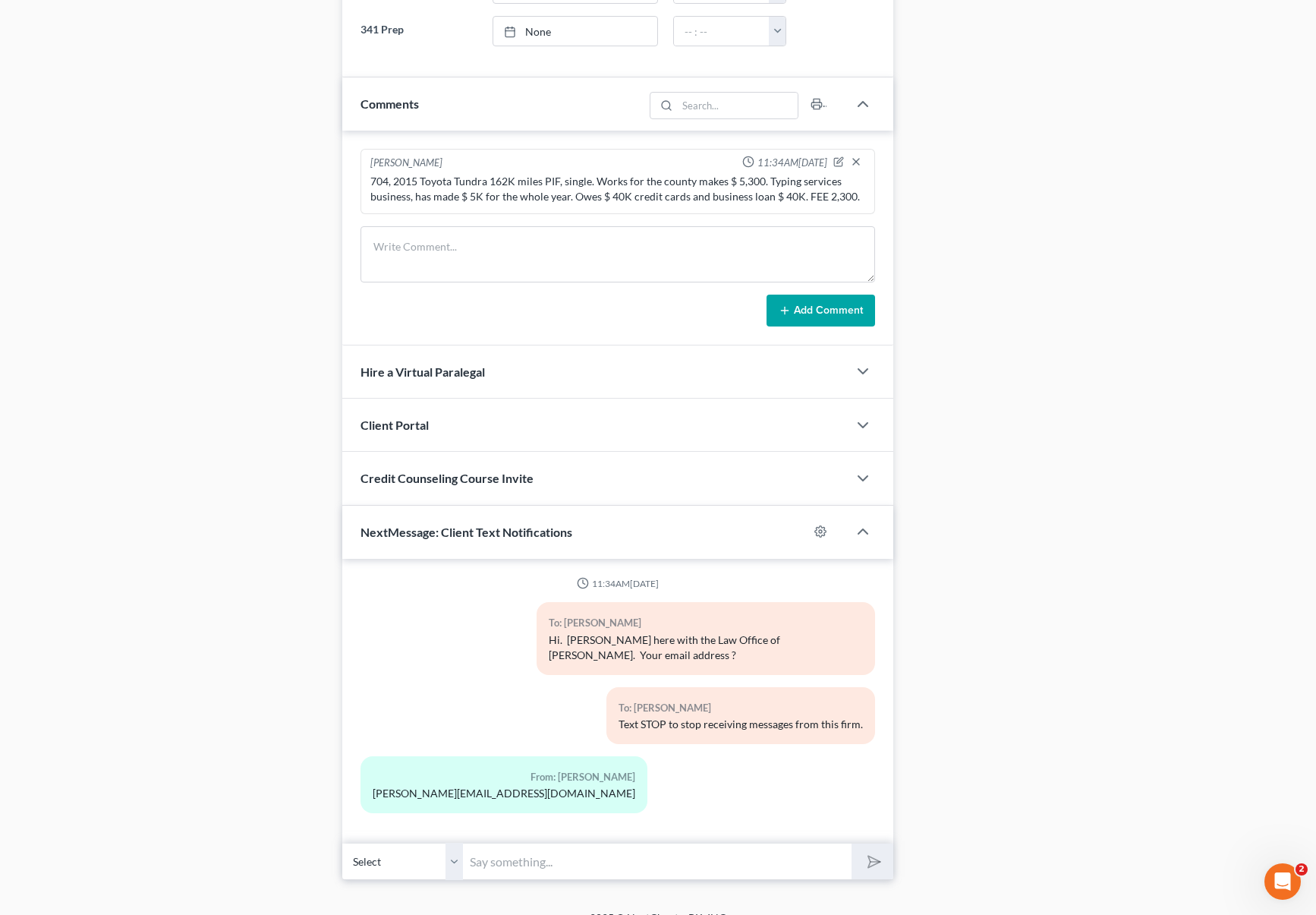
scroll to position [839, 0]
click at [529, 842] on input "text" at bounding box center [658, 860] width 388 height 37
type input "Perfect, thank you. Our email address is [EMAIL_ADDRESS][DOMAIN_NAME]."
click at [851, 842] on button "submit" at bounding box center [872, 860] width 42 height 36
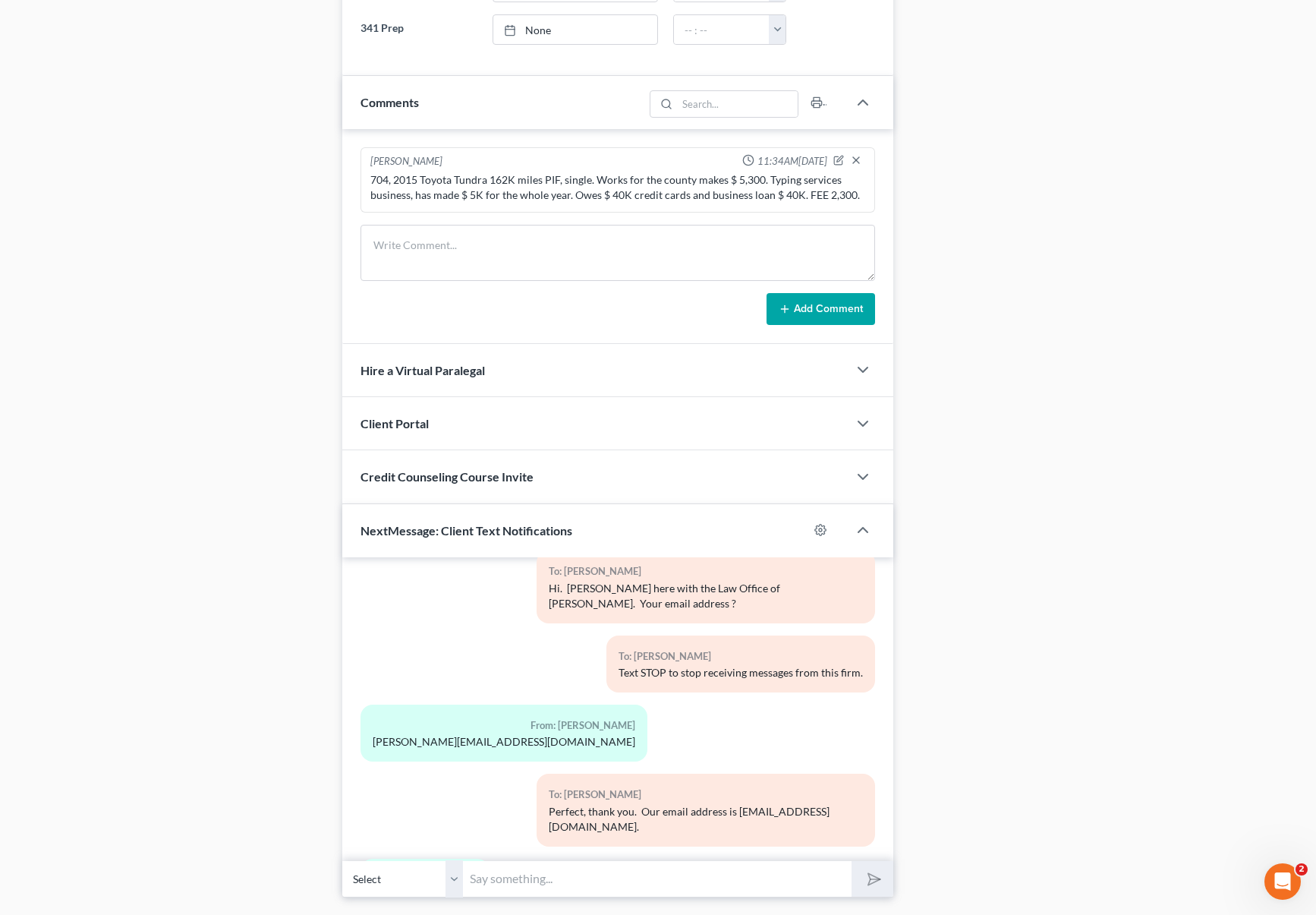
scroll to position [120, 0]
